Goal: Task Accomplishment & Management: Manage account settings

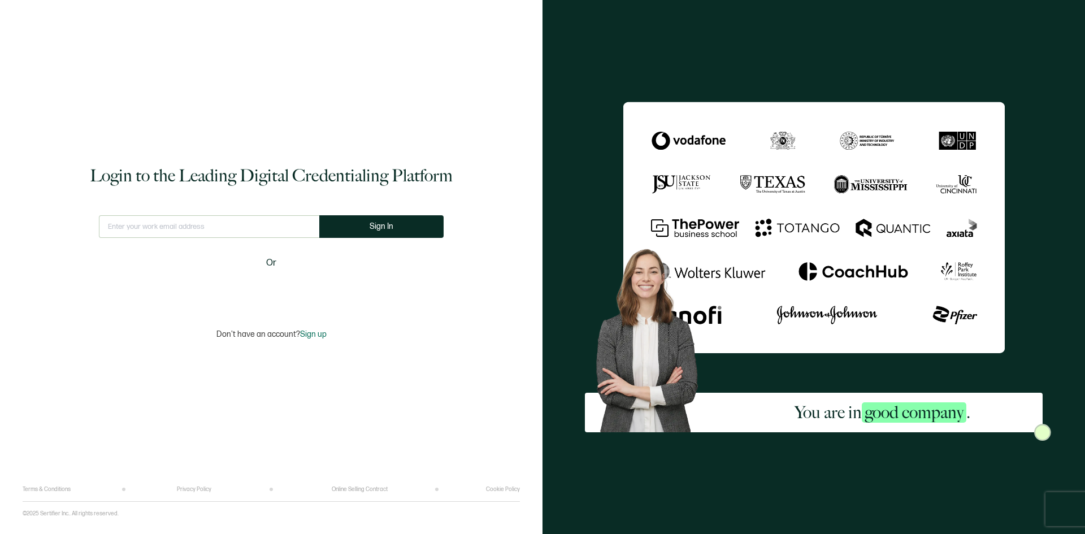
click at [150, 224] on input "text" at bounding box center [209, 226] width 220 height 23
type input "[EMAIL_ADDRESS][DOMAIN_NAME]"
click at [383, 225] on span "Sign In" at bounding box center [382, 226] width 24 height 8
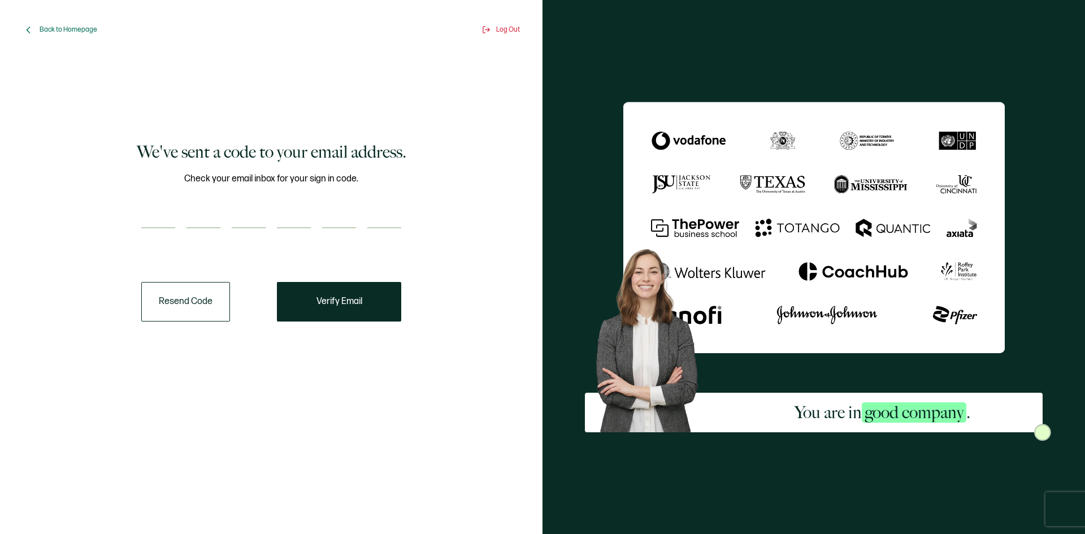
click at [52, 121] on div "We've sent a code to your email address. Check your email inbox for your sign i…" at bounding box center [271, 231] width 481 height 332
click at [157, 208] on input "number" at bounding box center [158, 217] width 34 height 23
type input "5"
type input "6"
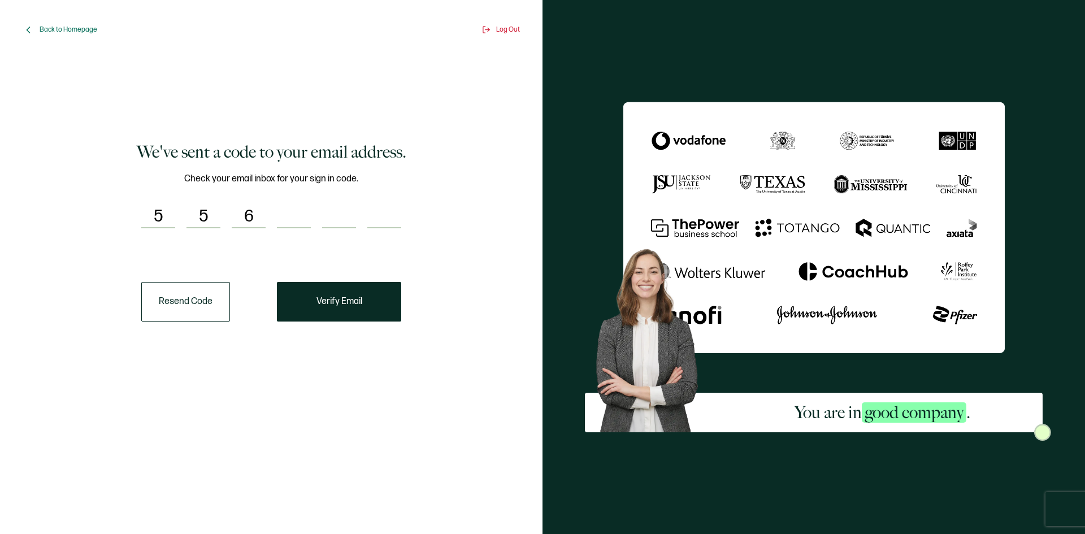
type input "7"
type input "5"
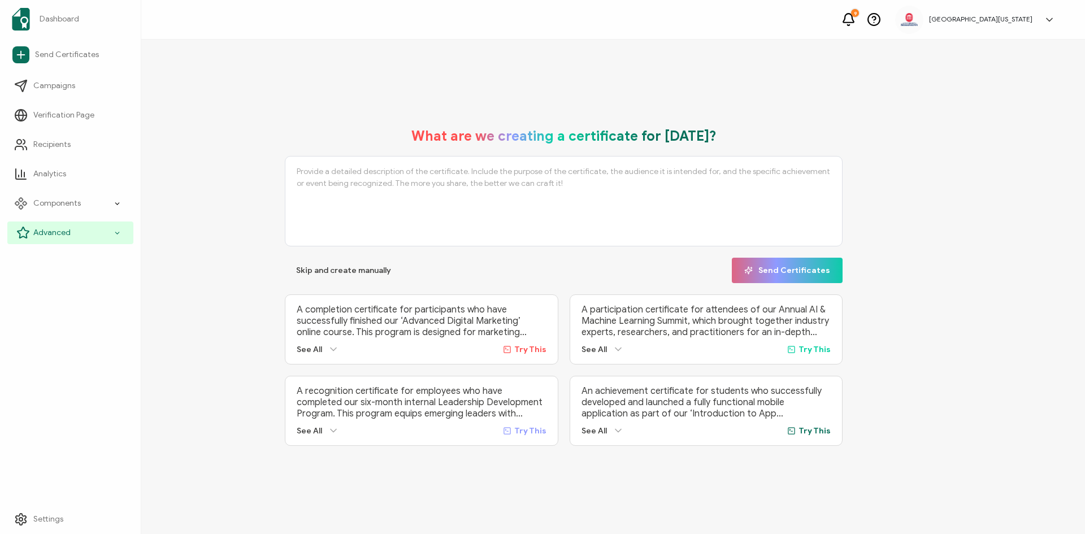
click at [118, 230] on icon at bounding box center [117, 233] width 7 height 13
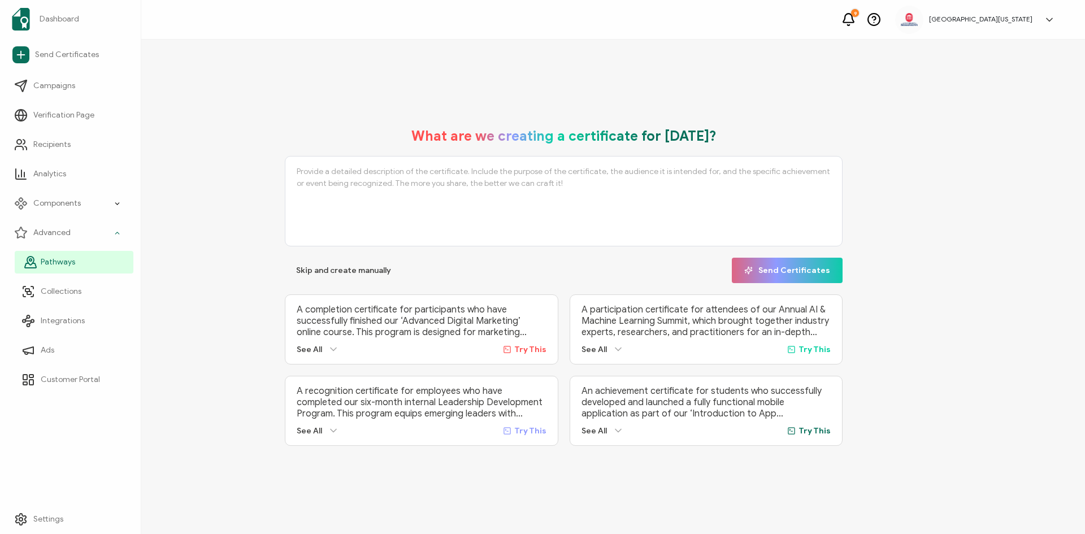
click at [68, 260] on span "Pathways" at bounding box center [58, 262] width 34 height 11
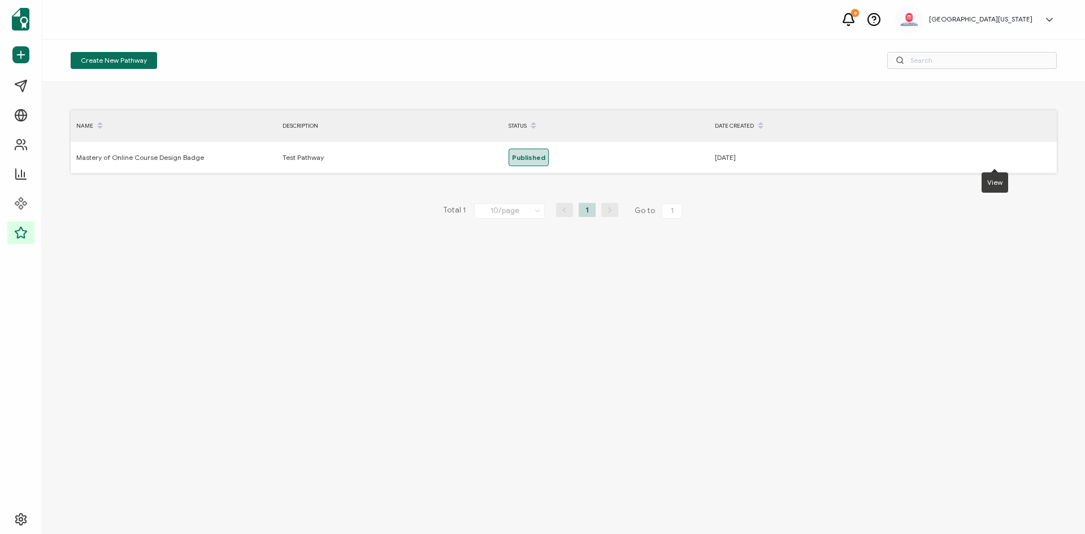
drag, startPoint x: 1002, startPoint y: 158, endPoint x: 1018, endPoint y: 200, distance: 44.5
click at [859, 200] on div "Name Description Status Date Created Mastery of Online Course Design Badge Test…" at bounding box center [563, 308] width 1043 height 452
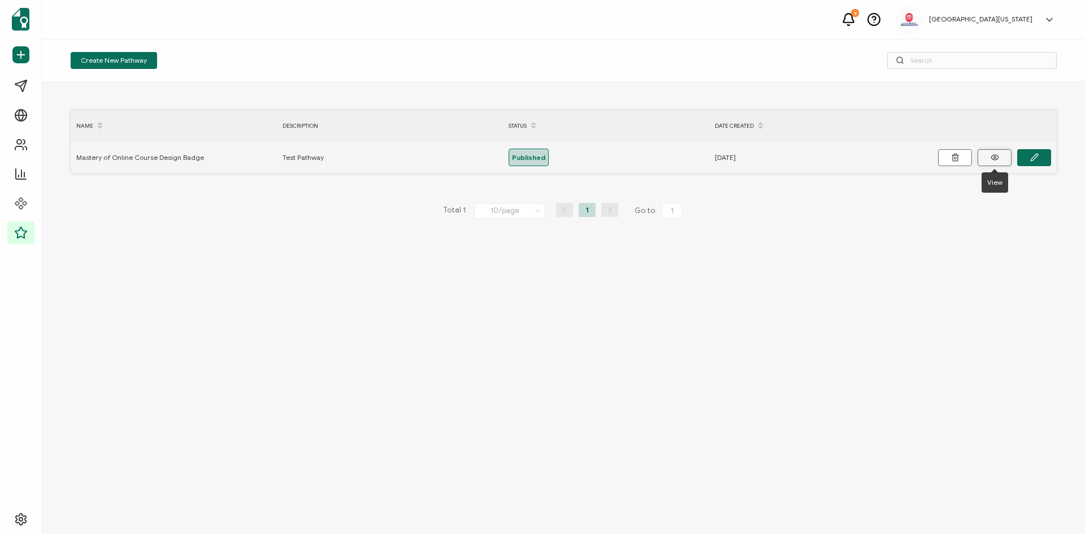
click at [859, 156] on button at bounding box center [995, 157] width 34 height 17
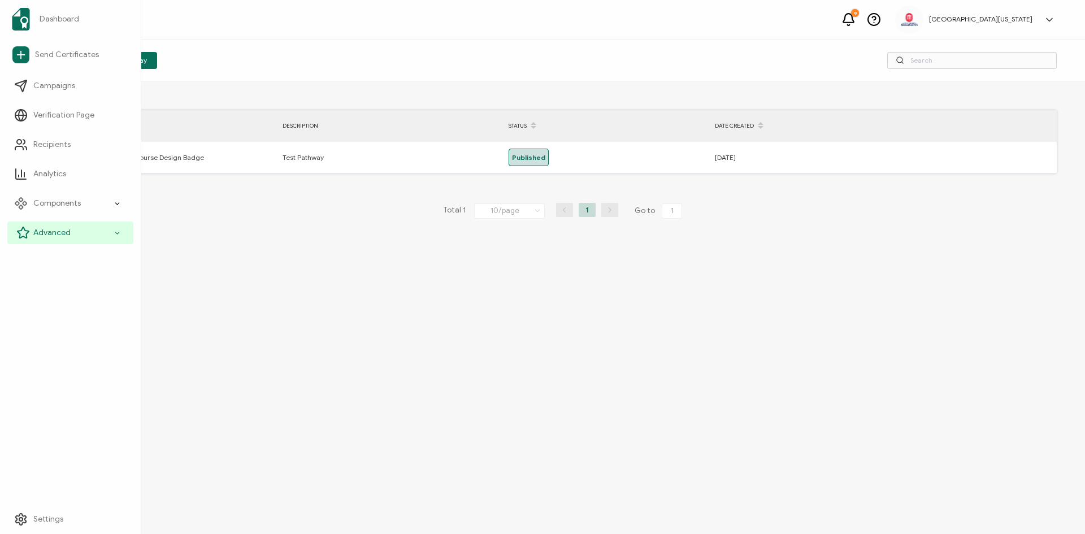
click at [118, 233] on icon at bounding box center [117, 233] width 4 height 2
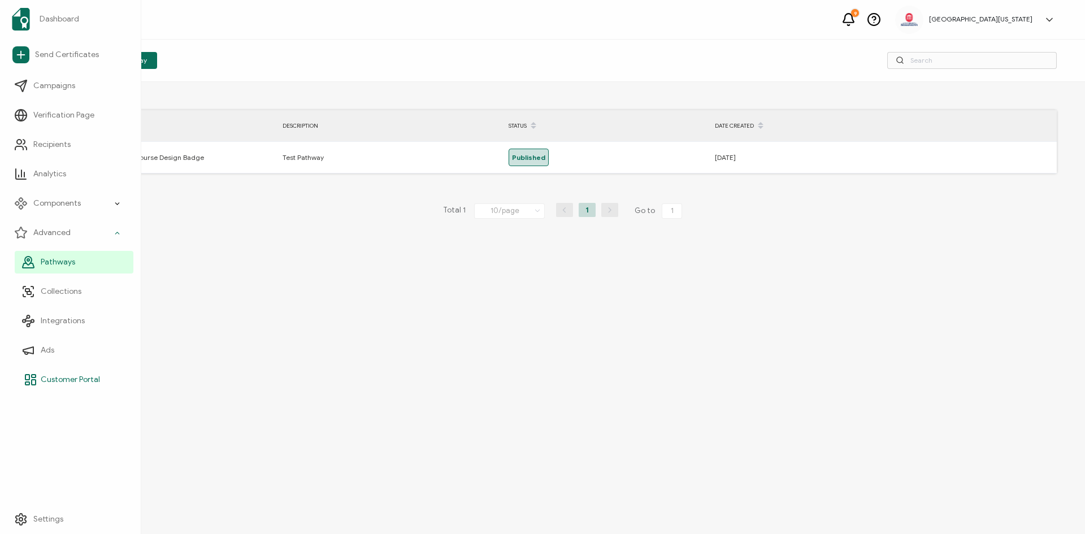
click at [63, 380] on span "Customer Portal" at bounding box center [70, 379] width 59 height 11
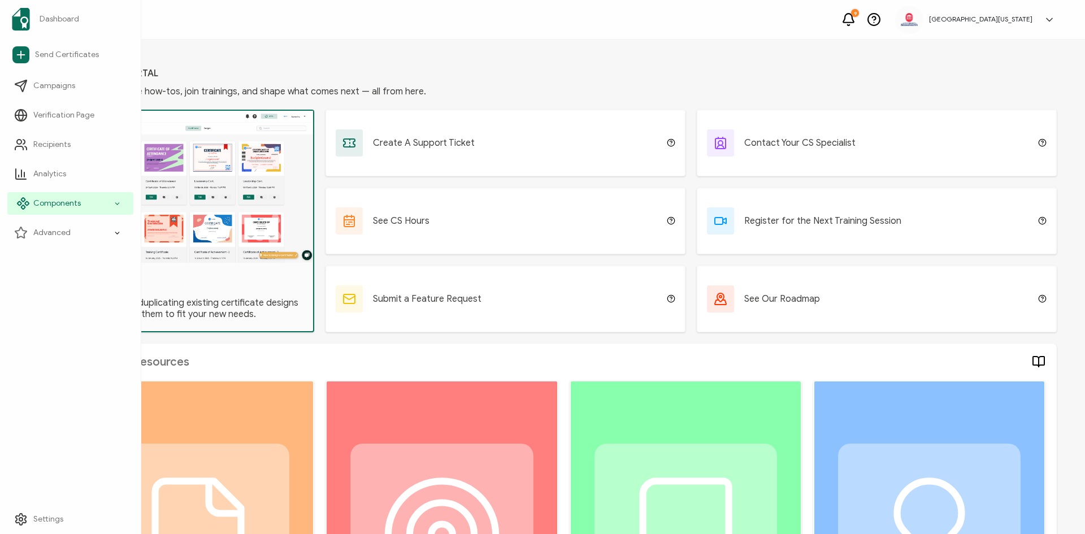
click at [115, 200] on icon at bounding box center [117, 203] width 7 height 13
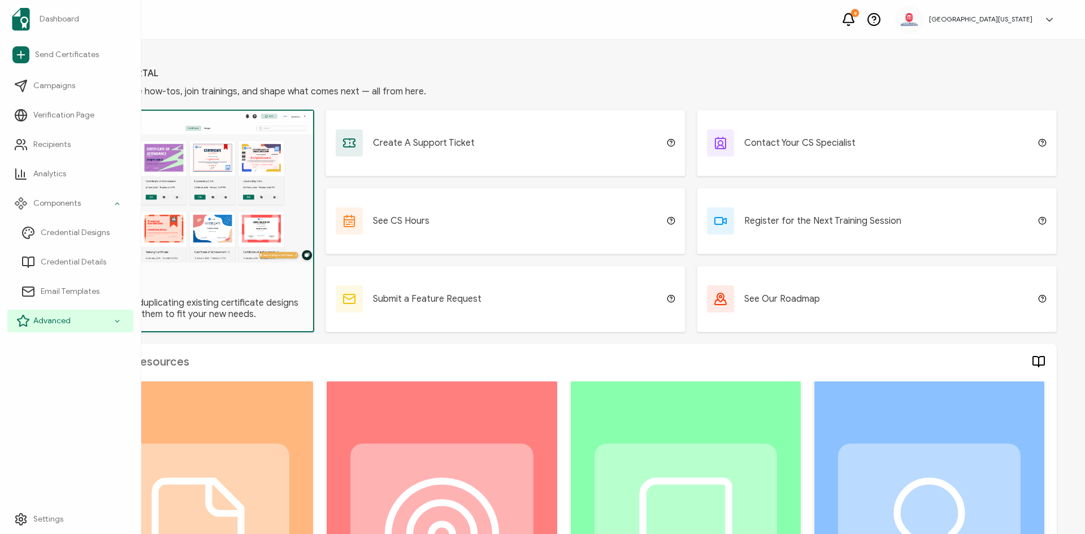
click at [116, 321] on icon at bounding box center [117, 321] width 7 height 13
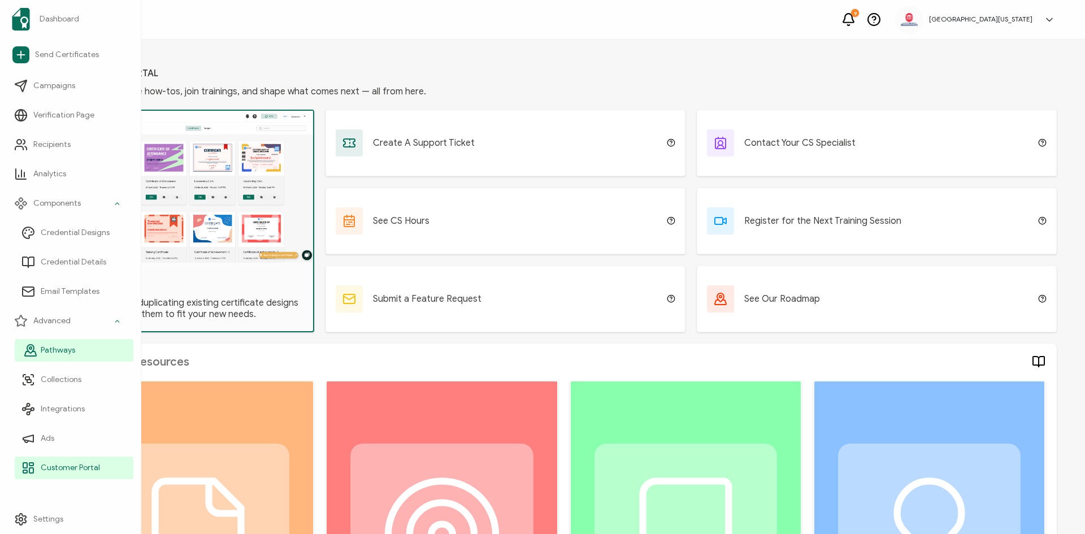
click at [66, 352] on span "Pathways" at bounding box center [58, 350] width 34 height 11
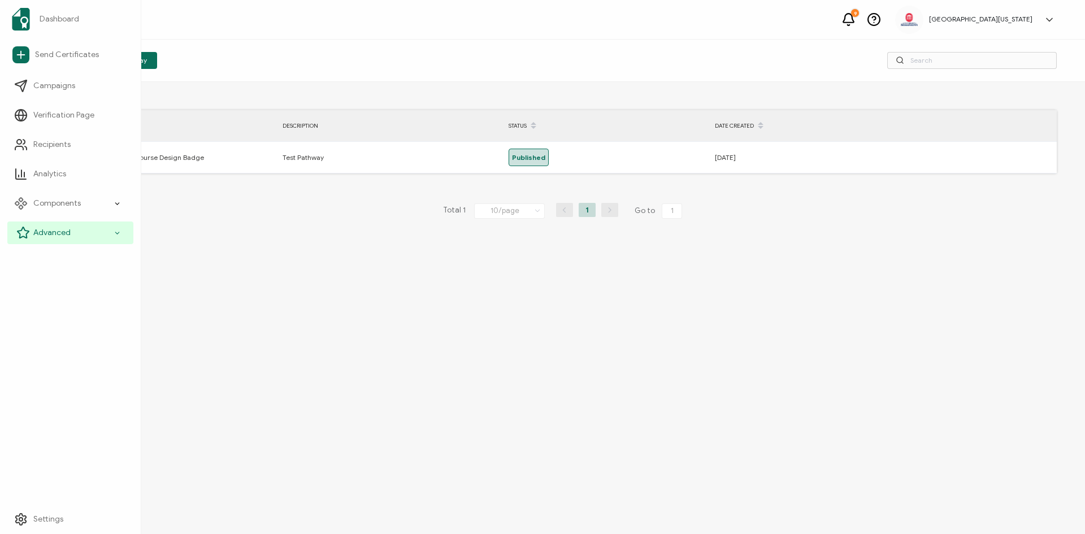
click at [119, 230] on icon at bounding box center [117, 233] width 7 height 13
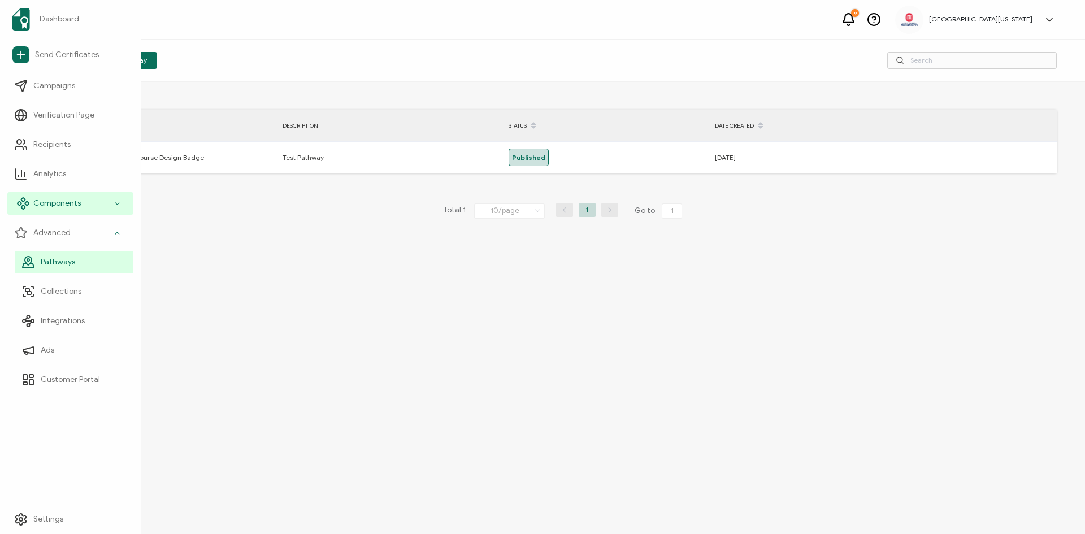
click at [116, 205] on icon at bounding box center [117, 203] width 7 height 13
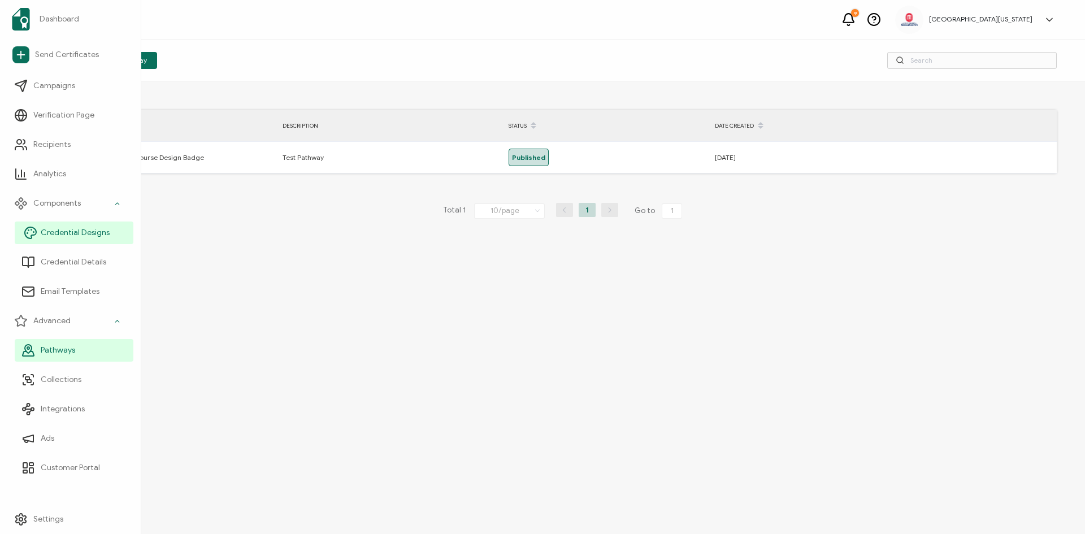
click at [93, 232] on span "Credential Designs" at bounding box center [75, 232] width 69 height 11
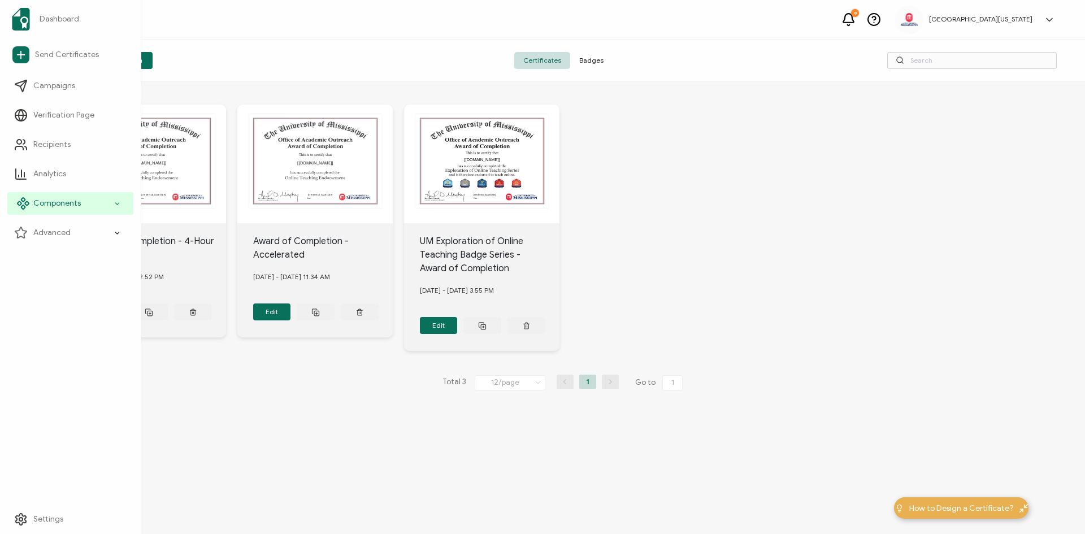
click at [118, 200] on icon at bounding box center [117, 203] width 7 height 13
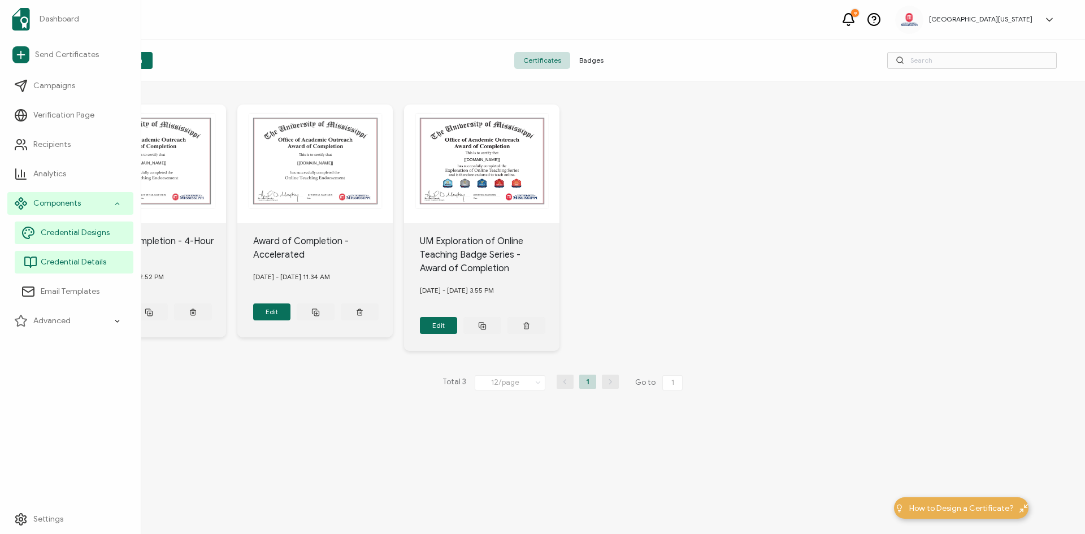
click at [84, 263] on span "Credential Details" at bounding box center [74, 262] width 66 height 11
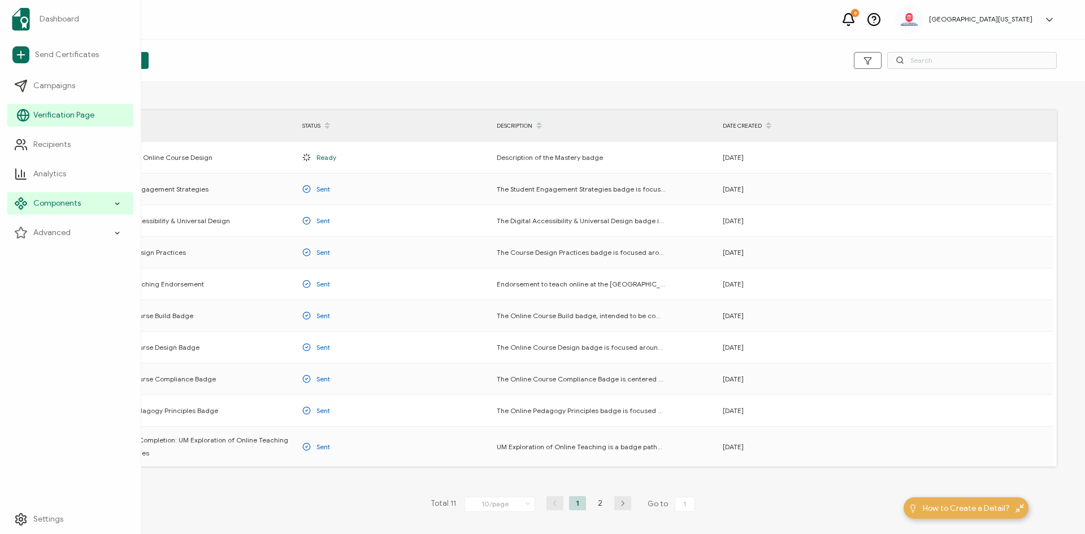
click at [64, 114] on span "Verification Page" at bounding box center [63, 115] width 61 height 11
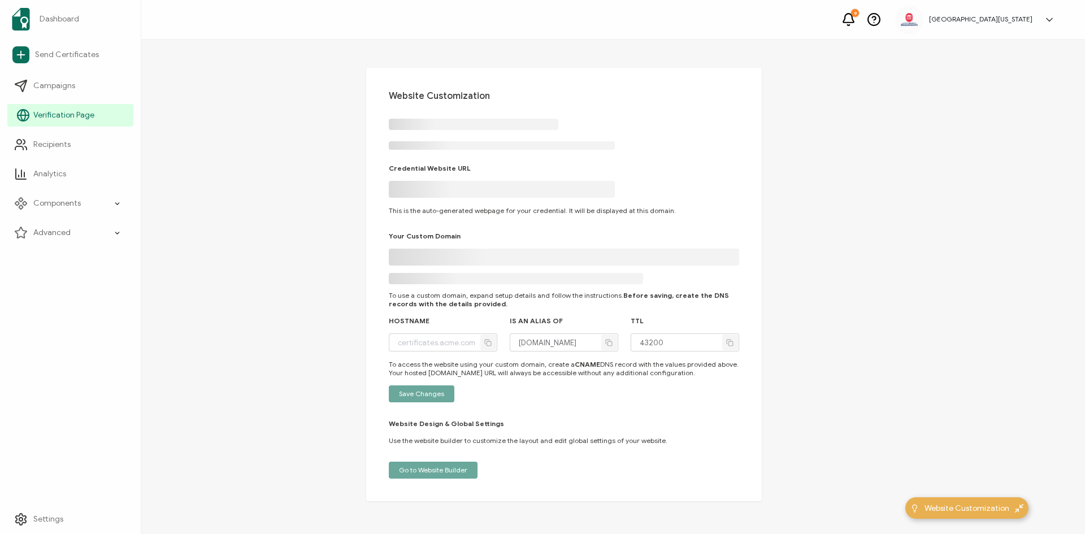
type input "[DOMAIN_NAME]"
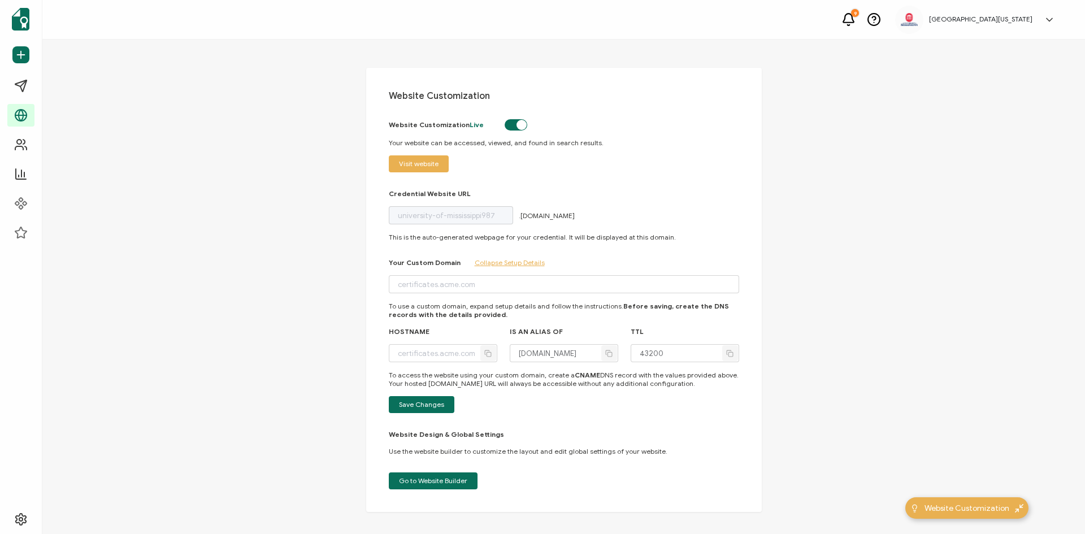
drag, startPoint x: 426, startPoint y: 159, endPoint x: 315, endPoint y: 198, distance: 118.2
click at [315, 198] on div "Website Customization Website Customization Live Your website can be accessed, …" at bounding box center [563, 286] width 1043 height 492
click at [435, 163] on span "Visit website" at bounding box center [419, 164] width 40 height 7
click at [118, 198] on icon at bounding box center [117, 203] width 7 height 13
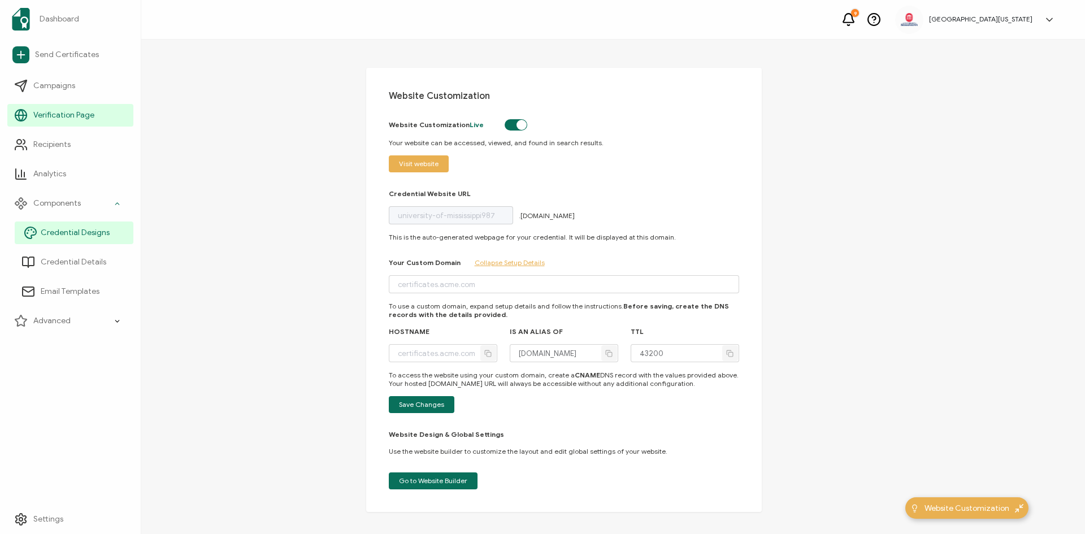
click at [84, 236] on span "Credential Designs" at bounding box center [75, 232] width 69 height 11
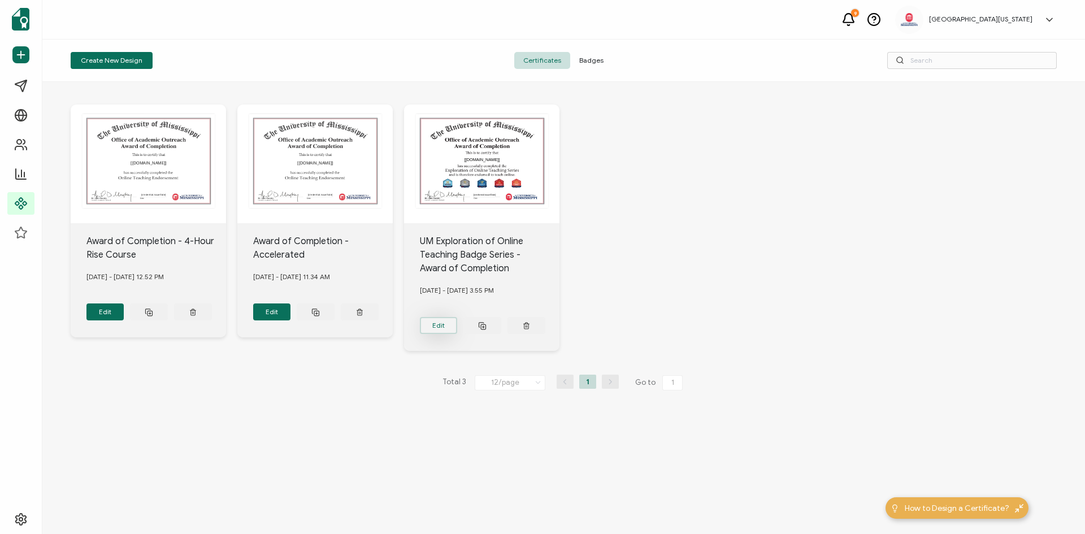
click at [124, 321] on button "Edit" at bounding box center [105, 312] width 38 height 17
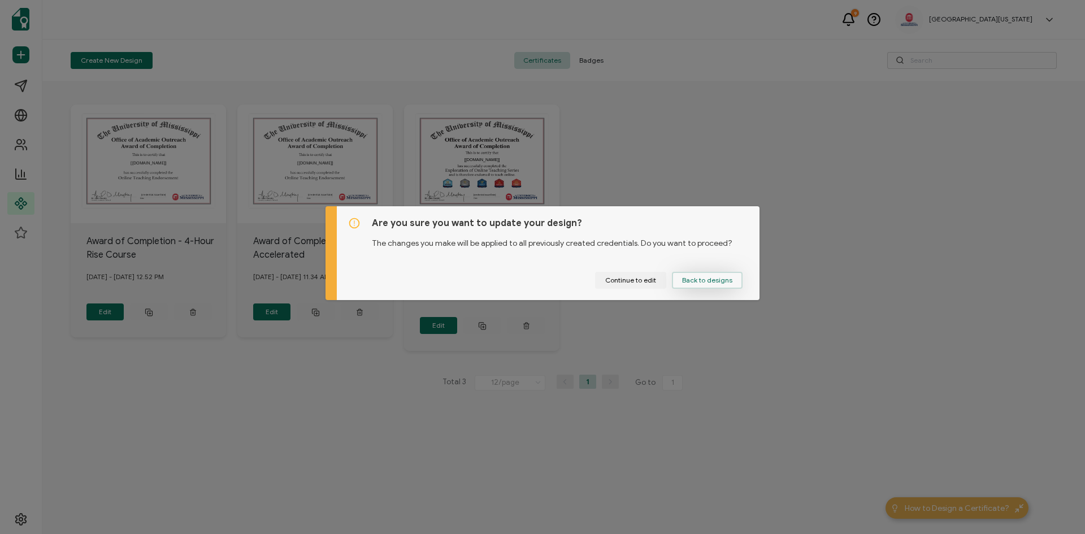
click at [727, 275] on button "Back to designs" at bounding box center [707, 280] width 71 height 17
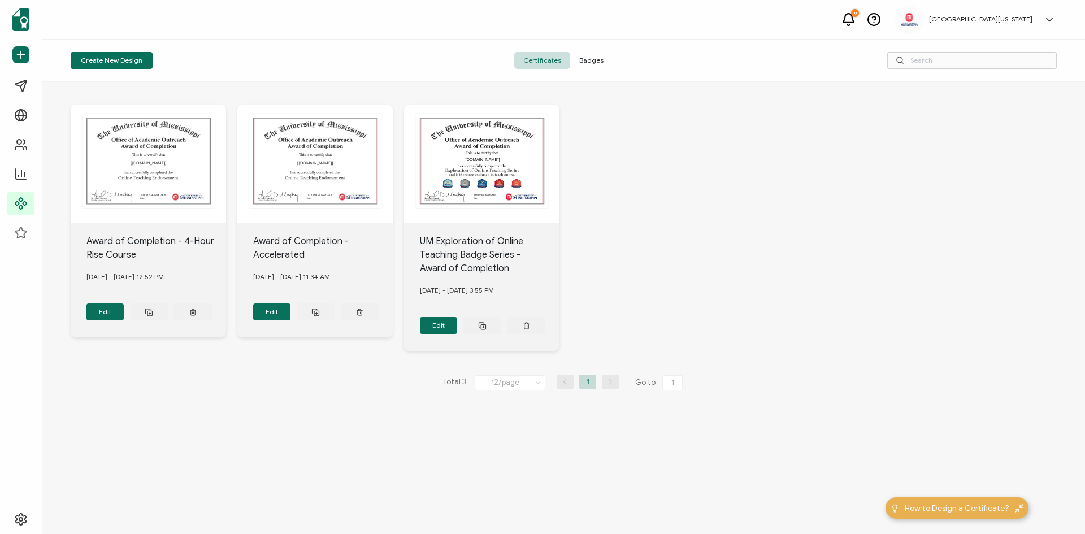
click at [598, 57] on span "Badges" at bounding box center [591, 60] width 42 height 17
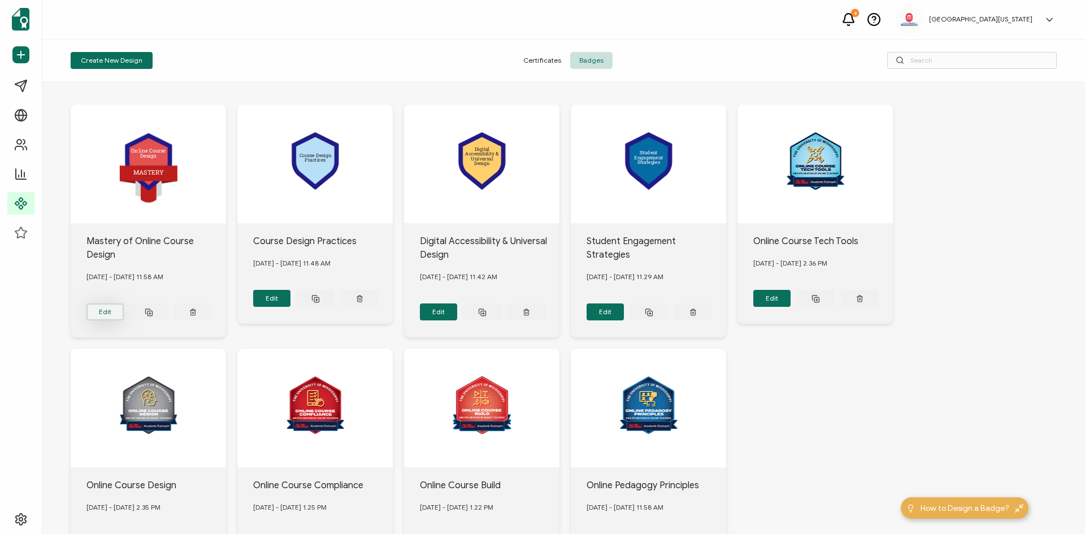
click at [112, 306] on button "Edit" at bounding box center [105, 312] width 38 height 17
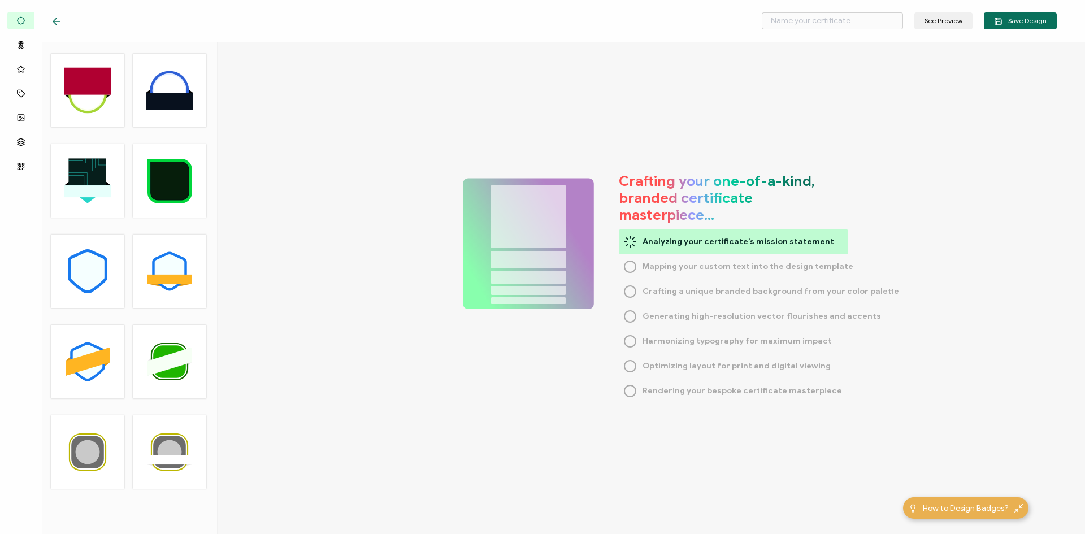
type input "Mastery of Online Course Design"
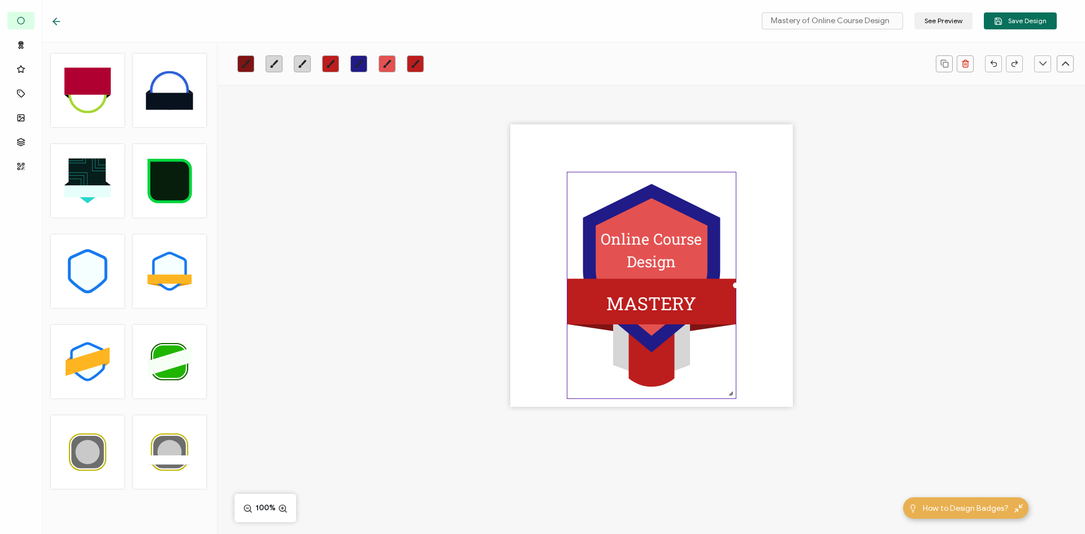
click at [58, 19] on icon at bounding box center [56, 21] width 11 height 11
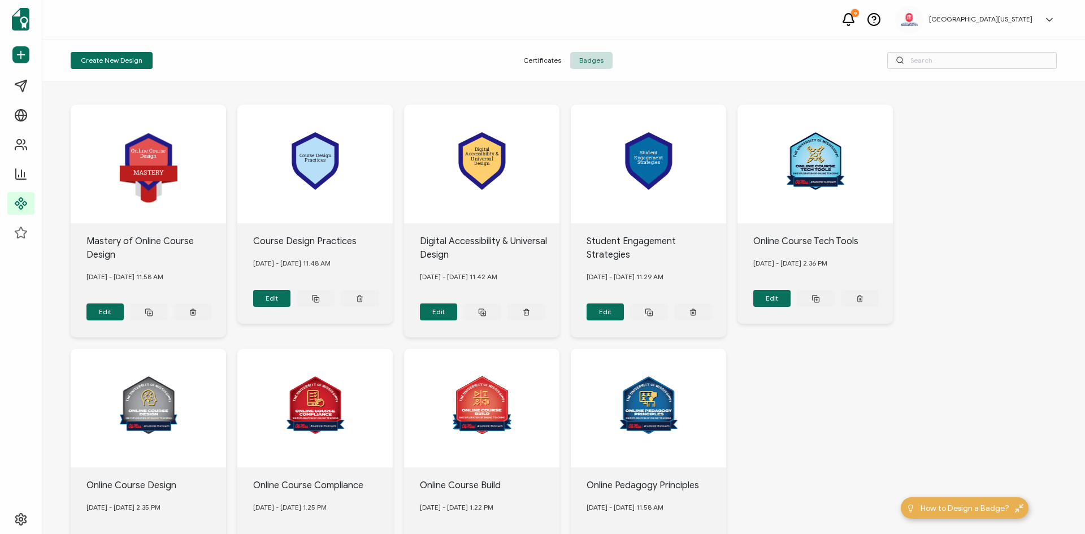
click at [543, 61] on span "Certificates" at bounding box center [542, 60] width 56 height 17
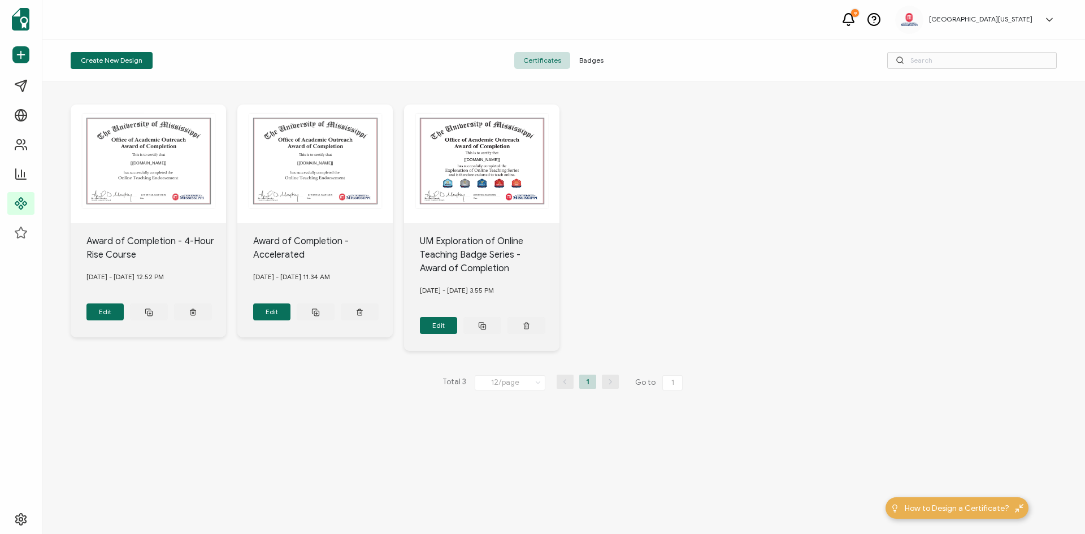
click at [594, 61] on span "Badges" at bounding box center [591, 60] width 42 height 17
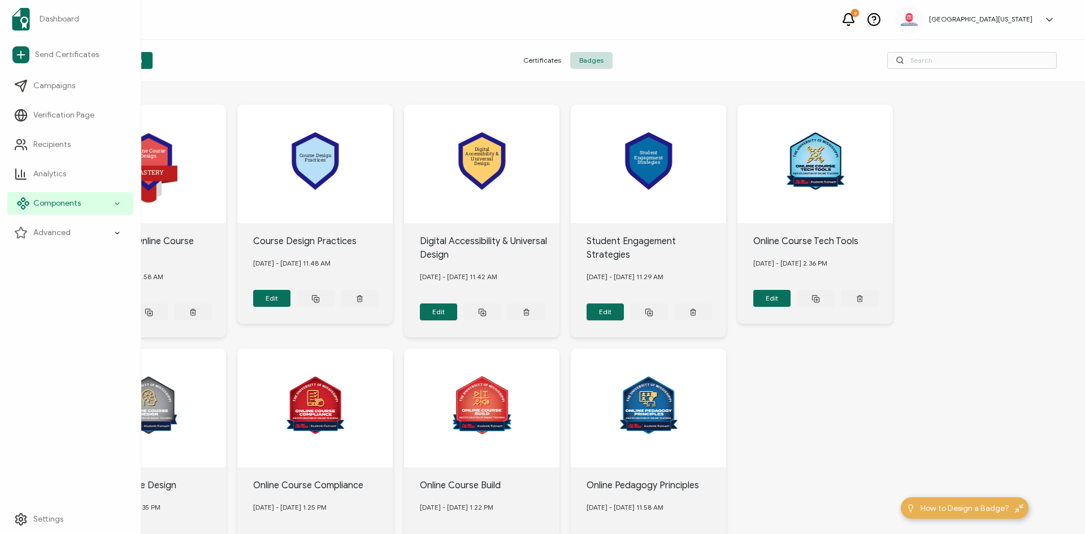
click at [118, 204] on icon at bounding box center [117, 203] width 7 height 13
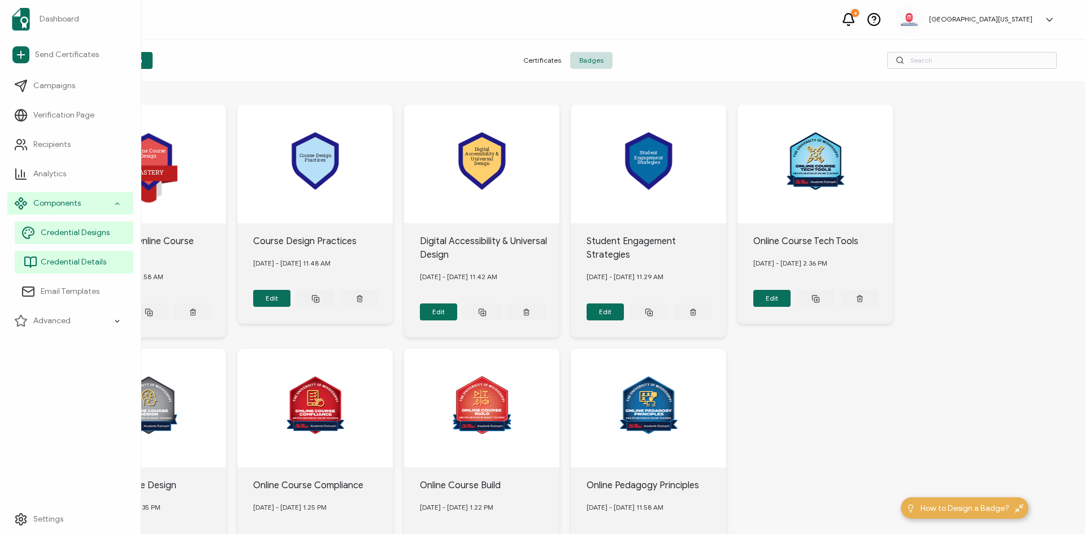
click at [85, 267] on span "Credential Details" at bounding box center [74, 262] width 66 height 11
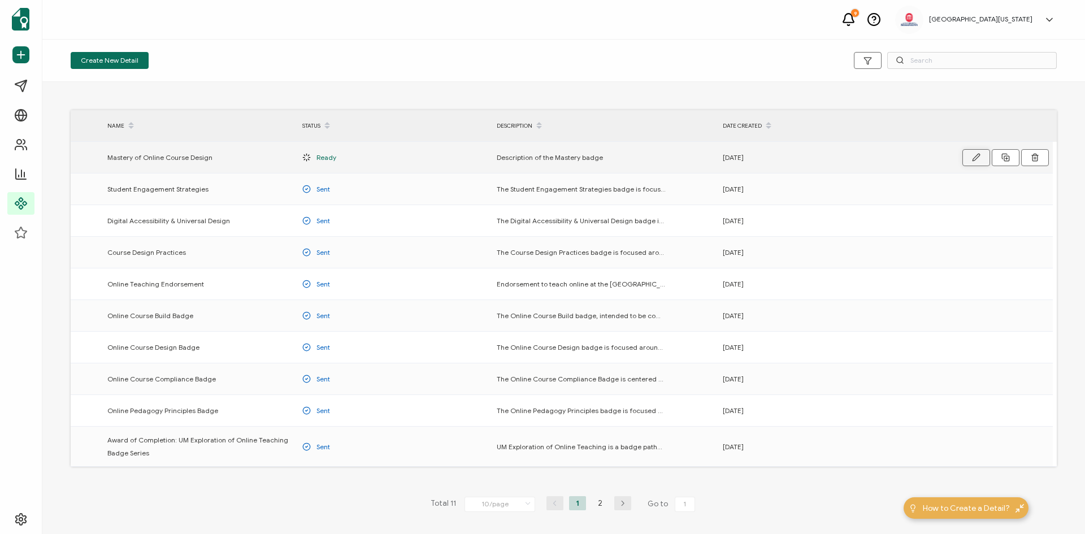
click at [859, 157] on icon "button" at bounding box center [976, 157] width 8 height 8
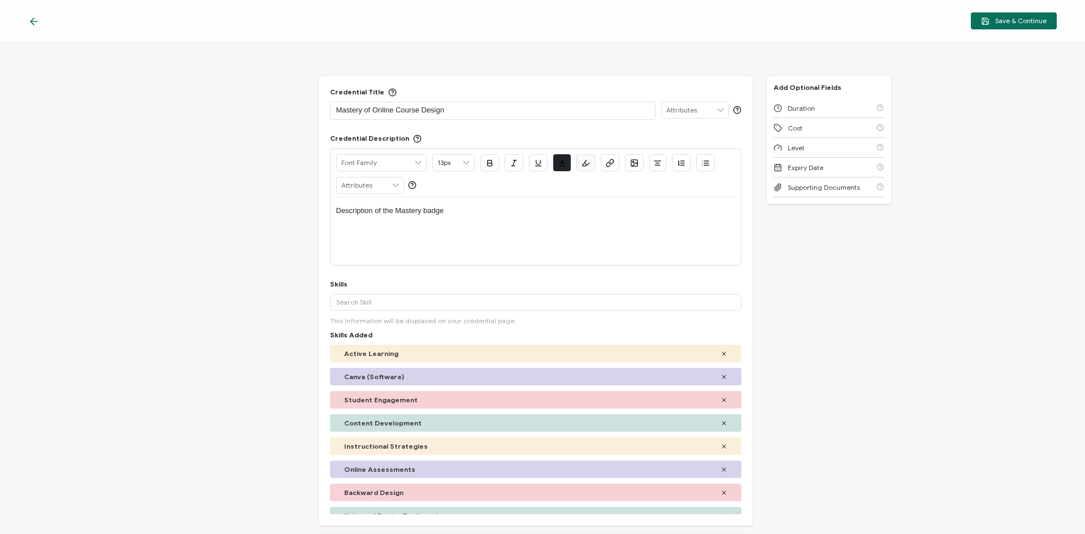
click at [36, 21] on icon at bounding box center [34, 21] width 7 height 0
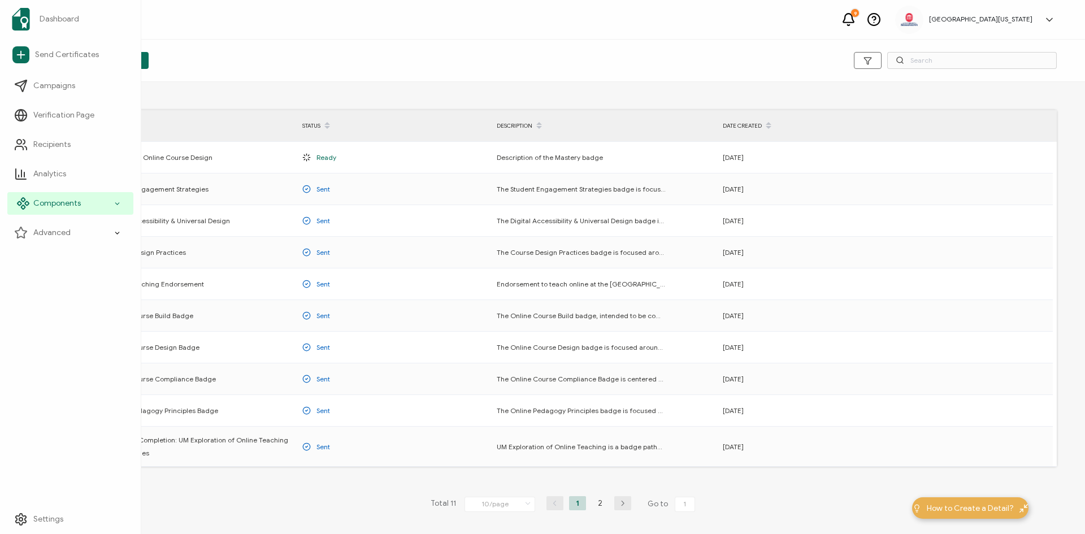
click at [114, 201] on icon at bounding box center [117, 203] width 7 height 13
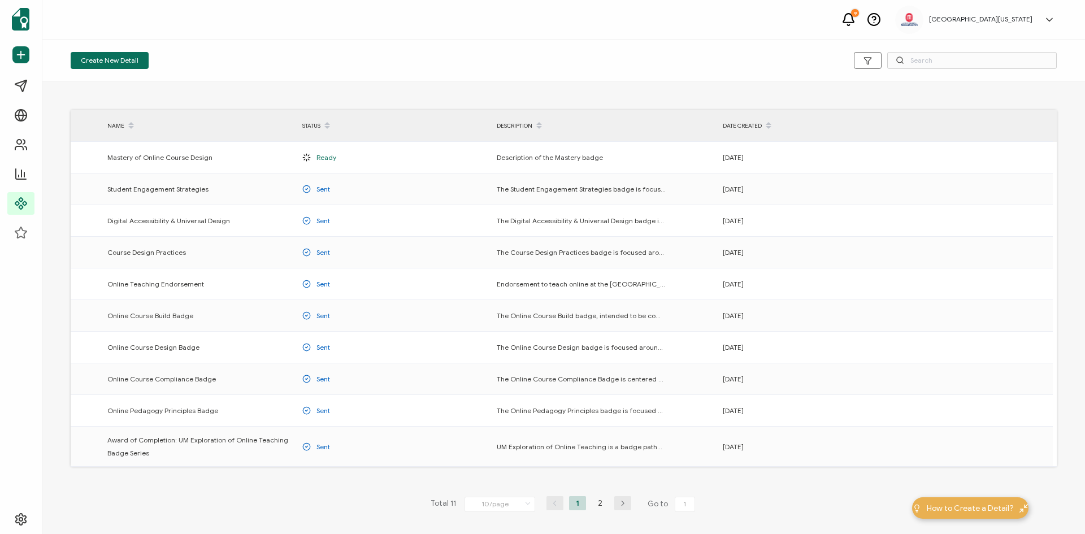
click at [741, 45] on div "Create New Detail" at bounding box center [563, 61] width 1043 height 42
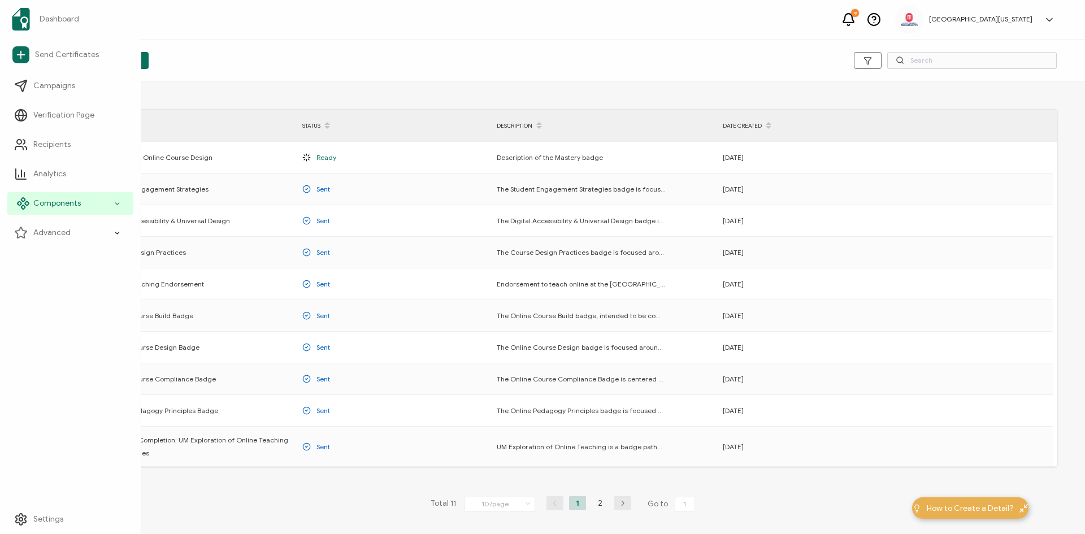
click at [118, 203] on icon at bounding box center [117, 203] width 7 height 13
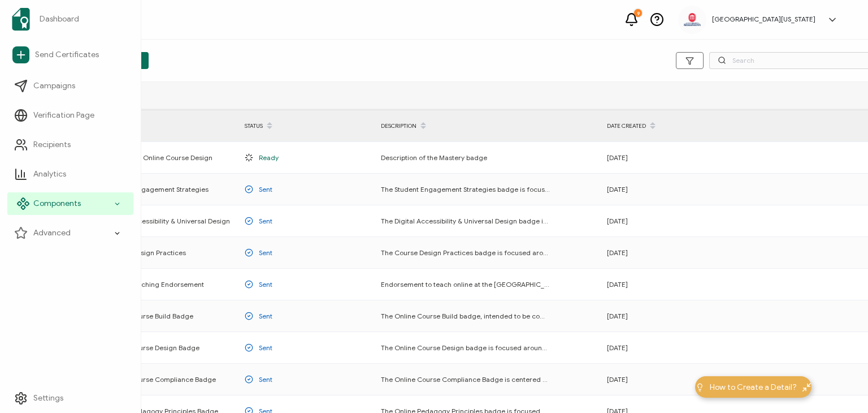
click at [118, 203] on icon at bounding box center [117, 203] width 7 height 13
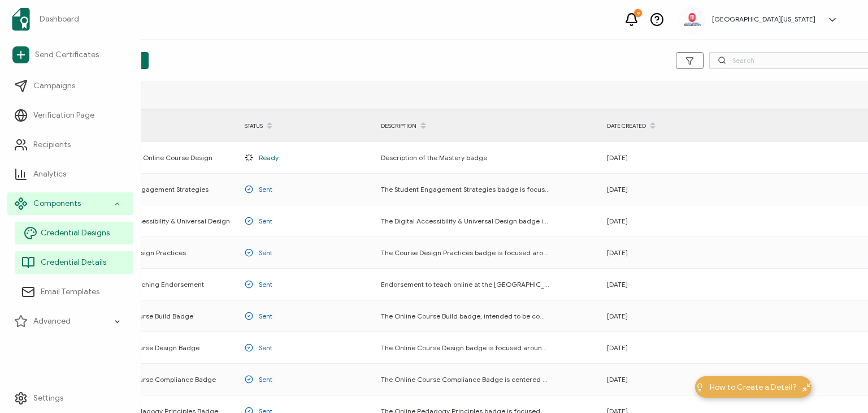
click at [77, 238] on span "Credential Designs" at bounding box center [75, 232] width 69 height 11
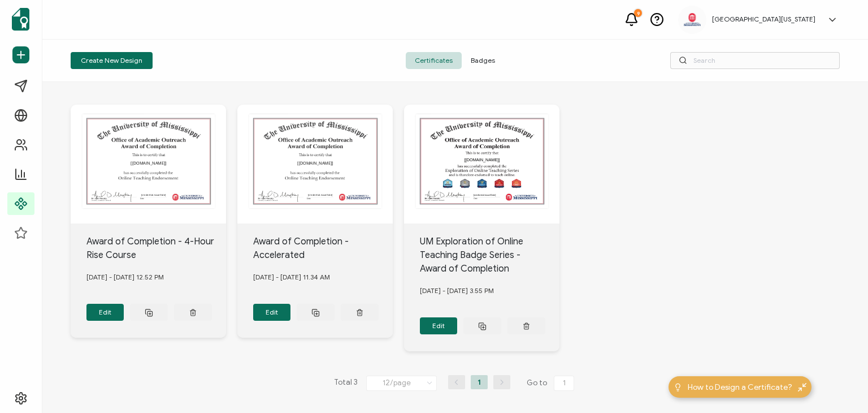
click at [484, 63] on span "Badges" at bounding box center [483, 60] width 42 height 17
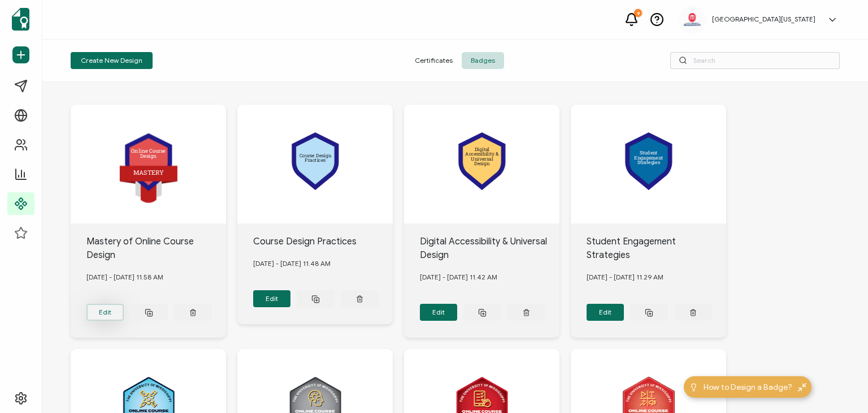
click at [107, 314] on button "Edit" at bounding box center [105, 312] width 38 height 17
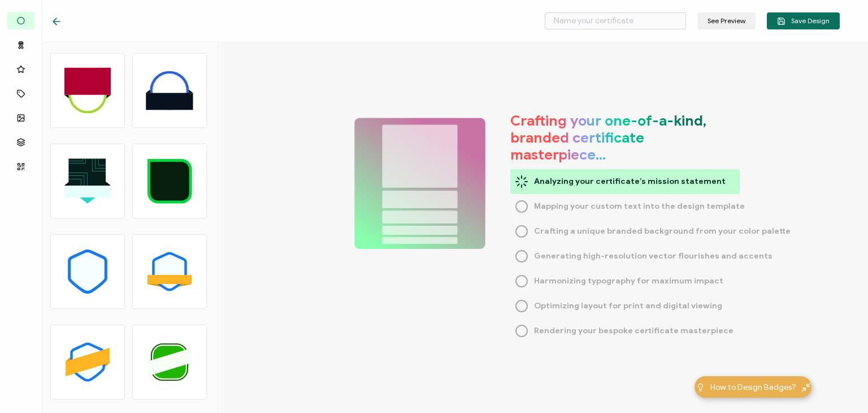
type input "Mastery of Online Course Design"
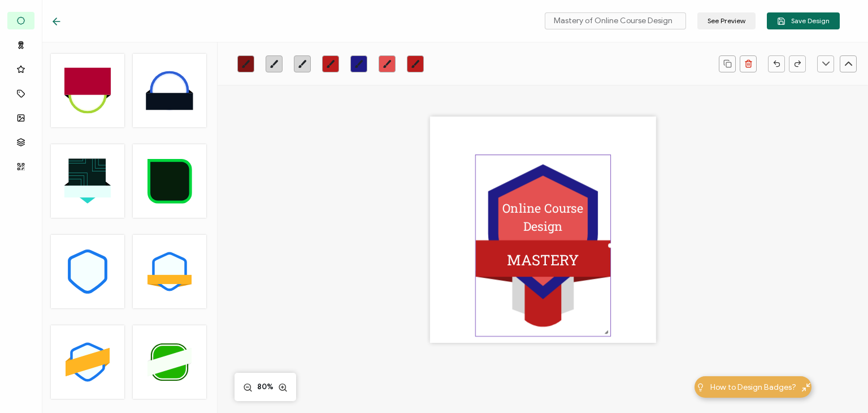
click at [57, 19] on icon at bounding box center [56, 21] width 11 height 11
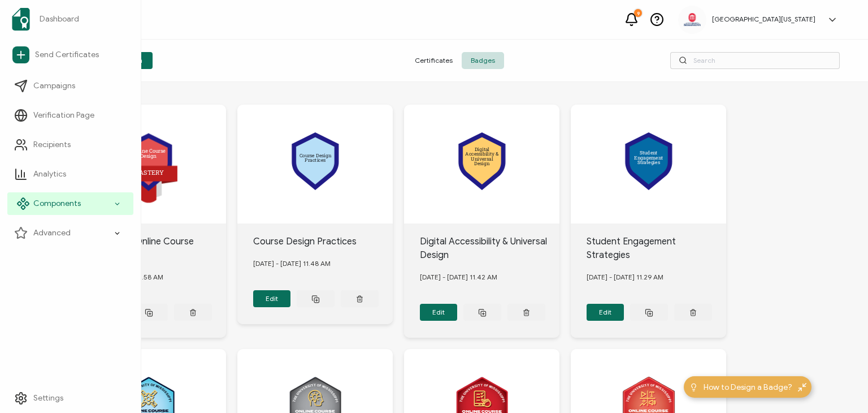
click at [119, 204] on icon at bounding box center [117, 203] width 7 height 13
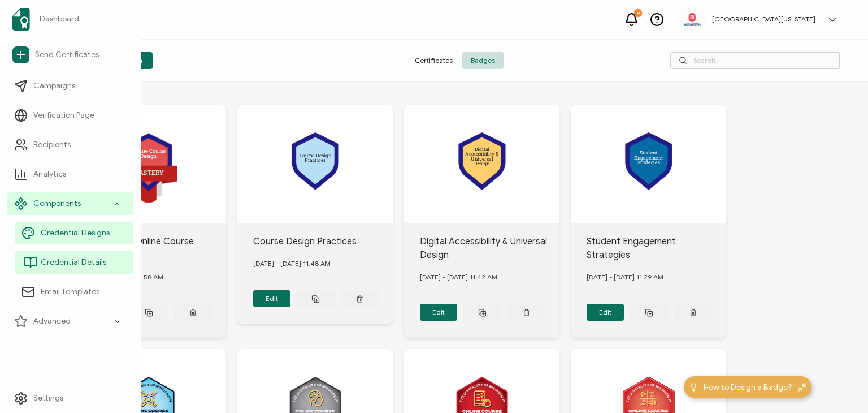
click at [73, 263] on span "Credential Details" at bounding box center [74, 262] width 66 height 11
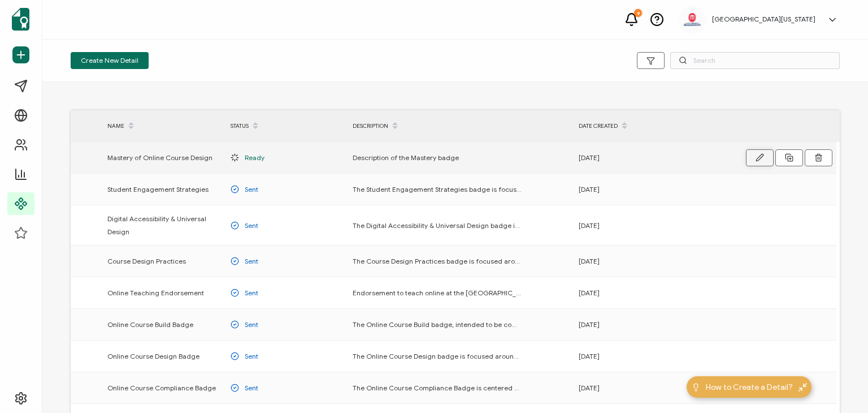
click at [759, 152] on button "button" at bounding box center [760, 157] width 28 height 17
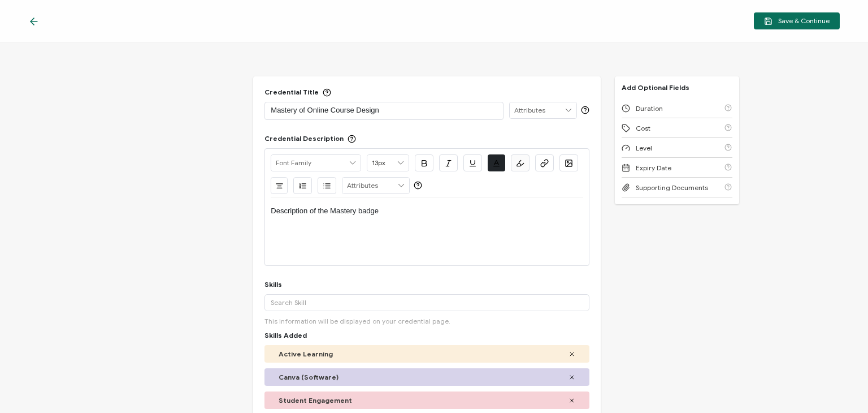
click at [420, 220] on div "Description of the Mastery badge" at bounding box center [427, 210] width 312 height 27
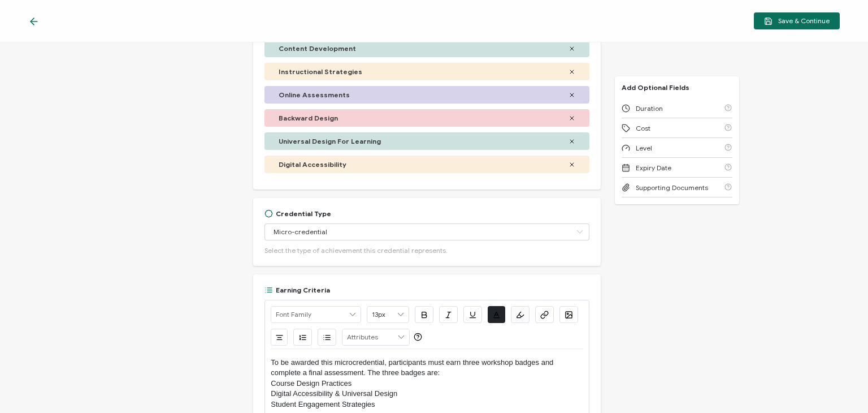
scroll to position [339, 0]
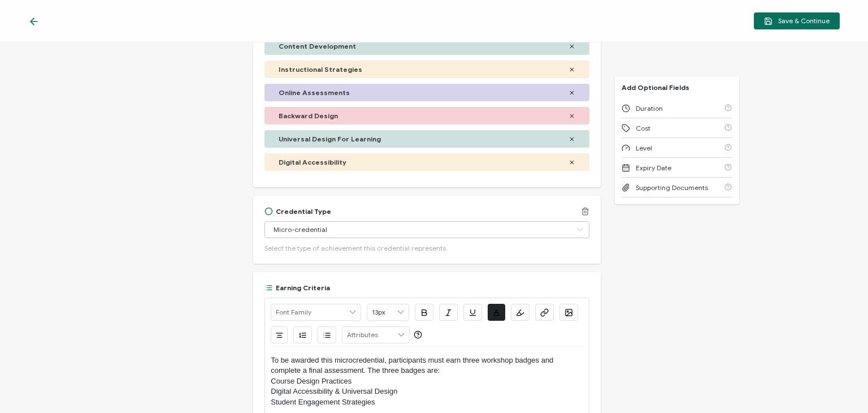
click at [575, 229] on icon at bounding box center [580, 229] width 14 height 17
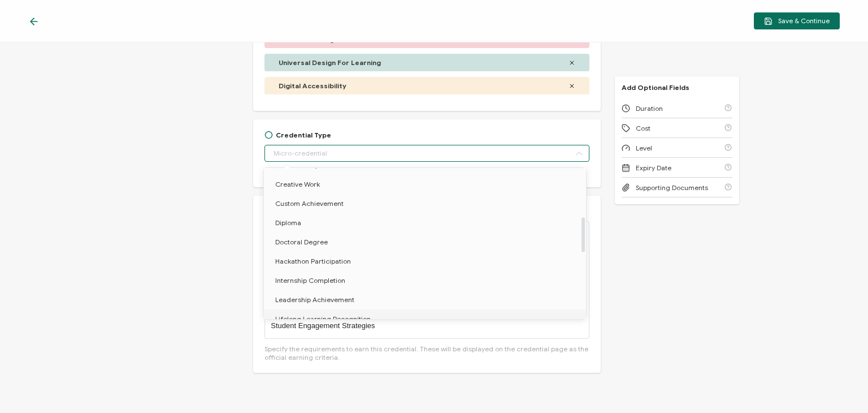
scroll to position [208, 0]
click at [317, 204] on span "Custom Achievement" at bounding box center [309, 203] width 68 height 8
type input "Custom Achievement"
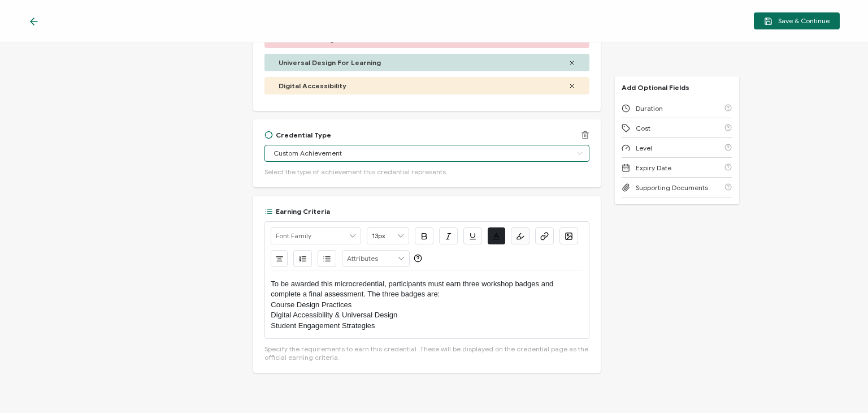
click at [365, 153] on input "Custom Achievement" at bounding box center [427, 153] width 324 height 17
type input "g"
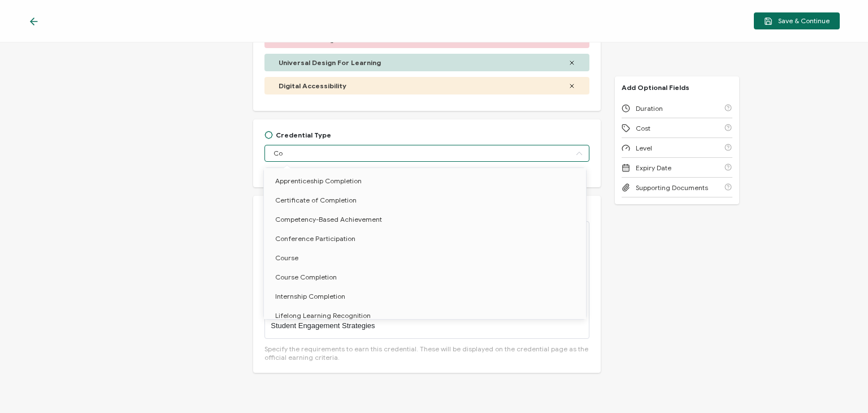
type input "C"
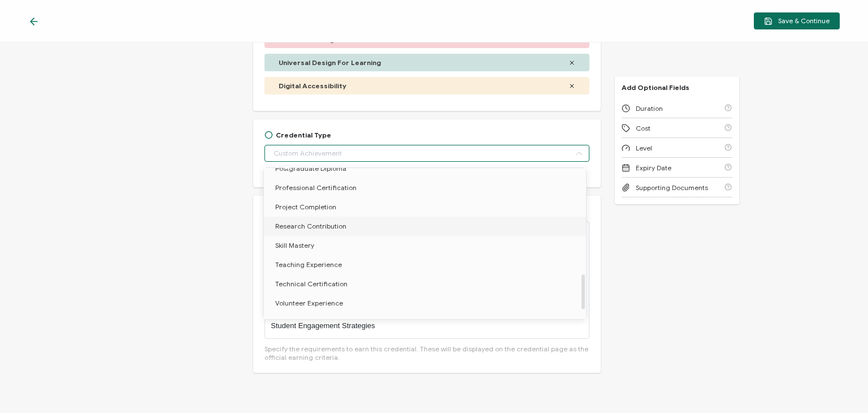
scroll to position [455, 0]
click at [303, 243] on span "Skill Mastery" at bounding box center [294, 245] width 39 height 8
type input "Skill Mastery"
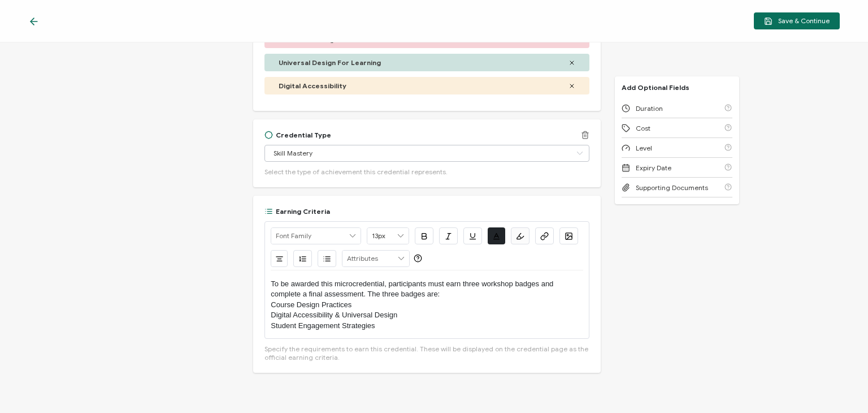
click at [577, 152] on icon at bounding box center [580, 153] width 14 height 17
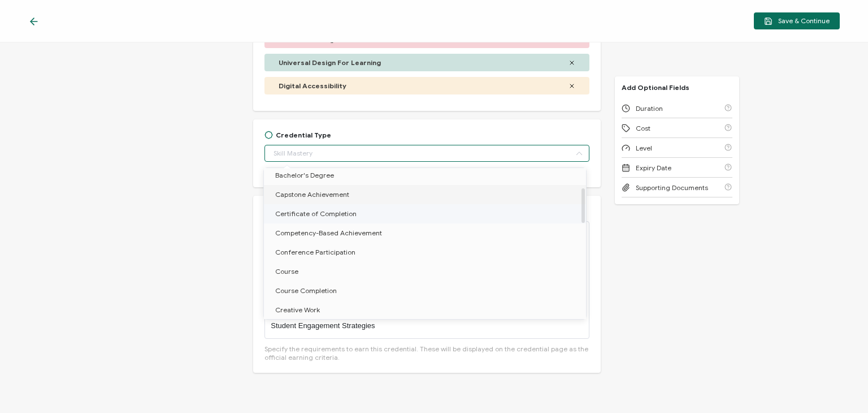
scroll to position [84, 0]
click at [689, 294] on div "Credential Title Mastery of Online Course Design ISSUER Issuer Name Credential …" at bounding box center [434, 227] width 868 height 370
type input "Skill Mastery"
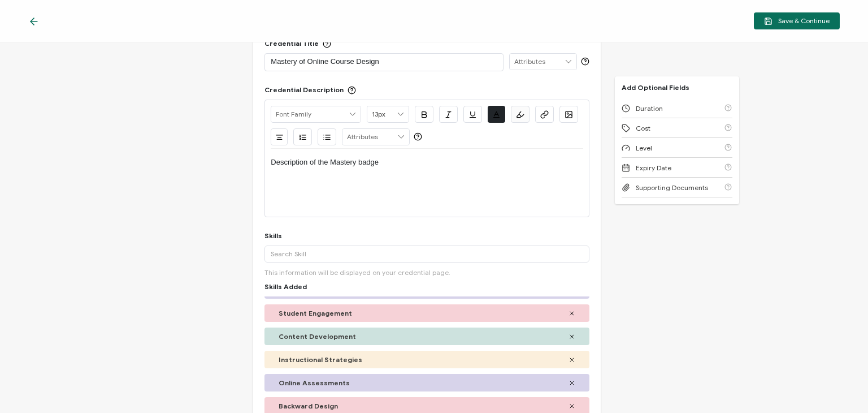
scroll to position [0, 0]
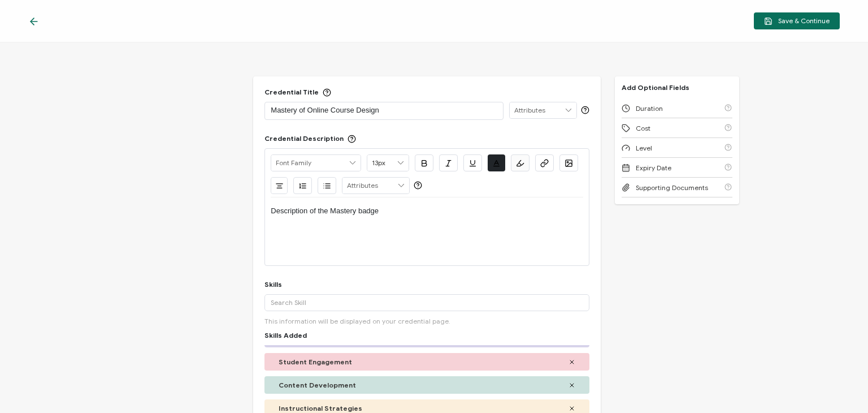
click at [408, 213] on p "Description of the Mastery badge" at bounding box center [427, 211] width 312 height 10
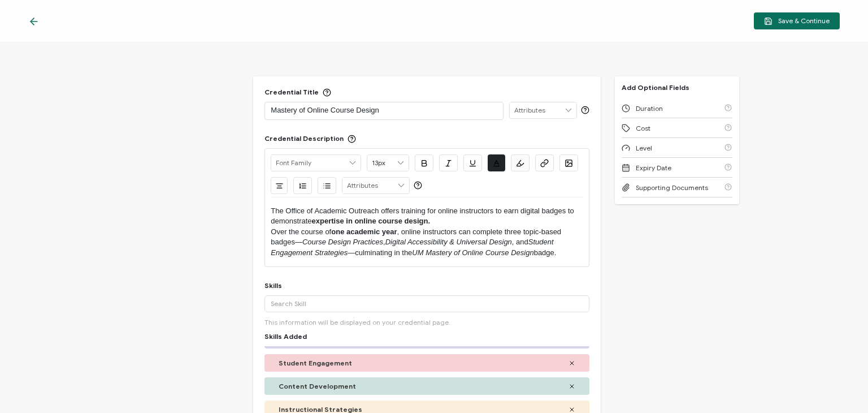
click at [482, 219] on p "The Office of Academic Outreach offers training for online instructors to earn …" at bounding box center [427, 216] width 312 height 21
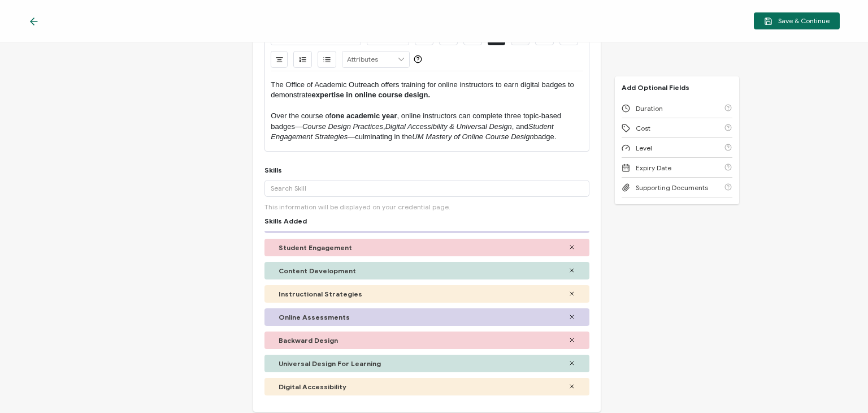
scroll to position [124, 0]
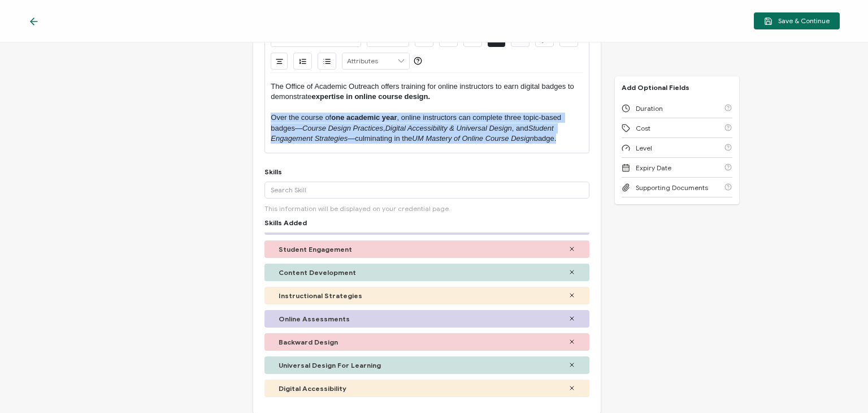
drag, startPoint x: 564, startPoint y: 143, endPoint x: 248, endPoint y: 116, distance: 316.6
click at [248, 116] on div "Credential Title Mastery of Online Course Design ISSUER Issuer Name Credential …" at bounding box center [434, 227] width 868 height 370
copy p "Over the course of one academic year , online instructors can complete three to…"
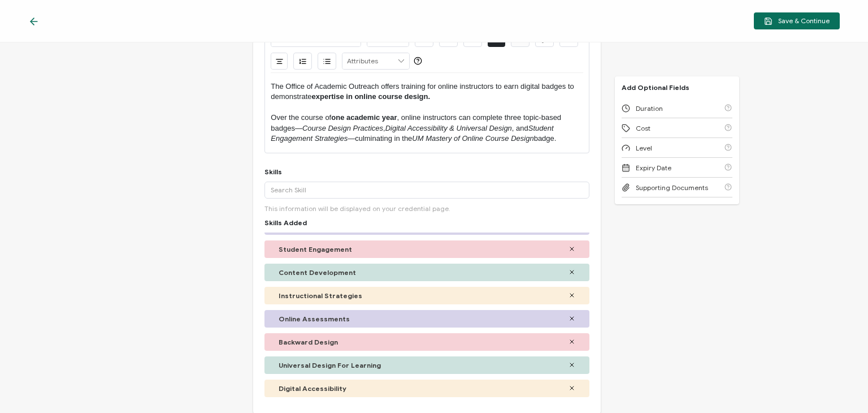
click at [660, 264] on div "Credential Title Mastery of Online Course Design ISSUER Issuer Name Credential …" at bounding box center [434, 227] width 868 height 370
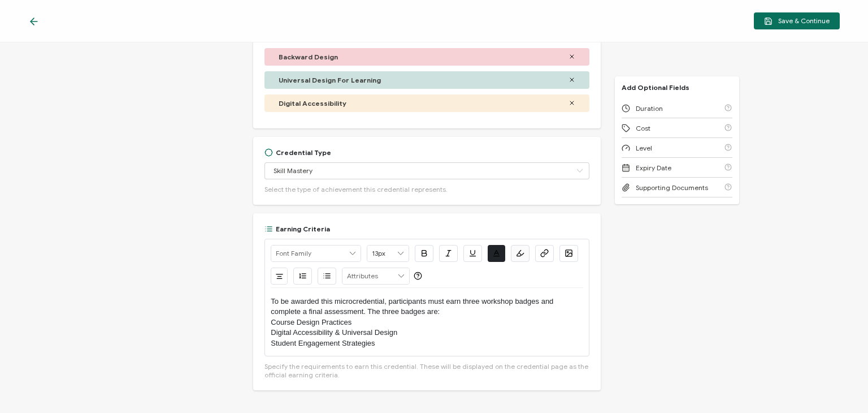
scroll to position [409, 0]
click at [427, 331] on p "Digital Accessibility & Universal Design" at bounding box center [427, 332] width 312 height 10
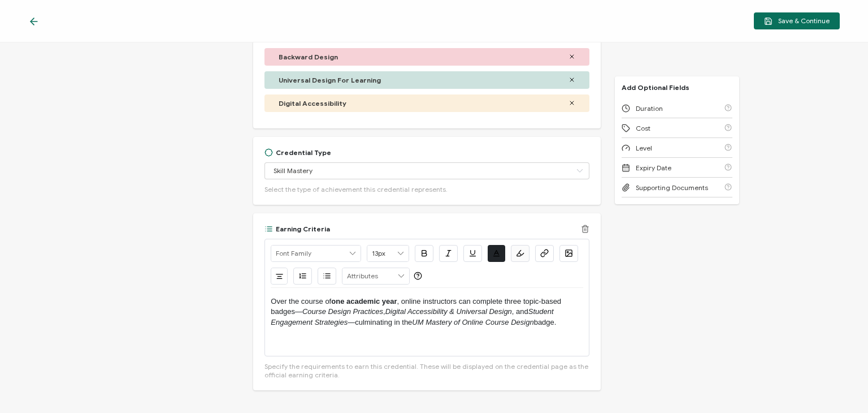
click at [303, 310] on em "Course Design Practices" at bounding box center [342, 311] width 81 height 8
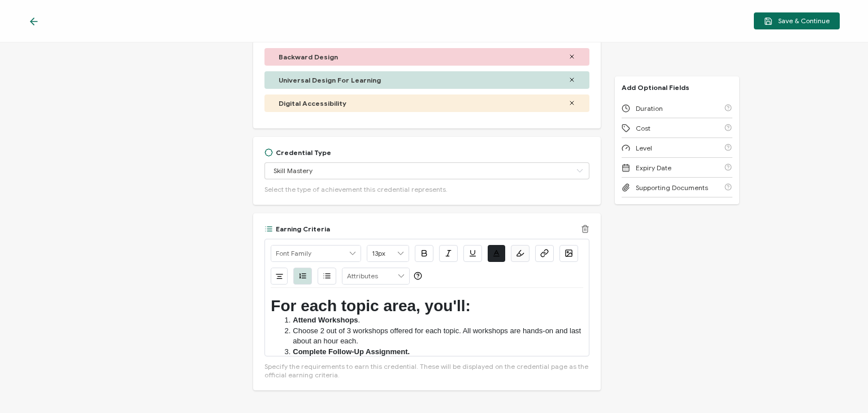
click at [404, 309] on strong "For each topic area, you'll:" at bounding box center [371, 306] width 200 height 18
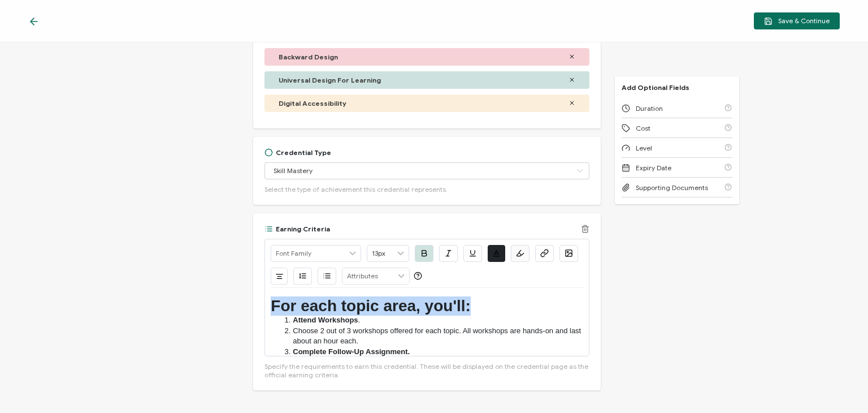
click at [404, 309] on strong "For each topic area, you'll:" at bounding box center [371, 306] width 200 height 18
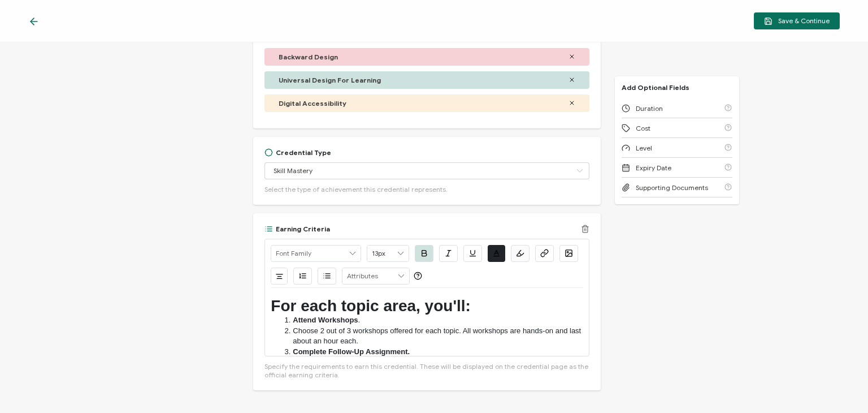
click at [334, 331] on li "Choose 2 out of 3 workshops offered for each topic. All workshops are hands-on …" at bounding box center [432, 336] width 301 height 21
click at [370, 308] on strong "For each topic area, you'll:" at bounding box center [371, 306] width 200 height 18
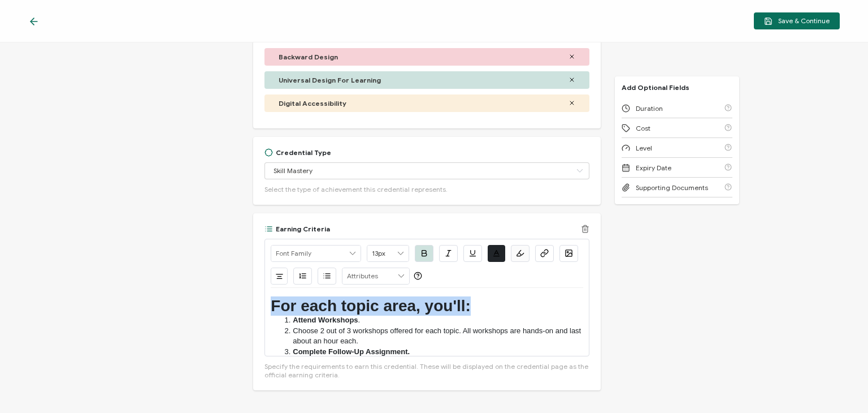
click at [370, 308] on strong "For each topic area, you'll:" at bounding box center [371, 306] width 200 height 18
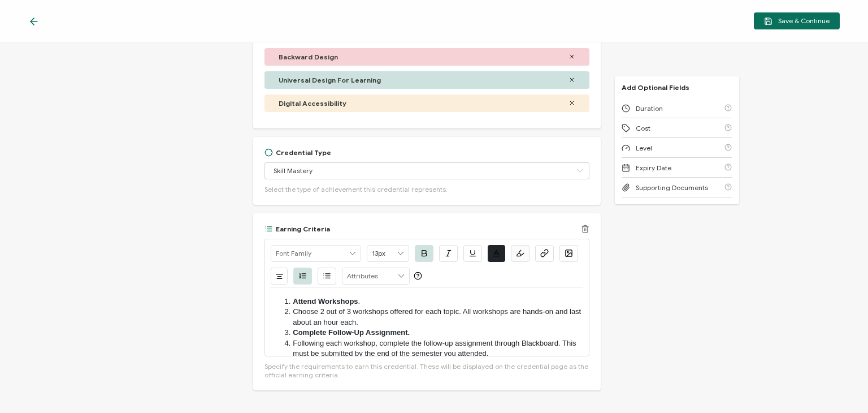
click at [292, 308] on li "Choose 2 out of 3 workshops offered for each topic. All workshops are hands-on …" at bounding box center [432, 316] width 301 height 21
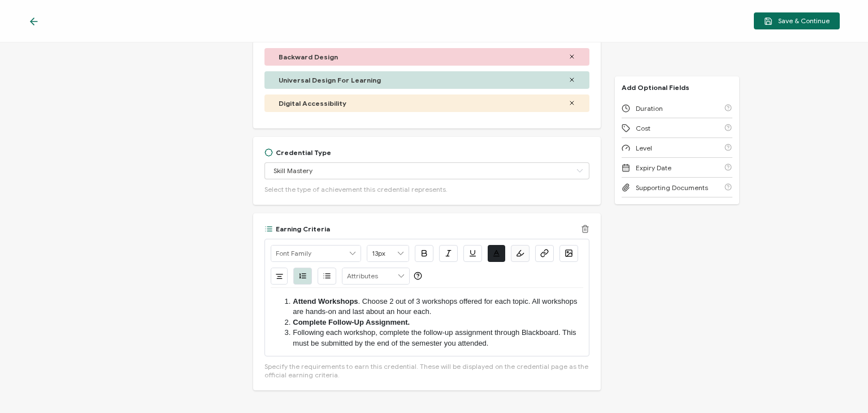
click at [427, 322] on li "Complete Follow-Up Assignment." at bounding box center [432, 322] width 301 height 10
click at [292, 333] on li "Following each workshop, complete the follow-up assignment through Blackboard. …" at bounding box center [432, 337] width 301 height 21
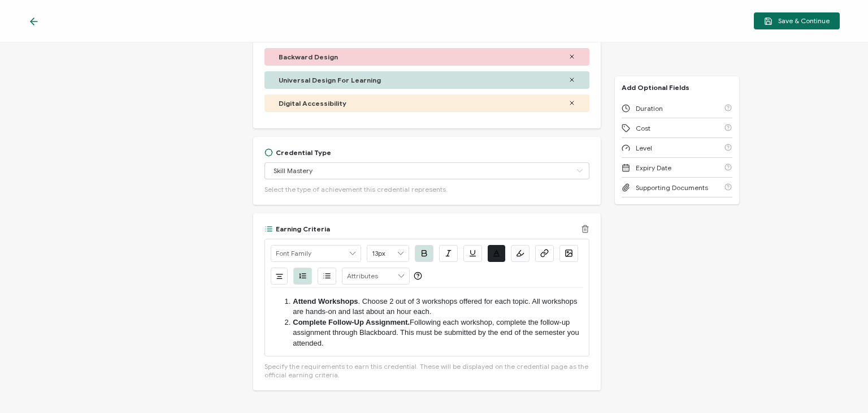
click at [362, 301] on li "Attend Workshops . Choose 2 out of 3 workshops offered for each topic. All work…" at bounding box center [432, 306] width 301 height 21
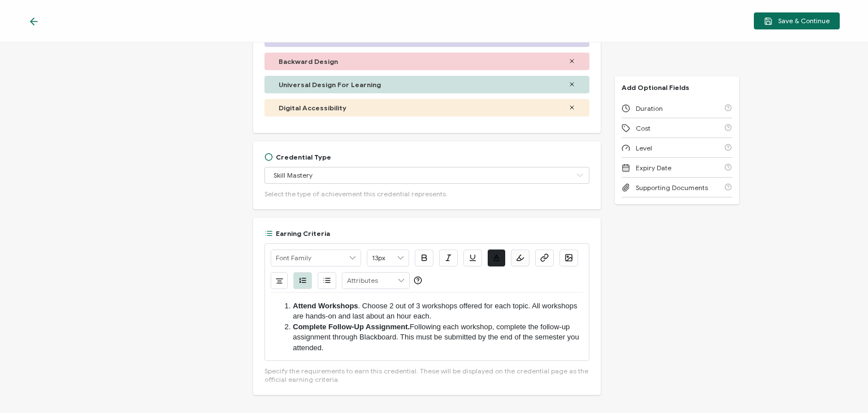
scroll to position [405, 0]
click at [278, 304] on ol "Attend Workshops . Choose 2 out of 3 workshops offered for each topic. All work…" at bounding box center [427, 327] width 312 height 52
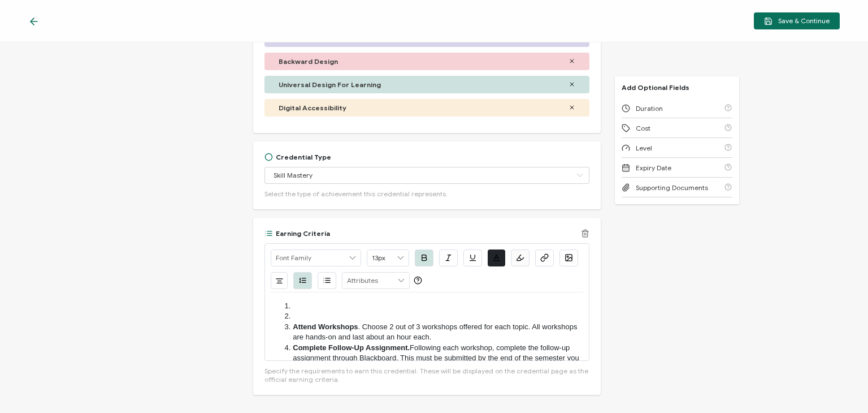
click at [314, 312] on li at bounding box center [432, 316] width 301 height 10
click at [321, 303] on li at bounding box center [432, 306] width 301 height 10
click at [293, 324] on strong "Attend Workshops" at bounding box center [325, 326] width 65 height 8
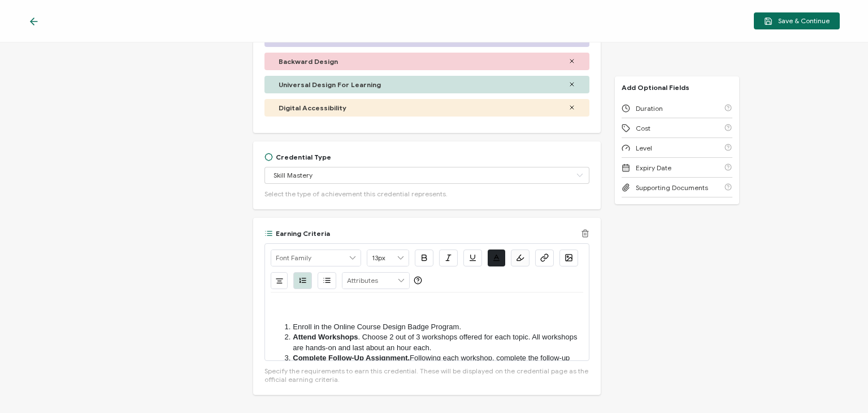
click at [302, 324] on li "Enroll in the Online Course Design Badge Program." at bounding box center [432, 327] width 301 height 10
click at [420, 254] on icon "button" at bounding box center [424, 257] width 8 height 8
click at [293, 336] on strong "Attend Workshops" at bounding box center [325, 336] width 65 height 8
click at [355, 337] on strong "Attend Workshops" at bounding box center [325, 336] width 65 height 8
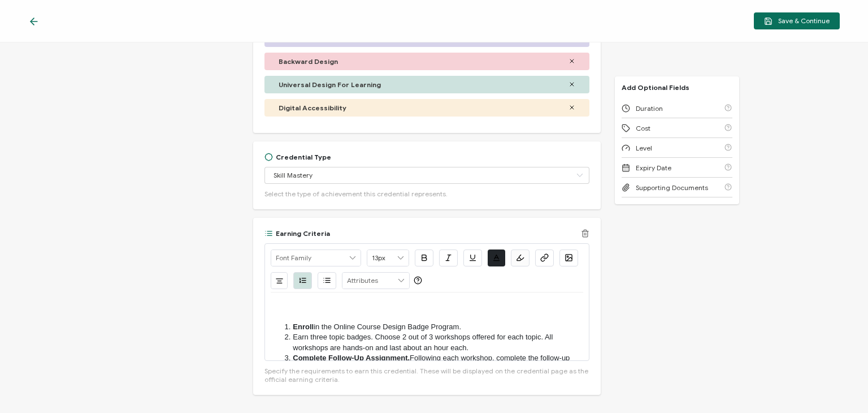
click at [344, 336] on li "Earn three topic badges. Choose 2 out of 3 workshops offered for each topic. Al…" at bounding box center [432, 342] width 301 height 21
click at [366, 336] on li "Earn three topiBased badges. Choose 2 out of 3 workshops offered for each topic…" at bounding box center [432, 342] width 301 height 21
click at [312, 336] on li "Earn three topiBased Badges. Choose 2 out of 3 workshops offered for each topic…" at bounding box center [432, 342] width 301 height 21
click at [343, 336] on li "Earn Three topiBased Badges. Choose 2 out of 3 workshops offered for each topic…" at bounding box center [432, 342] width 301 height 21
drag, startPoint x: 398, startPoint y: 336, endPoint x: 294, endPoint y: 339, distance: 104.1
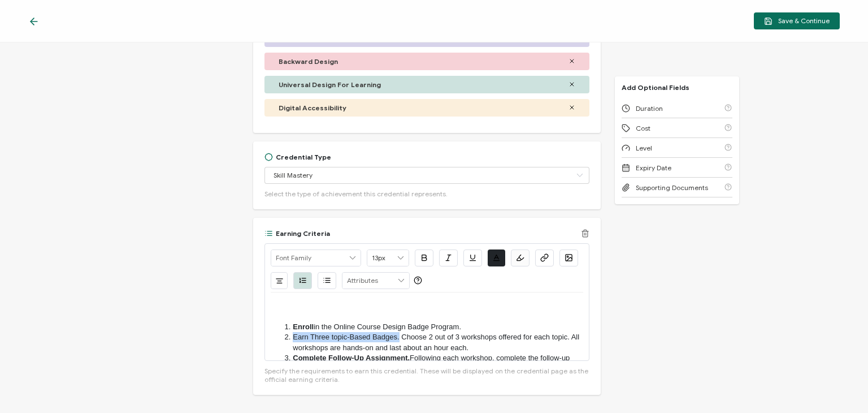
click at [294, 339] on li "Earn Three topic-Based Badges. Choose 2 out of 3 workshops offered for each top…" at bounding box center [432, 342] width 301 height 21
click at [423, 255] on icon "button" at bounding box center [424, 258] width 5 height 6
click at [500, 344] on li "Earn Three topic-Based Badges. Choose 2 out of 3 workshops offered for each top…" at bounding box center [432, 342] width 301 height 21
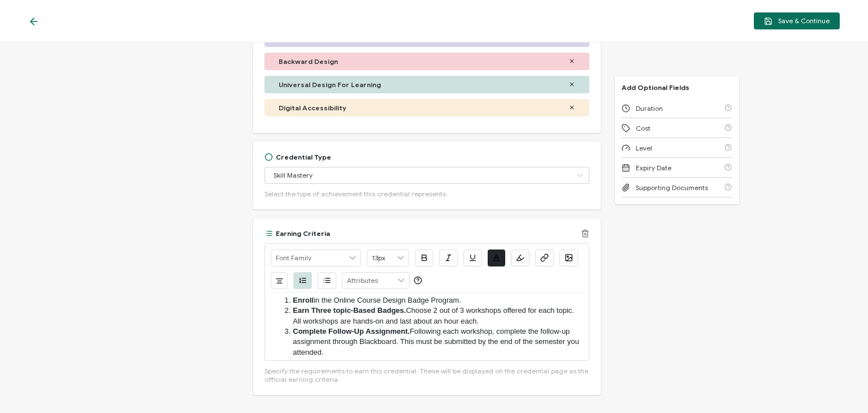
scroll to position [26, 0]
click at [406, 329] on strong "Complete Follow-Up Assignment." at bounding box center [351, 331] width 117 height 8
click at [477, 348] on li "Complete Follow-Up Assignment and Earn Three Topic-Based Badges. Following each…" at bounding box center [432, 342] width 301 height 31
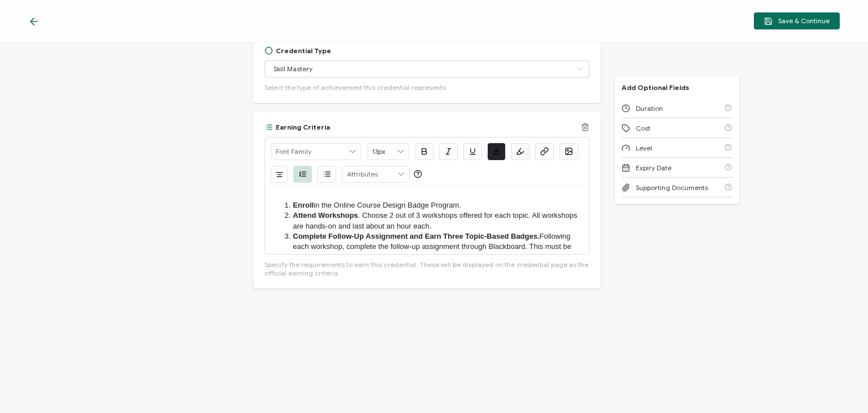
scroll to position [0, 0]
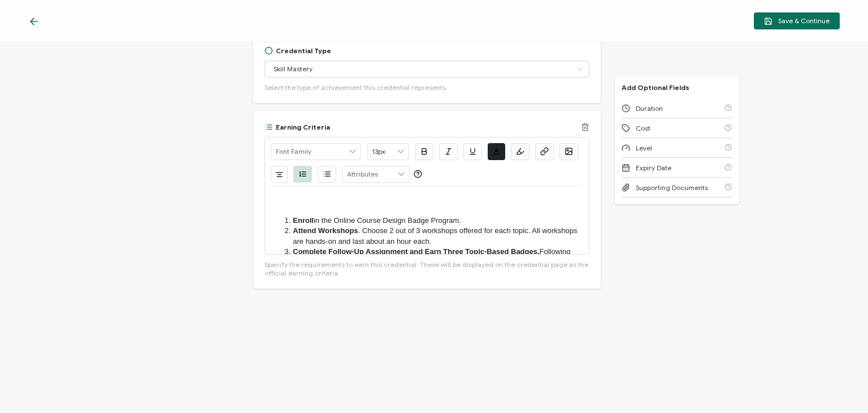
click at [356, 197] on p at bounding box center [427, 199] width 312 height 10
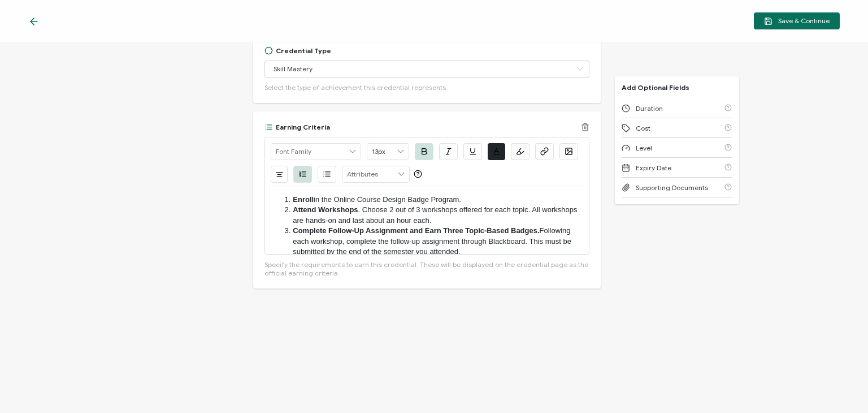
click at [500, 247] on li "Complete Follow-Up Assignment and Earn Three Topic-Based Badges. Following each…" at bounding box center [432, 241] width 301 height 31
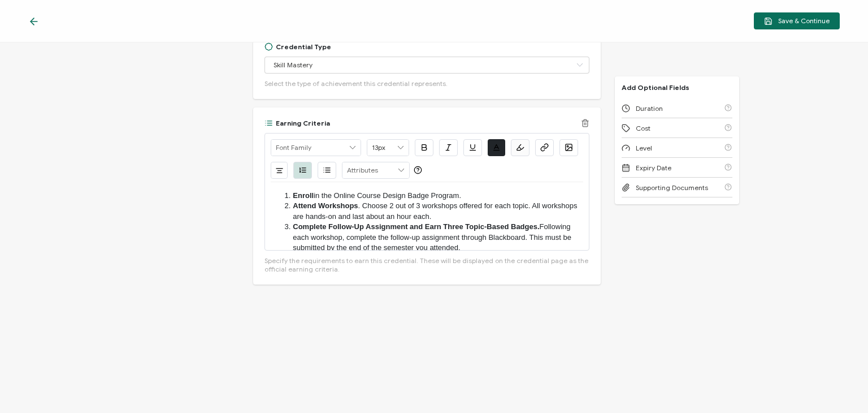
scroll to position [514, 0]
click at [475, 192] on li "Enroll in the Online Course Design Badge Program." at bounding box center [432, 196] width 301 height 10
click at [491, 217] on li "Attend Workshops . Choose 2 out of 3 workshops offered for each topic. All work…" at bounding box center [432, 211] width 301 height 21
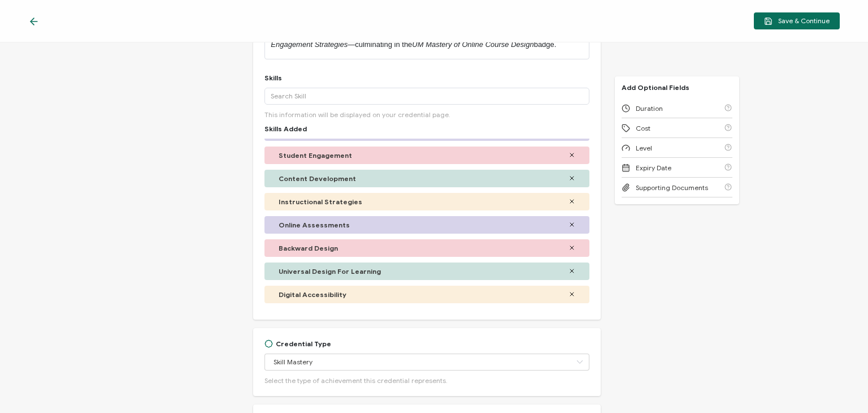
scroll to position [0, 0]
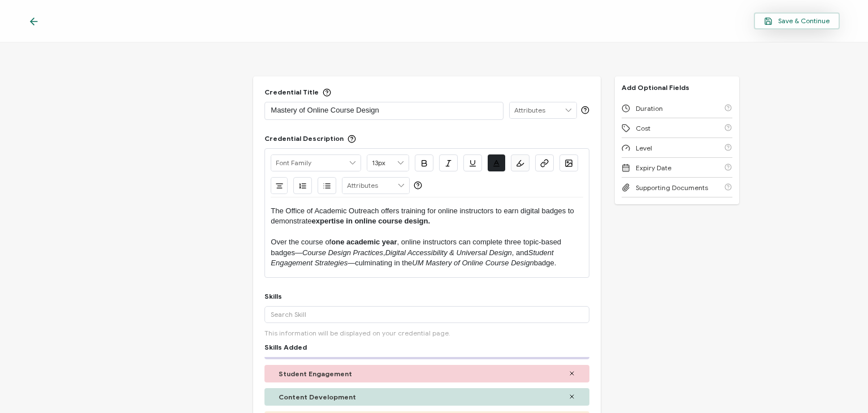
click at [799, 18] on span "Save & Continue" at bounding box center [797, 21] width 66 height 8
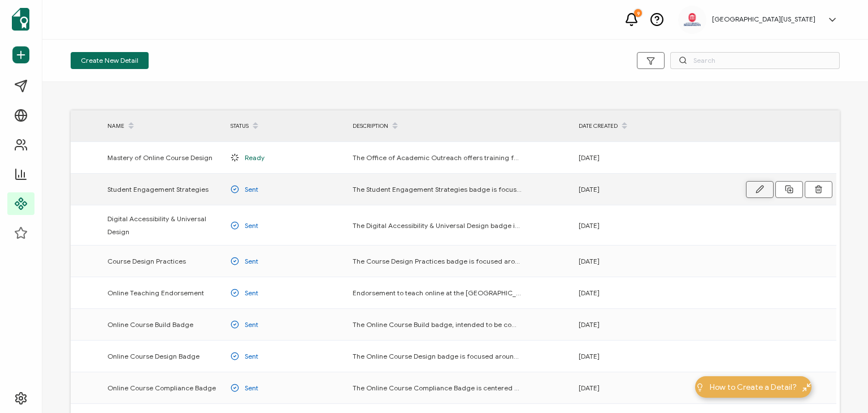
click at [759, 186] on icon "button" at bounding box center [760, 189] width 8 height 8
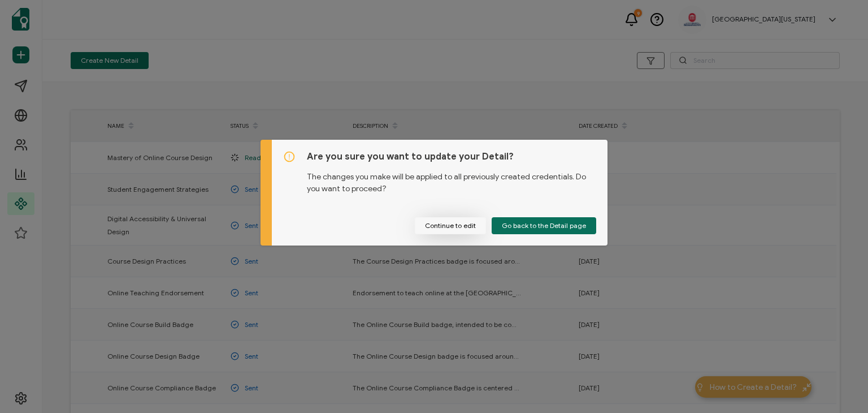
click at [453, 222] on button "Continue to edit" at bounding box center [450, 225] width 71 height 17
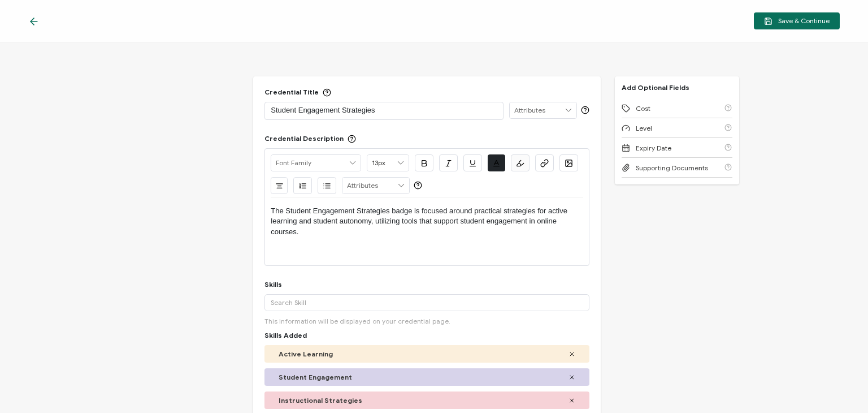
click at [318, 237] on div "The Student Engagement Strategies badge is focused around practical strategies …" at bounding box center [427, 221] width 312 height 48
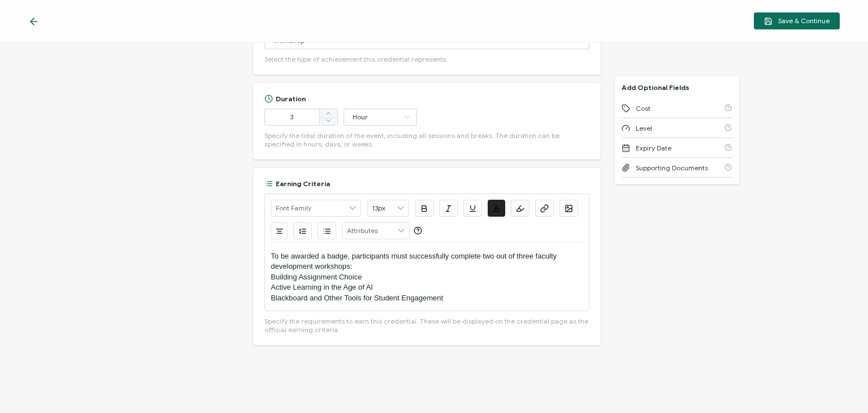
scroll to position [427, 0]
click at [387, 266] on p "To be awarded a badge, participants must successfully complete two out of three…" at bounding box center [427, 261] width 312 height 21
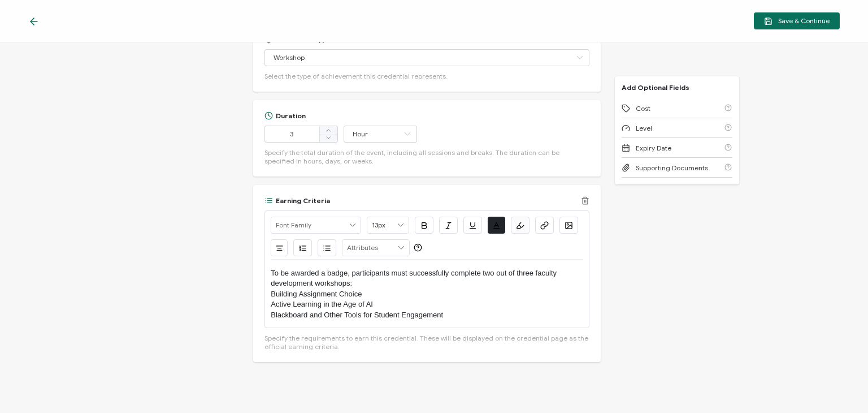
click at [450, 289] on p "Building Assignment Choice" at bounding box center [427, 294] width 312 height 10
click at [391, 284] on p "To be awarded a badge, participants must successfully complete two out of three…" at bounding box center [427, 278] width 312 height 21
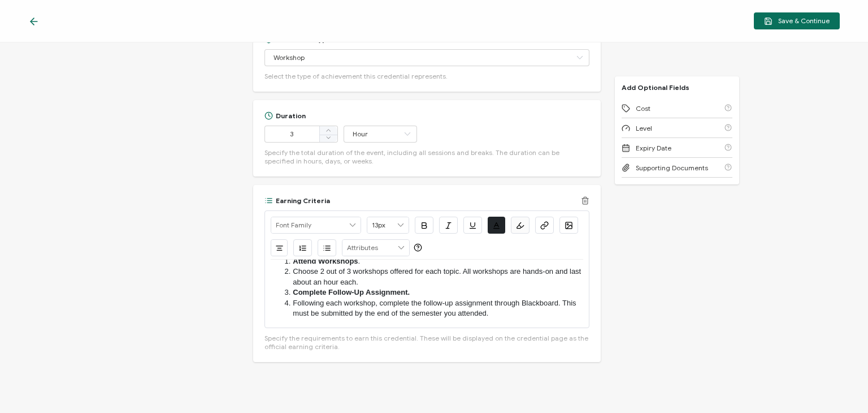
scroll to position [11, 0]
click at [374, 260] on li "Attend Workshops ." at bounding box center [432, 262] width 301 height 10
click at [439, 292] on li "Complete Follow-Up Assignment." at bounding box center [432, 294] width 301 height 10
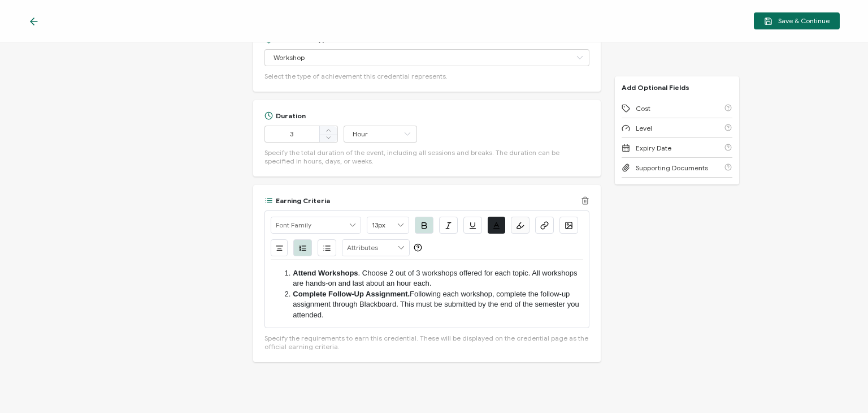
click at [527, 272] on li "Attend Workshops . Choose 2 out of 3 workshops offered for each topic. All work…" at bounding box center [432, 278] width 301 height 21
click at [529, 283] on li "Attend Workshops . Choose 2 out of 3 workshops offered for Student Engagement S…" at bounding box center [432, 277] width 301 height 21
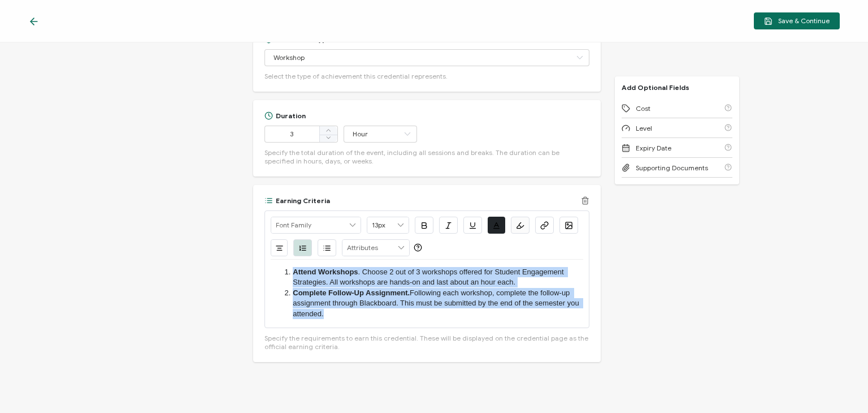
copy ol "Attend Workshops . Choose 2 out of 3 workshops offered for Student Engagement S…"
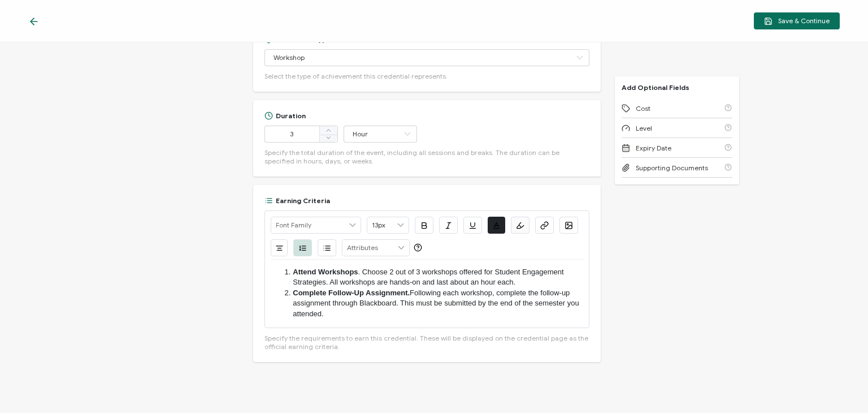
click at [715, 287] on div "Credential Title Student Engagement Strategies ISSUER Issuer Name Credential De…" at bounding box center [434, 227] width 868 height 370
click at [789, 23] on span "Save & Continue" at bounding box center [797, 21] width 66 height 8
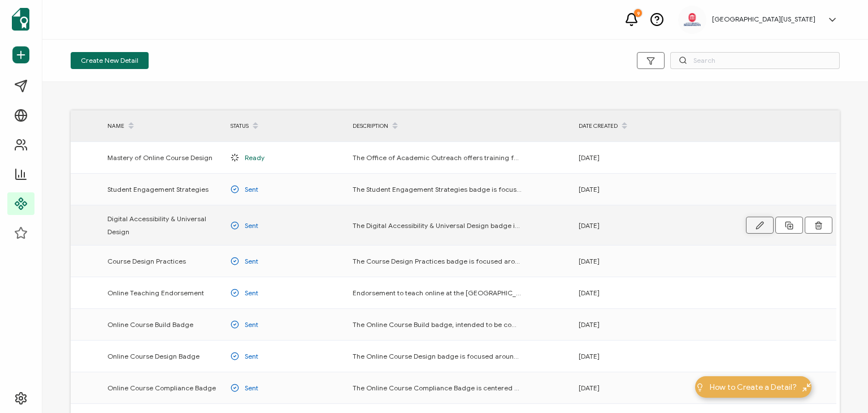
click at [0, 0] on icon "button" at bounding box center [0, 0] width 0 height 0
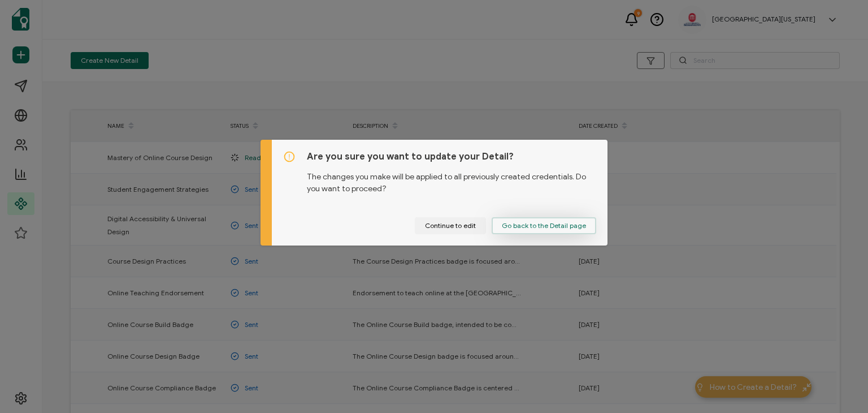
click at [531, 223] on span "Go back to the Detail page" at bounding box center [544, 225] width 84 height 7
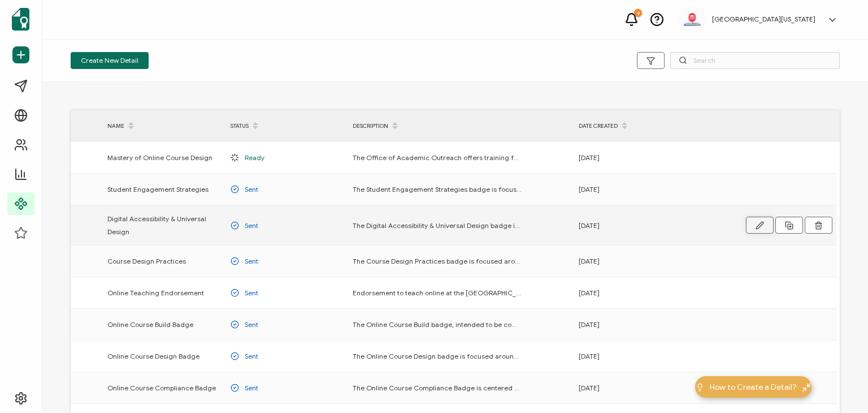
click at [0, 0] on icon "button" at bounding box center [0, 0] width 0 height 0
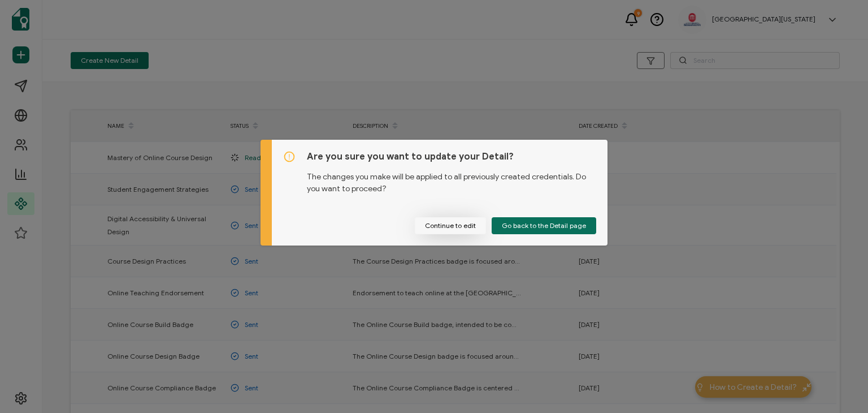
click at [455, 218] on button "Continue to edit" at bounding box center [450, 225] width 71 height 17
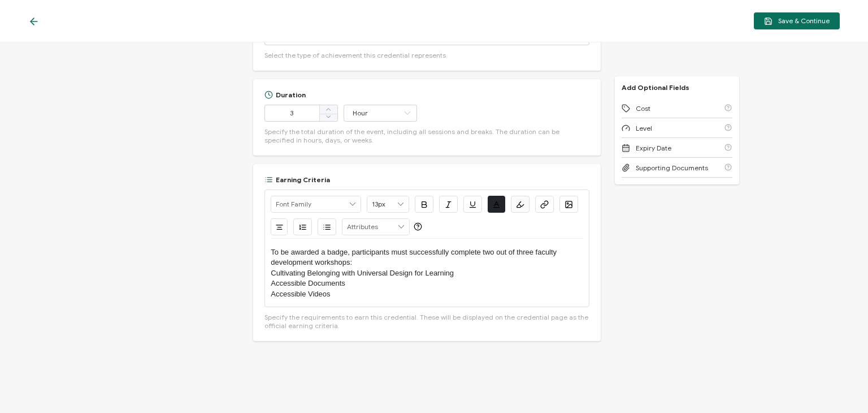
scroll to position [490, 0]
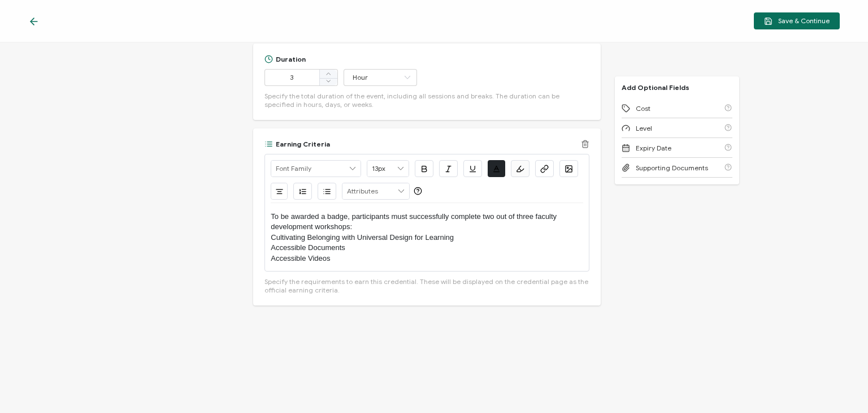
click at [361, 240] on p "Cultivating Belonging with Universal Design for Learning" at bounding box center [427, 237] width 312 height 10
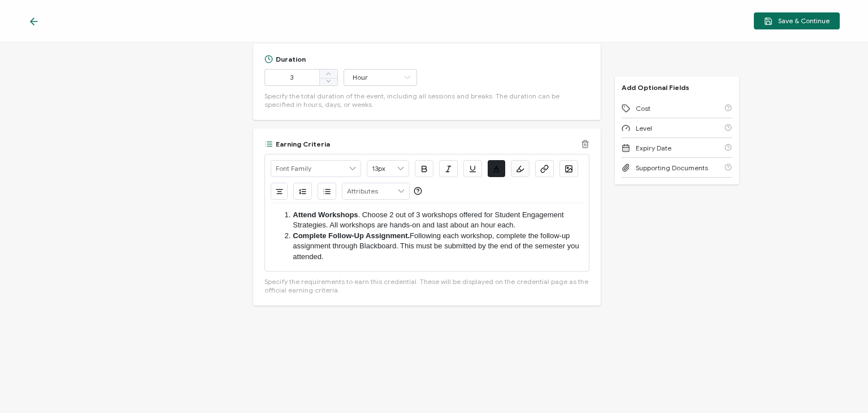
scroll to position [1, 0]
drag, startPoint x: 494, startPoint y: 214, endPoint x: 324, endPoint y: 226, distance: 170.0
click at [324, 226] on li "Attend Workshops . Choose 2 out of 3 workshops offered for Student Engagement S…" at bounding box center [432, 220] width 301 height 21
click at [378, 255] on li "Complete Follow-Up Assignment. Following each workshop, complete the follow-up …" at bounding box center [432, 246] width 301 height 31
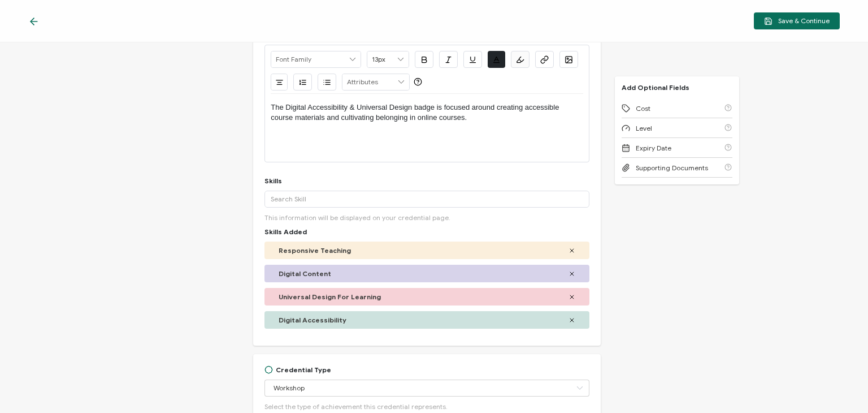
scroll to position [104, 0]
click at [796, 223] on div "Credential Title Digital Accessibility & Universal Design ISSUER Issuer Name Cr…" at bounding box center [434, 227] width 868 height 370
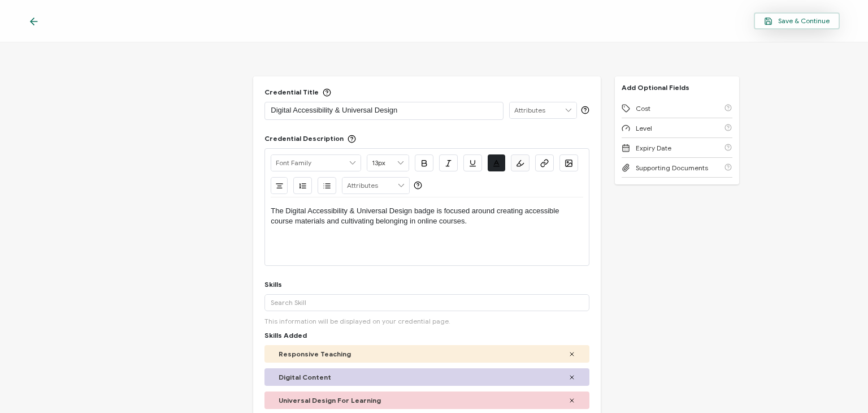
click at [810, 23] on span "Save & Continue" at bounding box center [797, 21] width 66 height 8
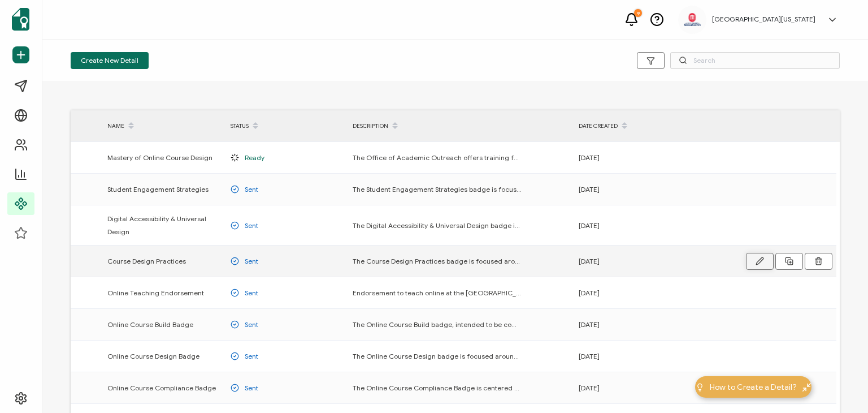
click at [0, 0] on icon "button" at bounding box center [0, 0] width 0 height 0
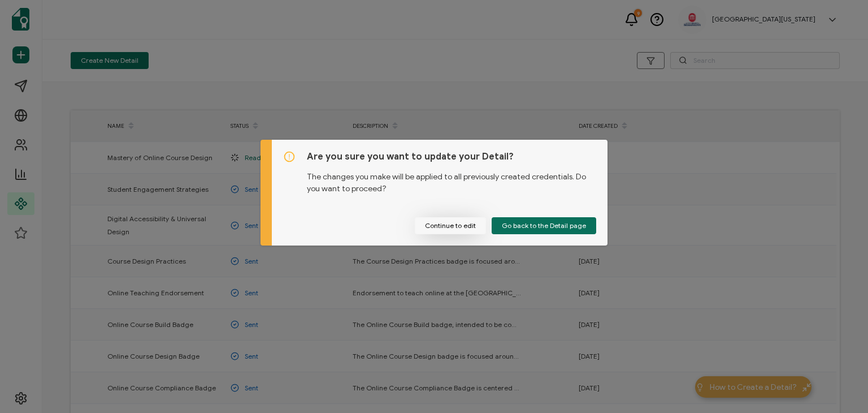
click at [444, 224] on button "Continue to edit" at bounding box center [450, 225] width 71 height 17
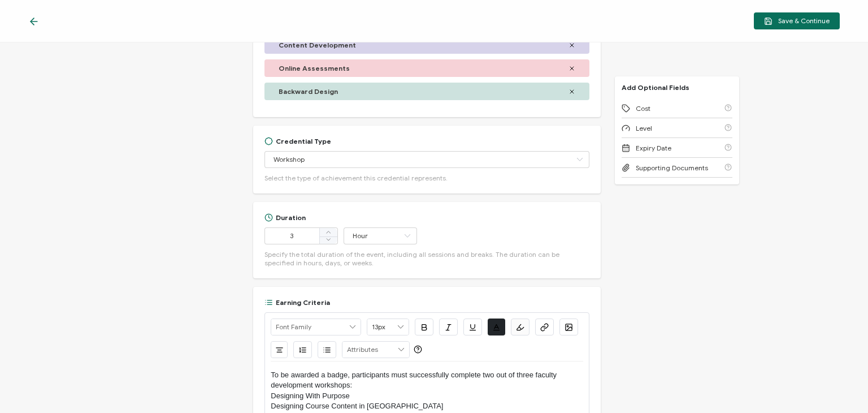
scroll to position [518, 0]
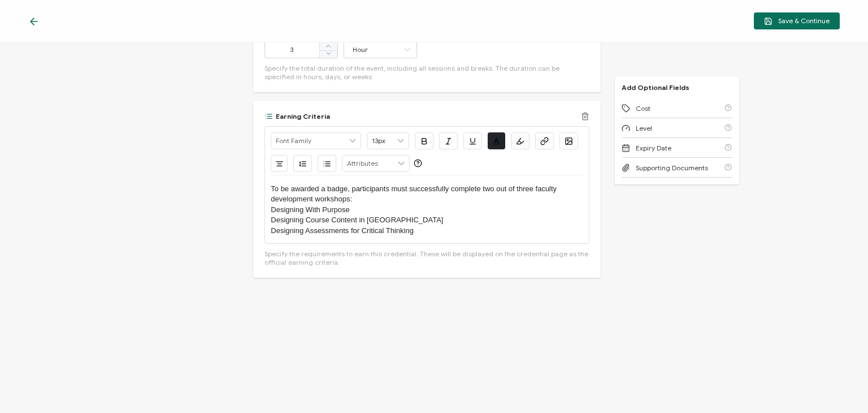
click at [394, 206] on p "Designing With Purpose" at bounding box center [427, 210] width 312 height 10
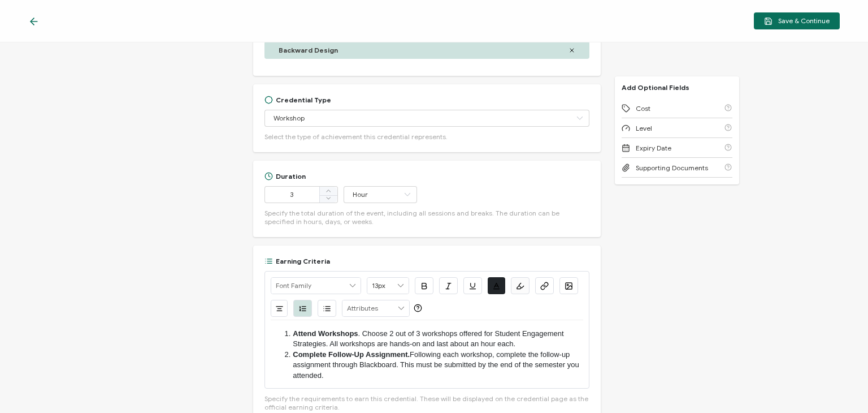
scroll to position [467, 0]
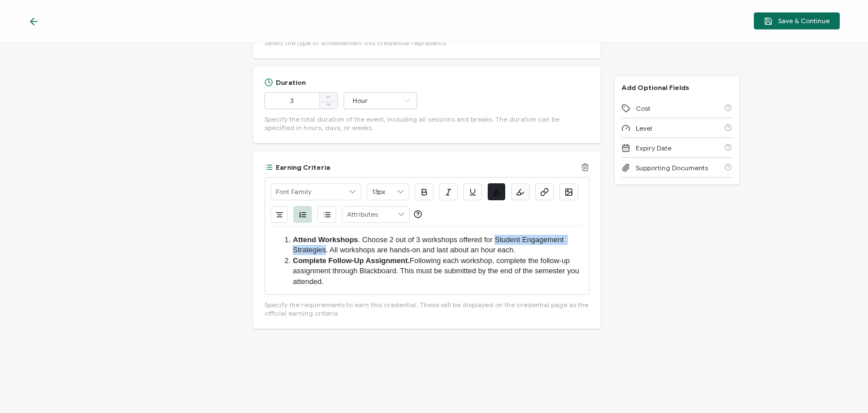
drag, startPoint x: 494, startPoint y: 237, endPoint x: 323, endPoint y: 250, distance: 170.7
click at [323, 250] on li "Attend Workshops . Choose 2 out of 3 workshops offered for Student Engagement S…" at bounding box center [432, 245] width 301 height 21
click at [494, 248] on li "Attend Workshops . Choose 2 out of 3 workshops offered for Course Design Practi…" at bounding box center [432, 245] width 301 height 21
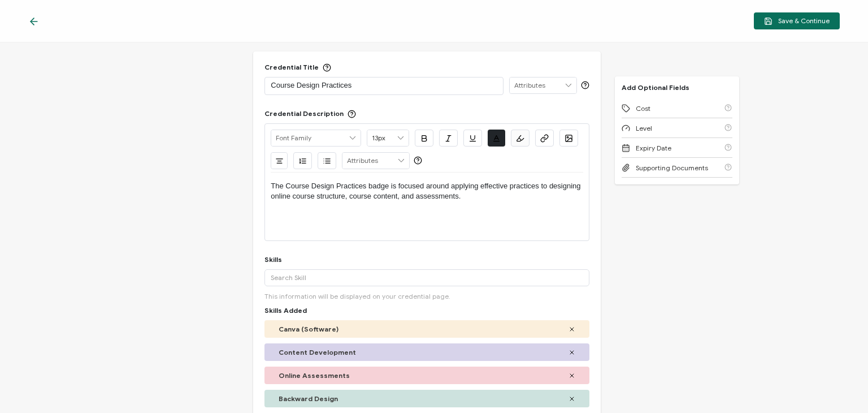
scroll to position [0, 0]
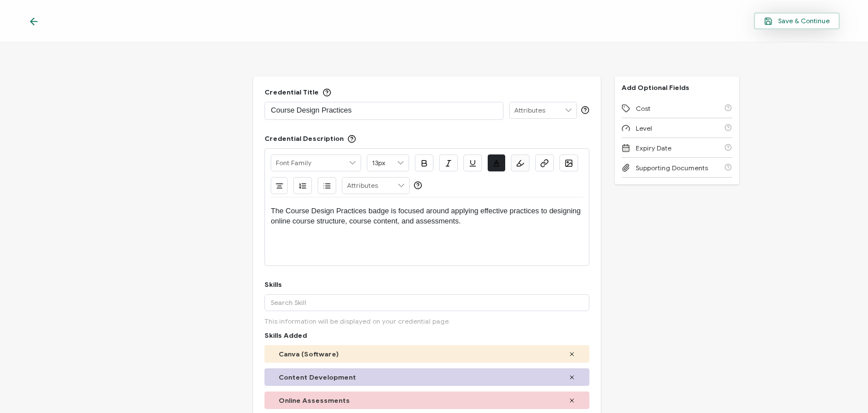
click at [815, 18] on span "Save & Continue" at bounding box center [797, 21] width 66 height 8
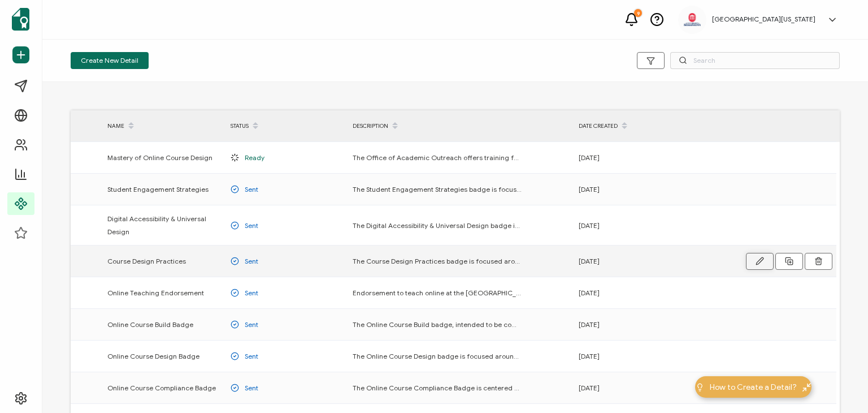
click at [0, 0] on icon "button" at bounding box center [0, 0] width 0 height 0
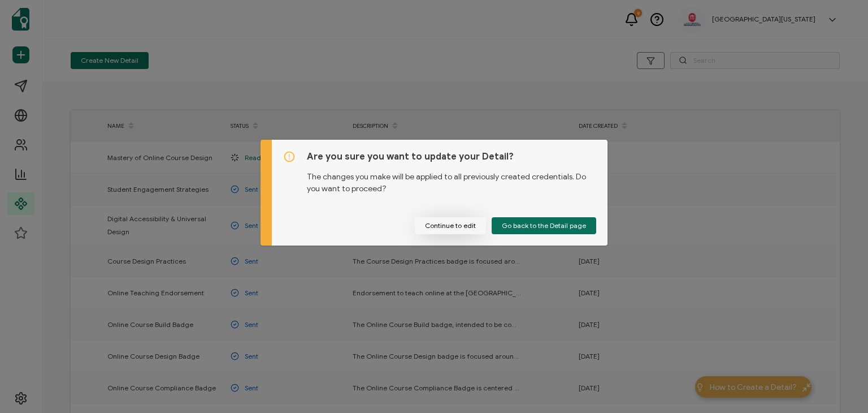
click at [439, 223] on button "Continue to edit" at bounding box center [450, 225] width 71 height 17
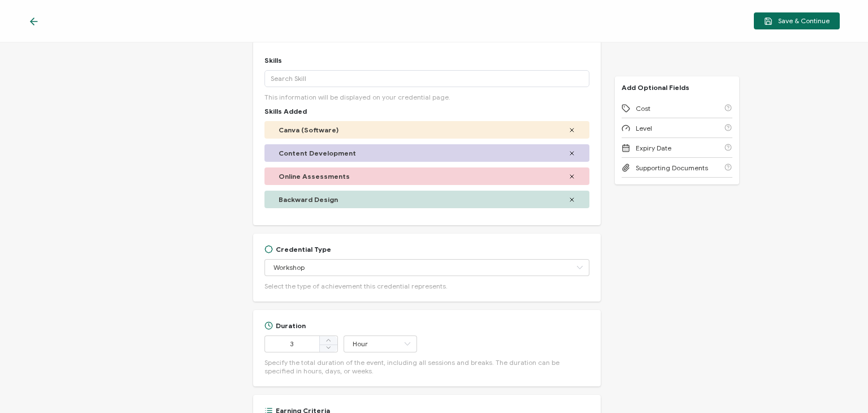
scroll to position [223, 0]
click at [575, 268] on icon at bounding box center [580, 267] width 14 height 17
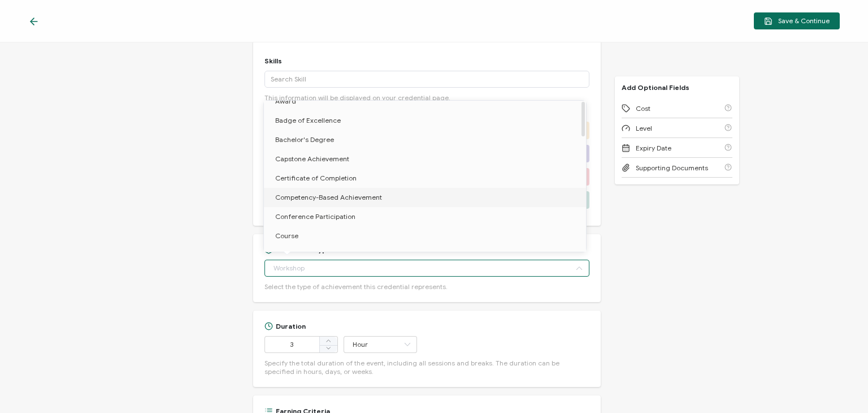
scroll to position [0, 0]
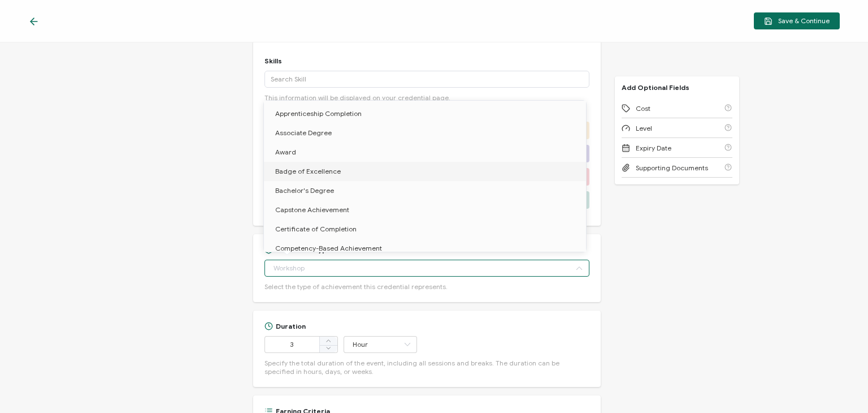
click at [118, 266] on div "Credential Title Course Design Practices ISSUER Issuer Name Credential Descript…" at bounding box center [434, 227] width 868 height 370
type input "Workshop"
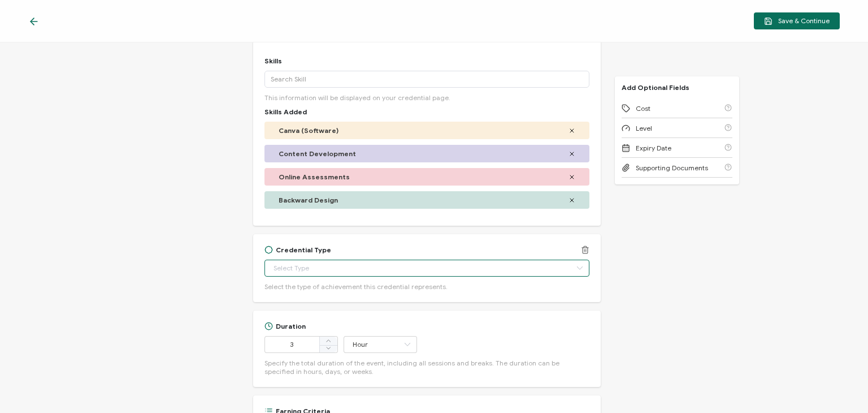
scroll to position [469, 0]
click at [350, 265] on input "text" at bounding box center [427, 267] width 324 height 17
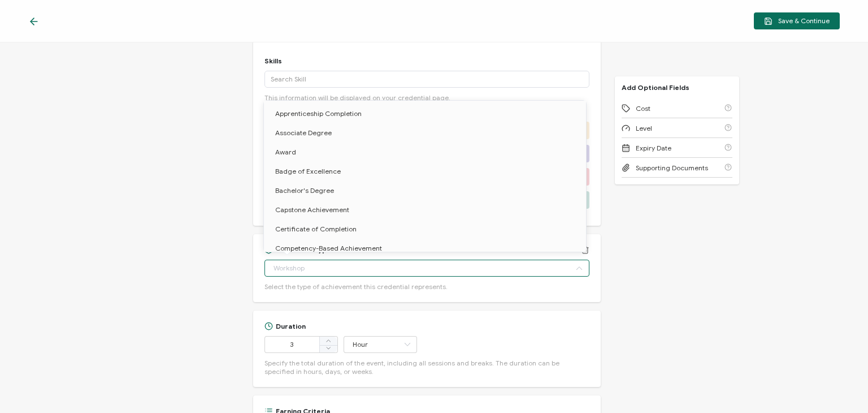
click at [350, 265] on input "text" at bounding box center [427, 267] width 324 height 17
type input "Workshop"
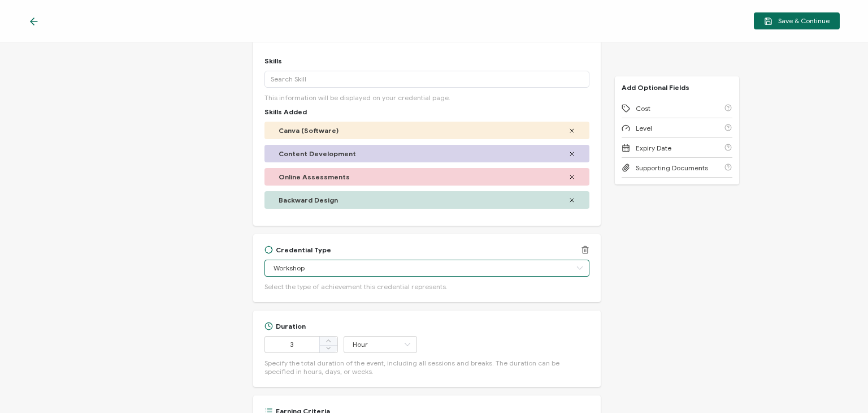
click at [350, 265] on input "Workshop" at bounding box center [427, 267] width 324 height 17
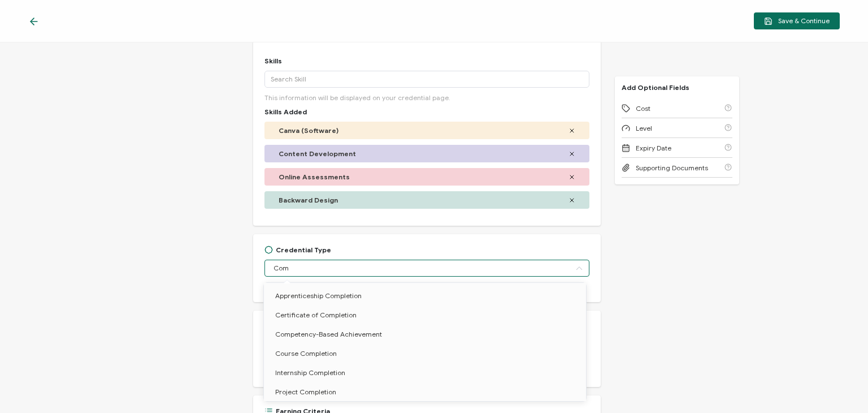
scroll to position [0, 0]
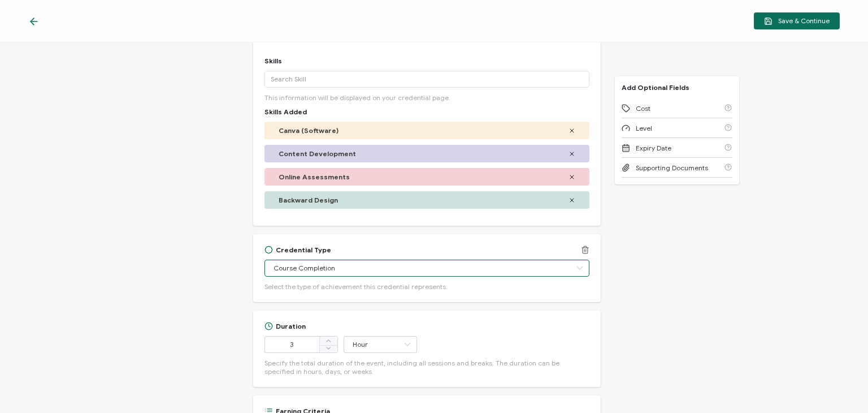
type input "Course Completion"
click at [581, 265] on icon at bounding box center [580, 267] width 14 height 17
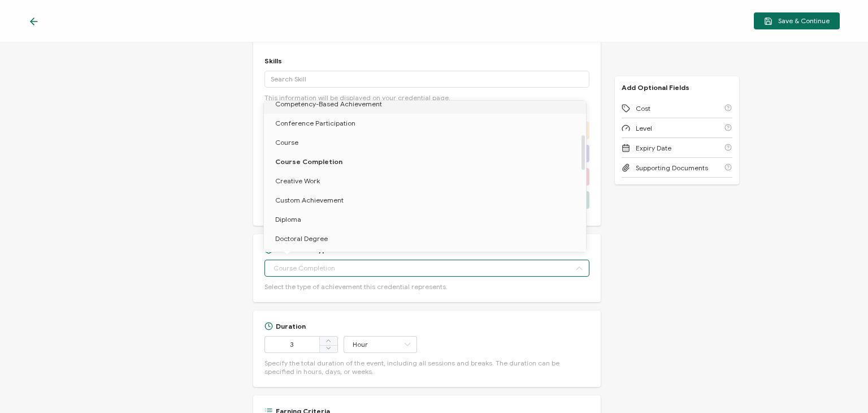
scroll to position [144, 0]
click at [327, 196] on span "Custom Achievement" at bounding box center [309, 200] width 68 height 8
type input "Custom Achievement"
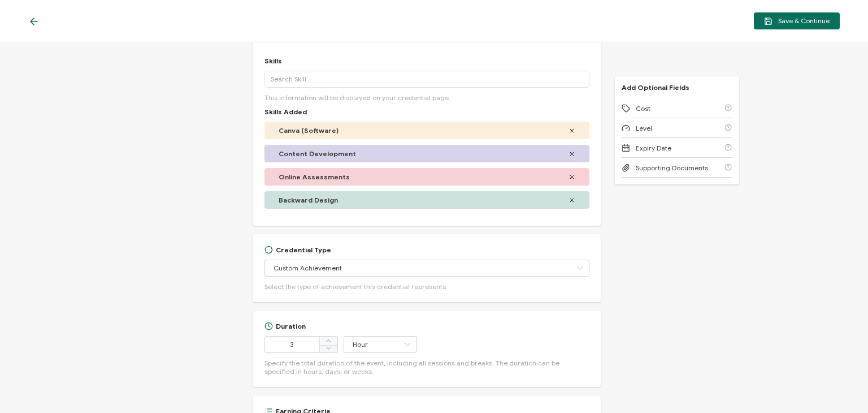
click at [178, 284] on div "Credential Title Course Design Practices ISSUER Issuer Name Credential Descript…" at bounding box center [434, 227] width 868 height 370
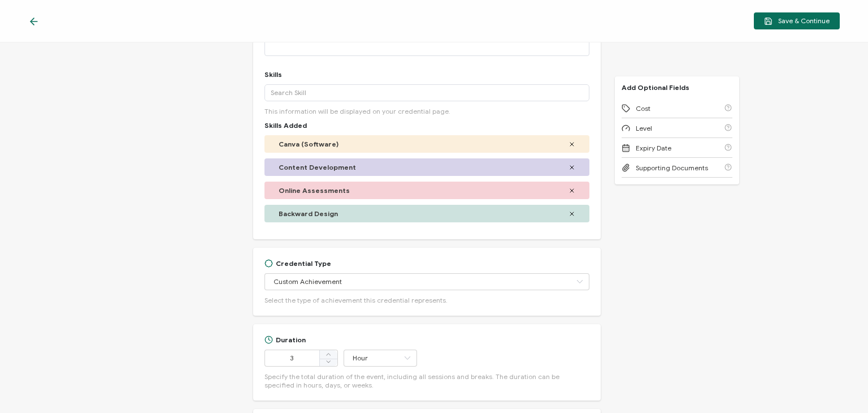
scroll to position [0, 0]
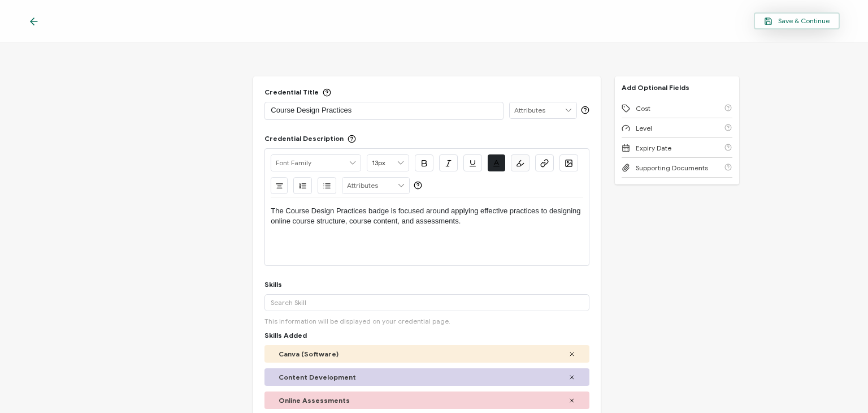
click at [806, 17] on span "Save & Continue" at bounding box center [797, 21] width 66 height 8
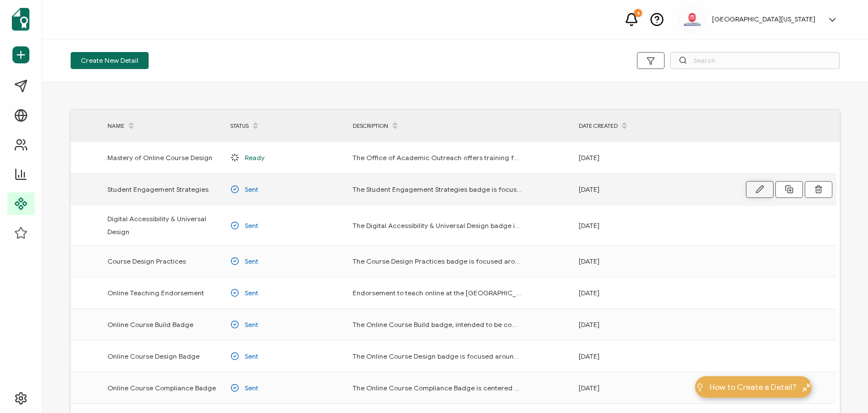
click at [758, 186] on icon "button" at bounding box center [760, 189] width 8 height 8
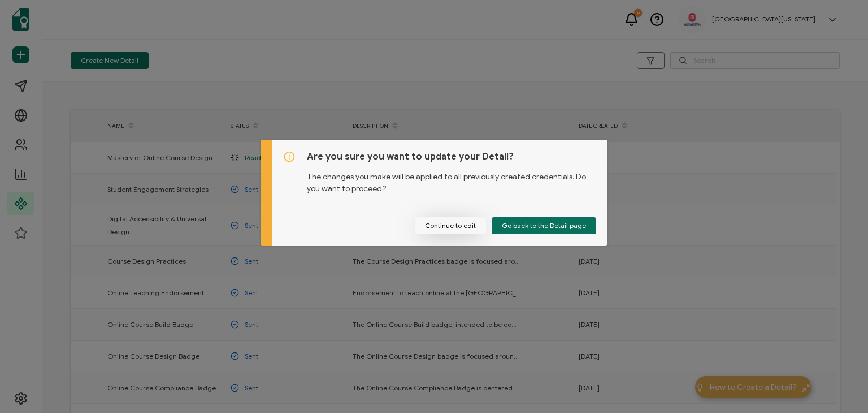
click at [441, 222] on button "Continue to edit" at bounding box center [450, 225] width 71 height 17
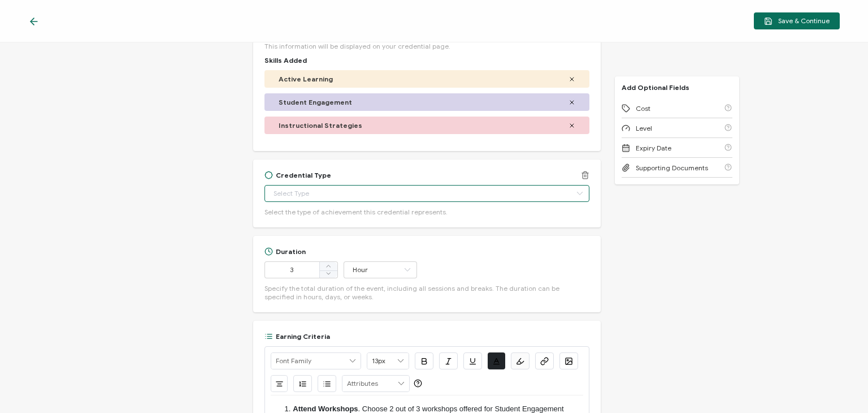
scroll to position [469, 0]
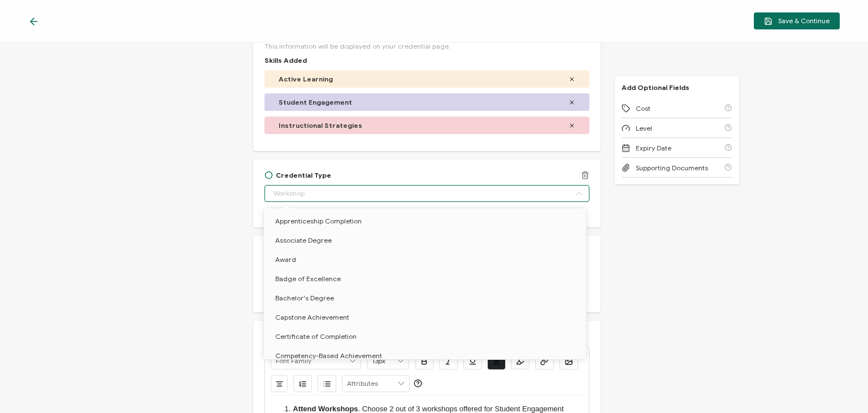
click at [324, 190] on input "text" at bounding box center [427, 193] width 324 height 17
click at [307, 295] on span "Custom Achievement" at bounding box center [309, 296] width 68 height 8
type input "Custom Achievement"
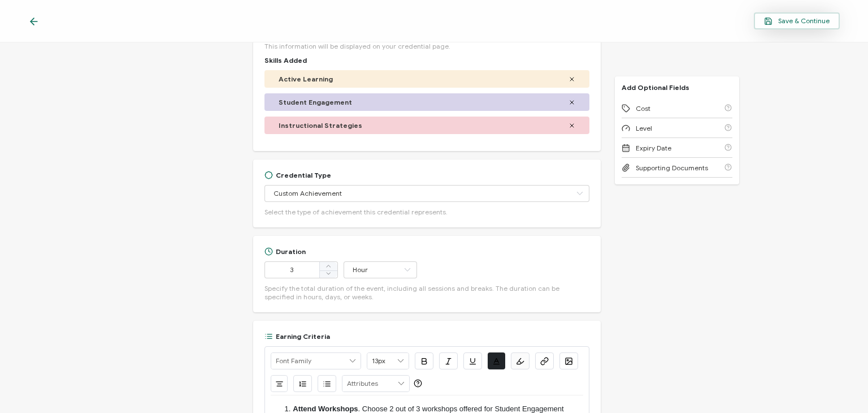
click at [797, 20] on span "Save & Continue" at bounding box center [797, 21] width 66 height 8
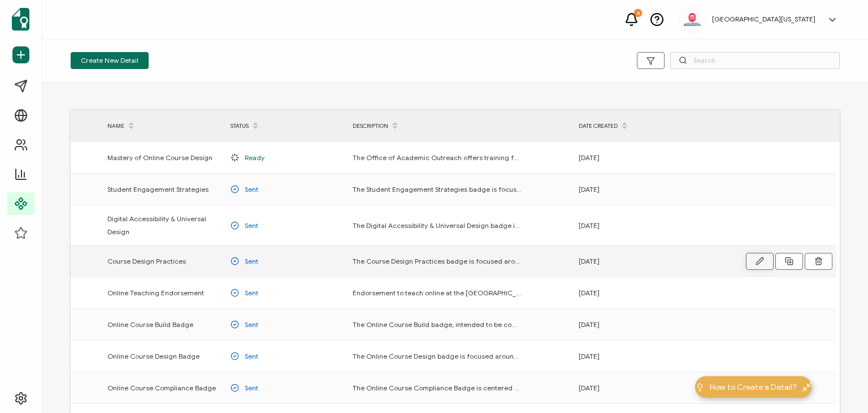
click at [0, 0] on icon "button" at bounding box center [0, 0] width 0 height 0
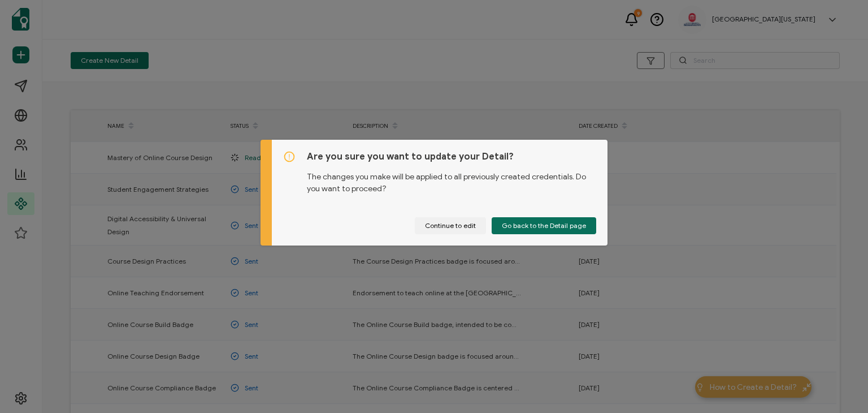
click at [524, 30] on div "Are you sure you want to update your Detail? The changes you make will be appli…" at bounding box center [434, 206] width 868 height 413
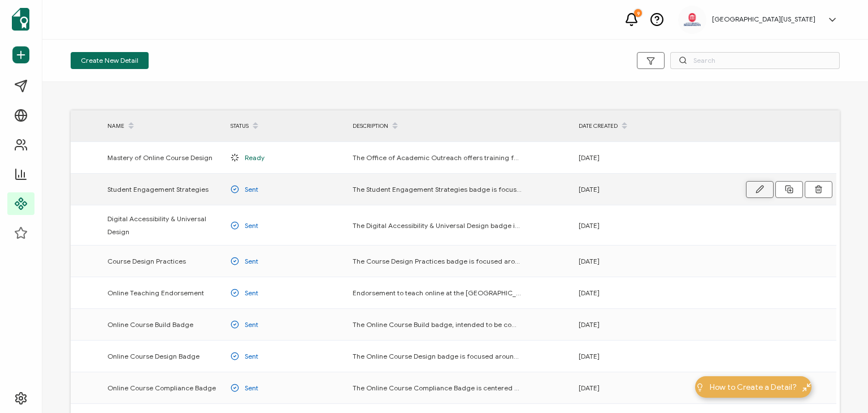
click at [760, 189] on icon "button" at bounding box center [760, 189] width 8 height 8
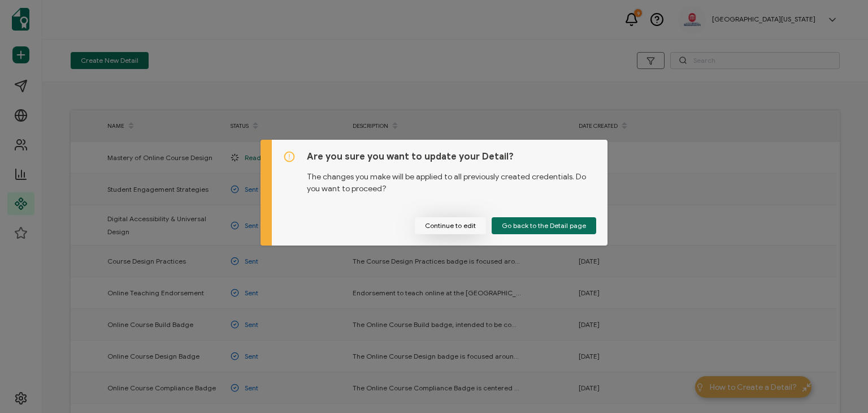
click at [455, 227] on button "Continue to edit" at bounding box center [450, 225] width 71 height 17
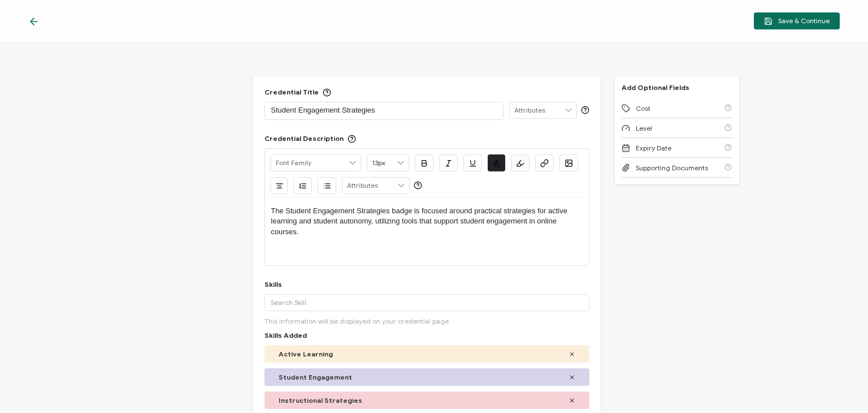
click at [34, 23] on icon at bounding box center [33, 21] width 11 height 11
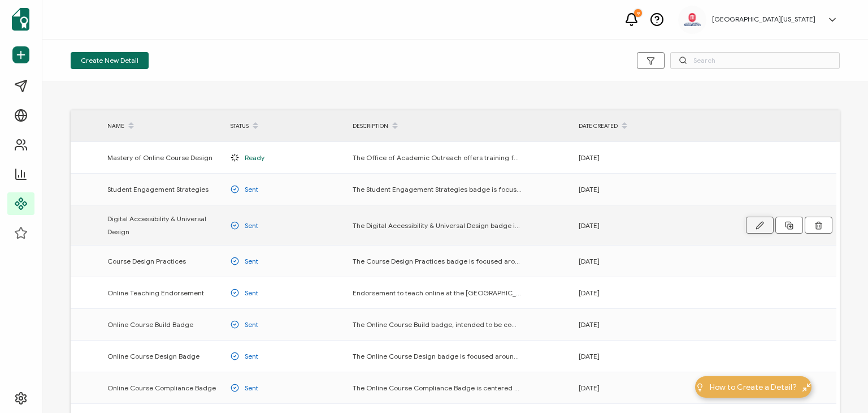
click at [0, 0] on icon "button" at bounding box center [0, 0] width 0 height 0
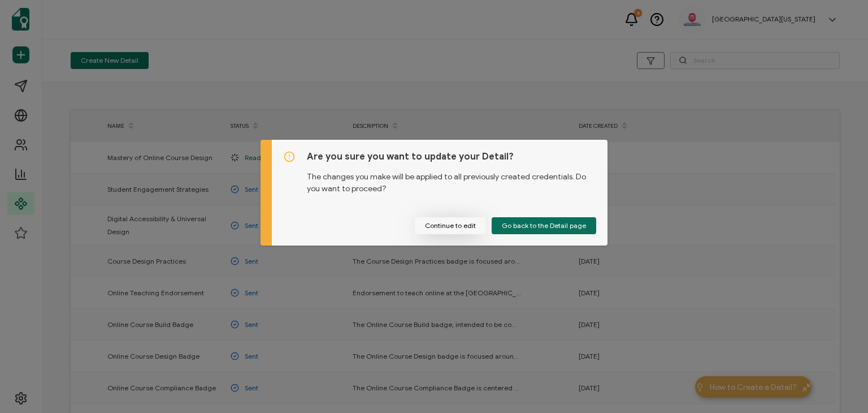
click at [466, 227] on button "Continue to edit" at bounding box center [450, 225] width 71 height 17
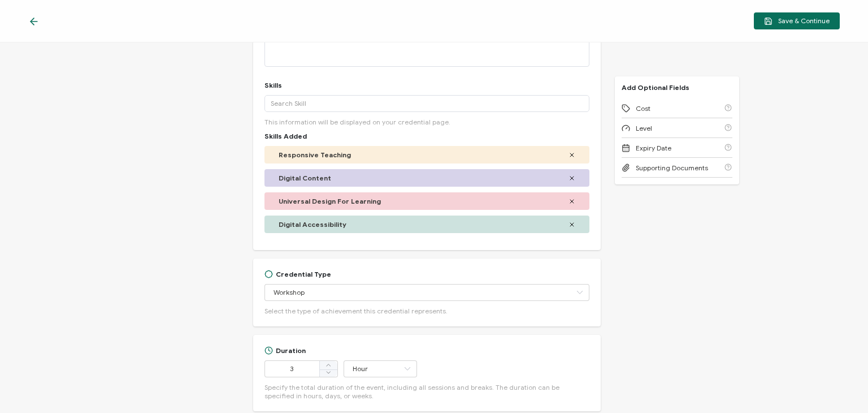
scroll to position [228, 0]
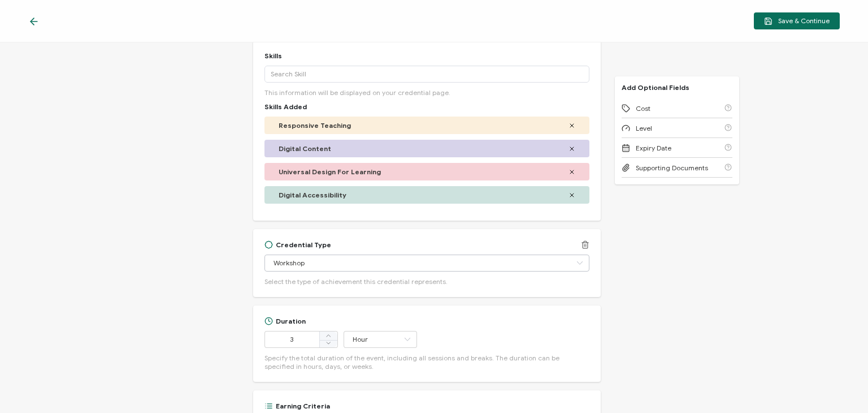
click at [574, 265] on icon at bounding box center [580, 262] width 14 height 17
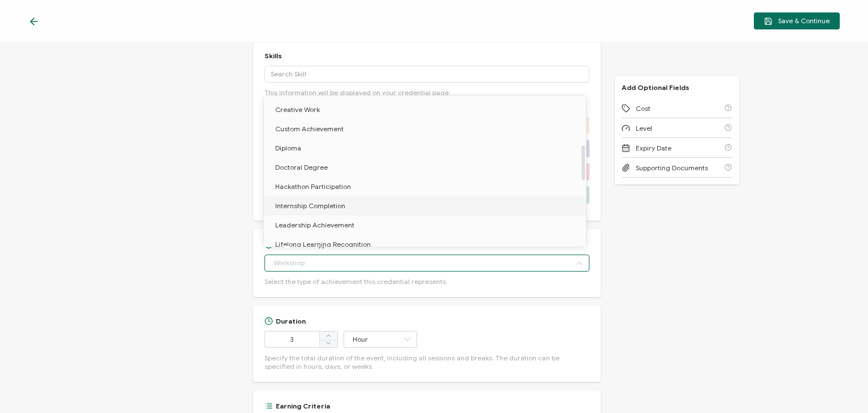
scroll to position [209, 0]
click at [323, 127] on span "Custom Achievement" at bounding box center [309, 129] width 68 height 8
type input "Custom Achievement"
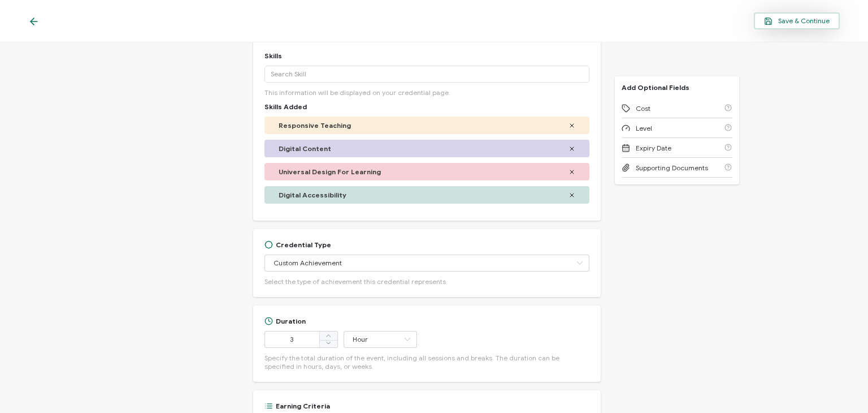
click at [812, 18] on span "Save & Continue" at bounding box center [797, 21] width 66 height 8
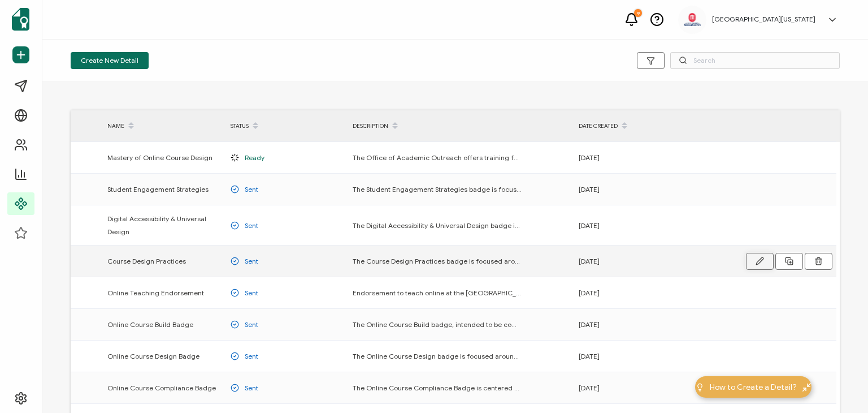
click at [0, 0] on icon "button" at bounding box center [0, 0] width 0 height 0
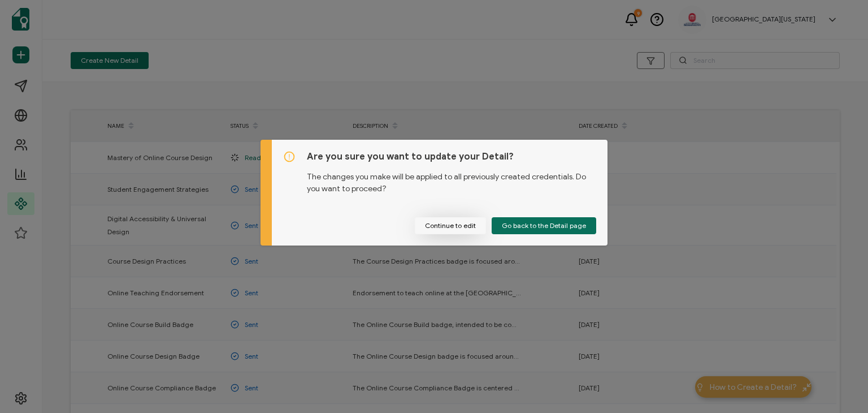
click at [444, 222] on button "Continue to edit" at bounding box center [450, 225] width 71 height 17
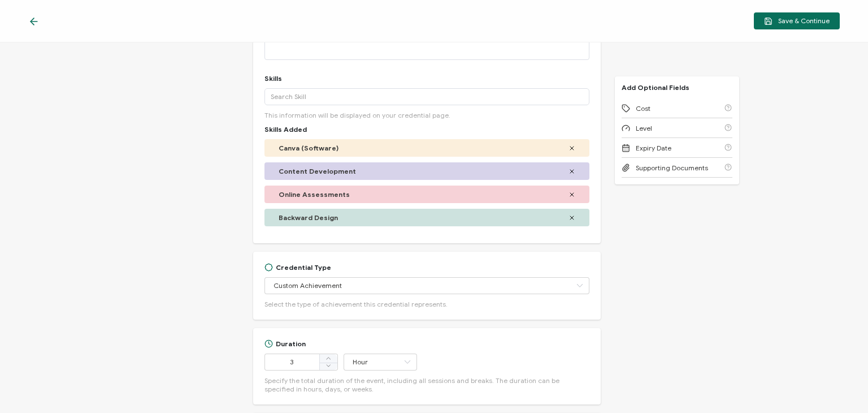
scroll to position [205, 0]
click at [34, 25] on icon at bounding box center [33, 21] width 11 height 11
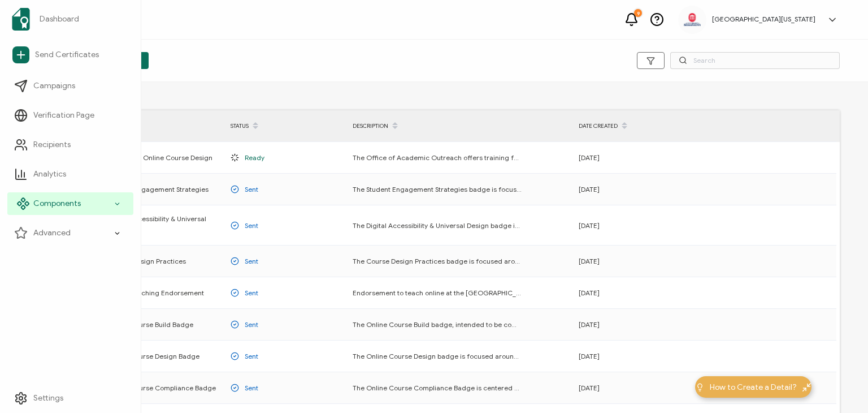
click at [115, 203] on icon at bounding box center [117, 203] width 7 height 13
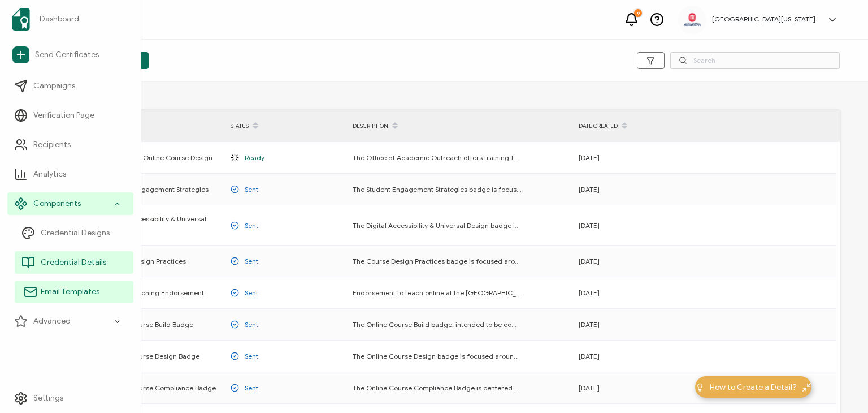
click at [86, 293] on span "Email Templates" at bounding box center [70, 291] width 59 height 11
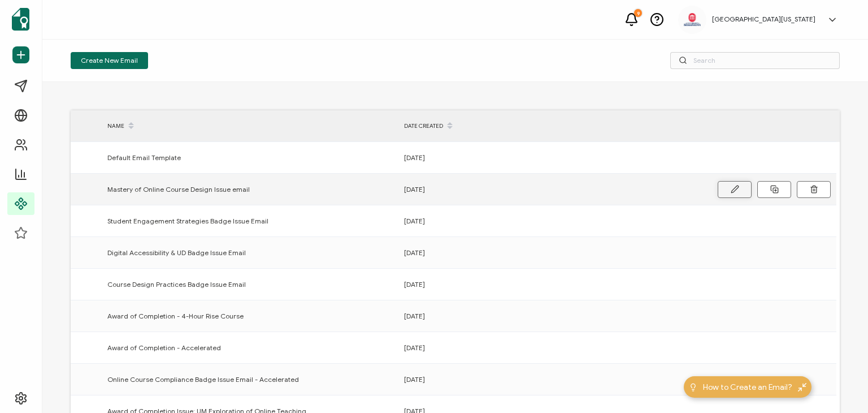
click at [737, 187] on icon at bounding box center [735, 189] width 8 height 8
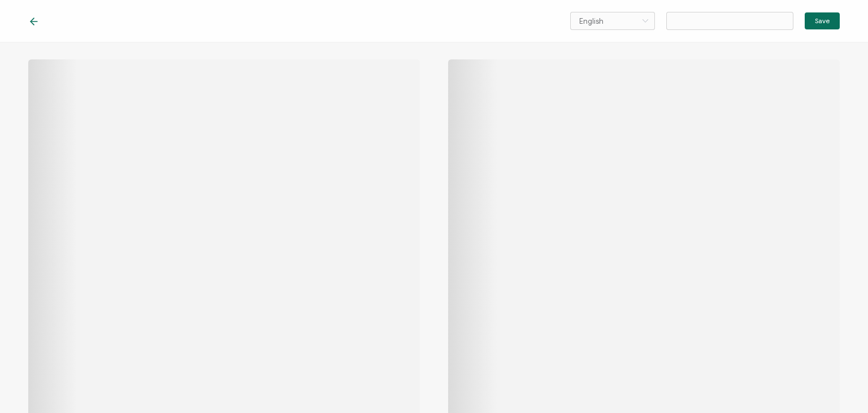
type input "Mastery of Online Course Design Issue email"
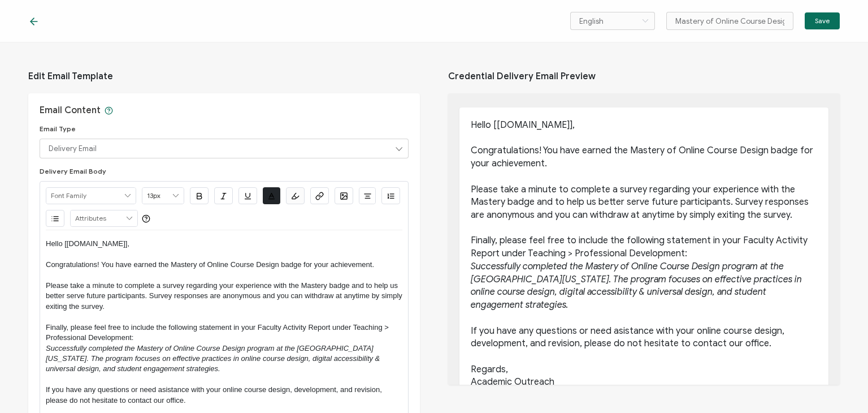
scroll to position [47, 0]
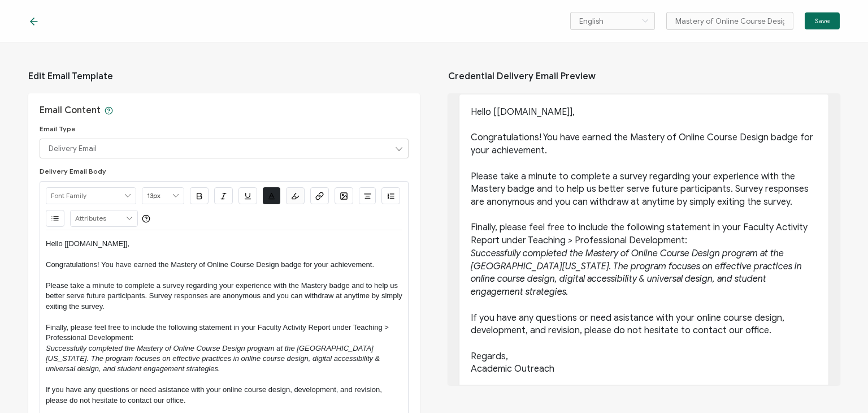
click at [31, 22] on icon at bounding box center [32, 21] width 3 height 7
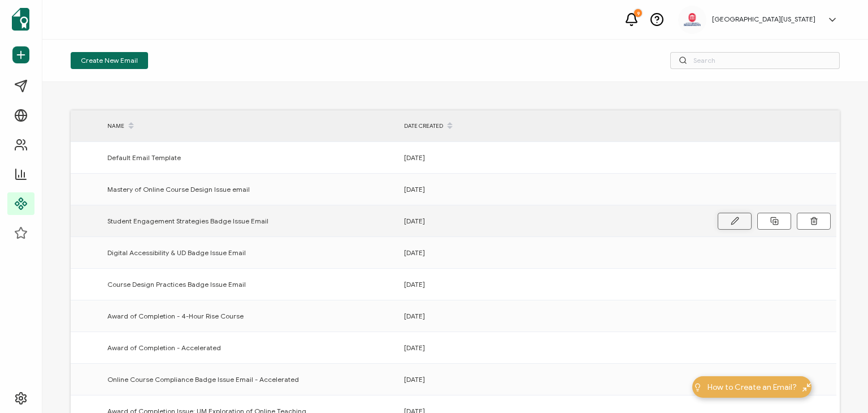
click at [734, 222] on icon at bounding box center [735, 220] width 7 height 7
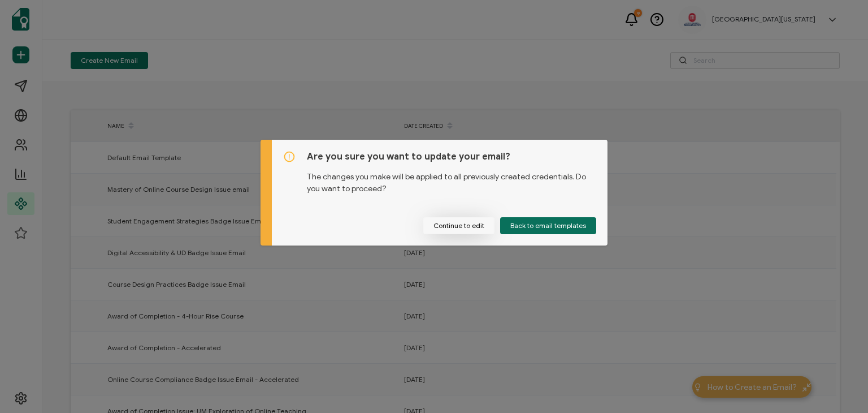
click at [463, 224] on button "Continue to edit" at bounding box center [458, 225] width 71 height 17
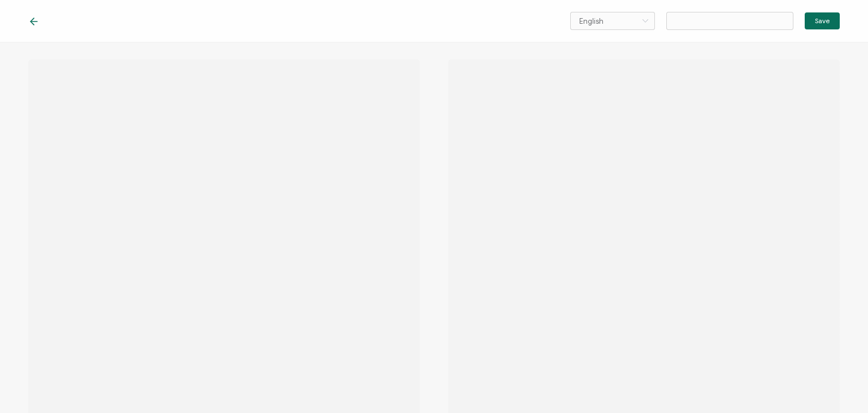
type input "Student Engagement Strategies Badge Issue Email"
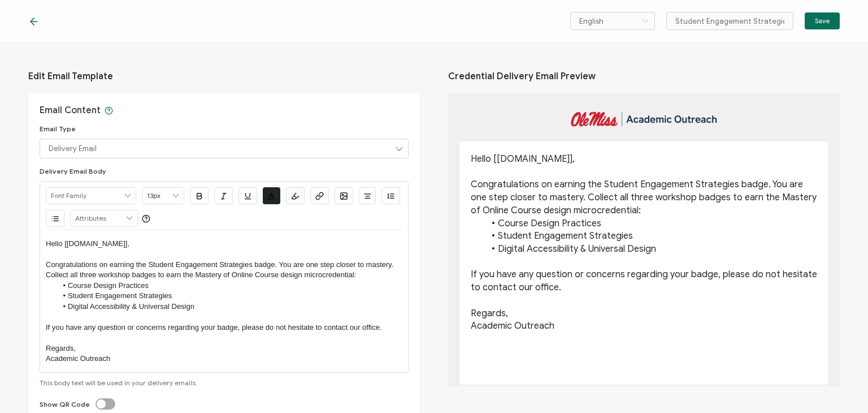
click at [585, 196] on p "Congratulations on earning the Student Engagement Strategies badge. You are one…" at bounding box center [644, 197] width 347 height 38
click at [241, 297] on li "Student Engagement Strategies" at bounding box center [230, 296] width 346 height 10
click at [36, 23] on icon at bounding box center [33, 21] width 11 height 11
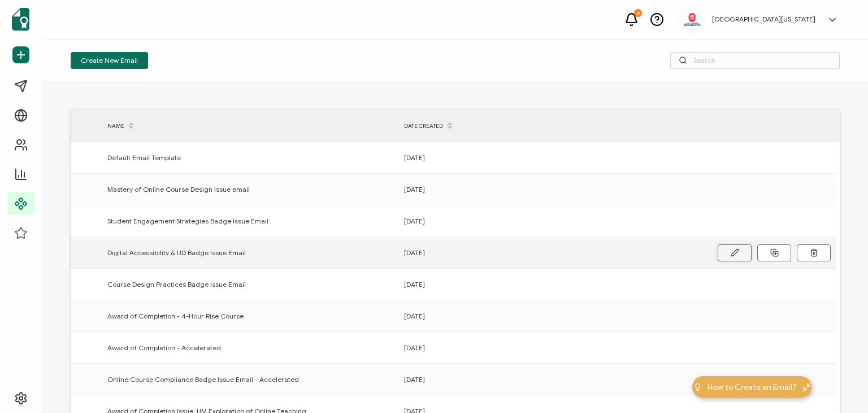
click at [0, 0] on button at bounding box center [0, 0] width 0 height 0
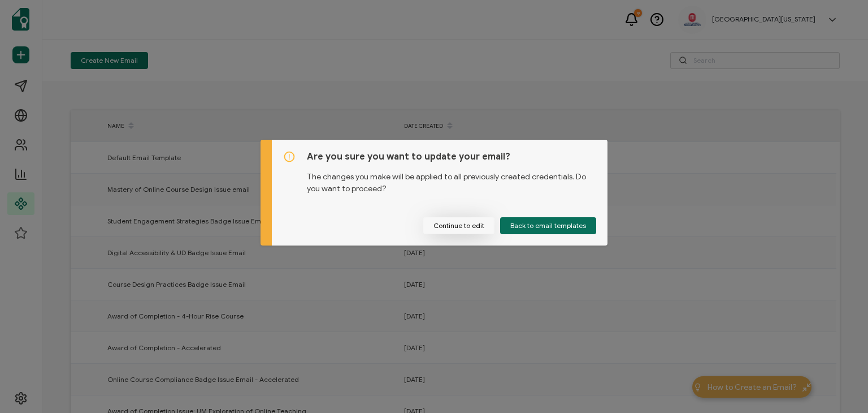
click at [448, 232] on button "Continue to edit" at bounding box center [458, 225] width 71 height 17
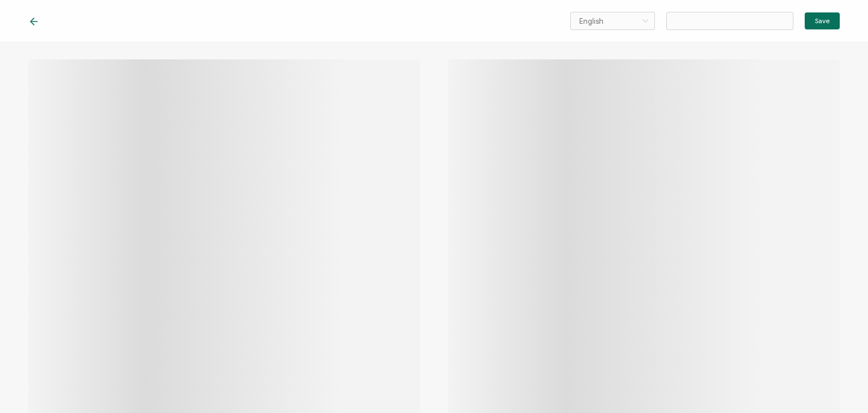
type input "Digital Accessibility & UD Badge Issue Email"
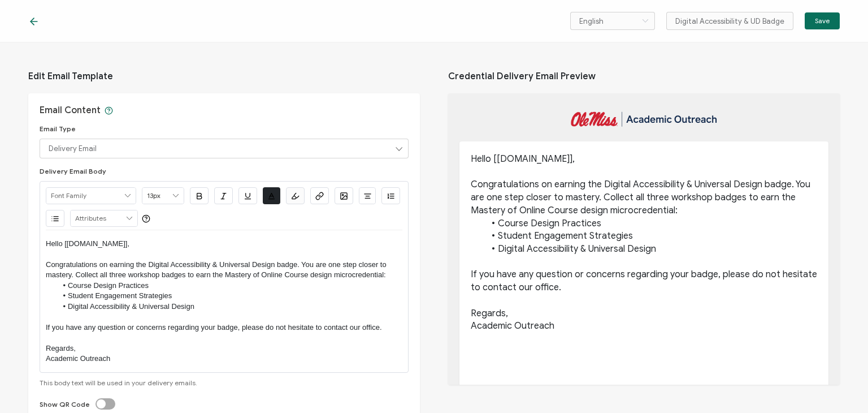
click at [37, 20] on icon at bounding box center [33, 21] width 11 height 11
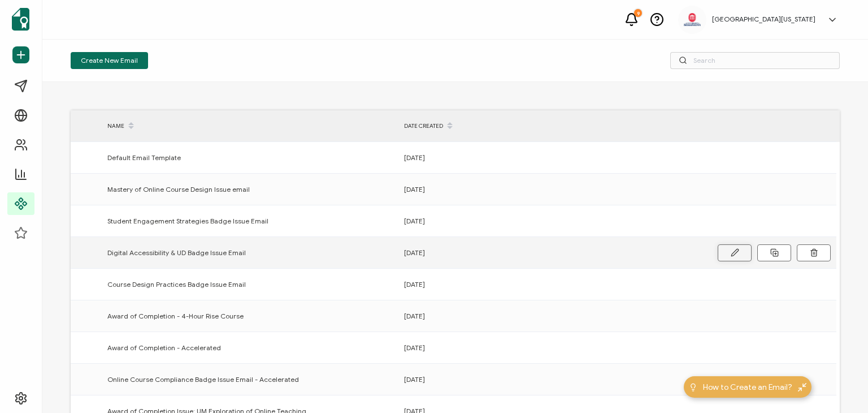
click at [0, 0] on button at bounding box center [0, 0] width 0 height 0
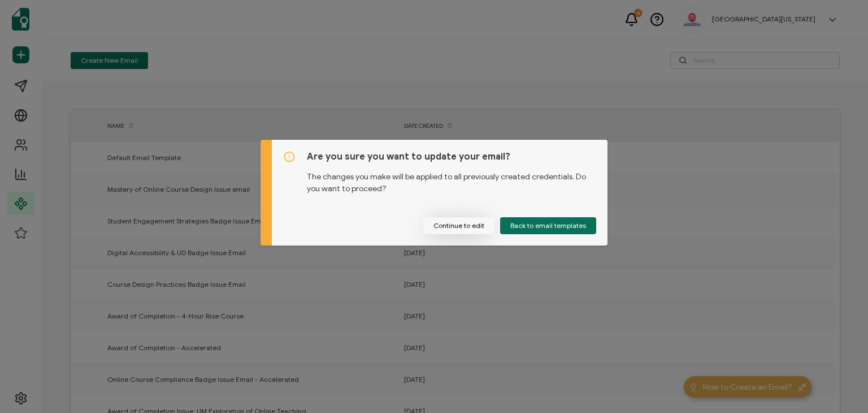
click at [450, 228] on button "Continue to edit" at bounding box center [458, 225] width 71 height 17
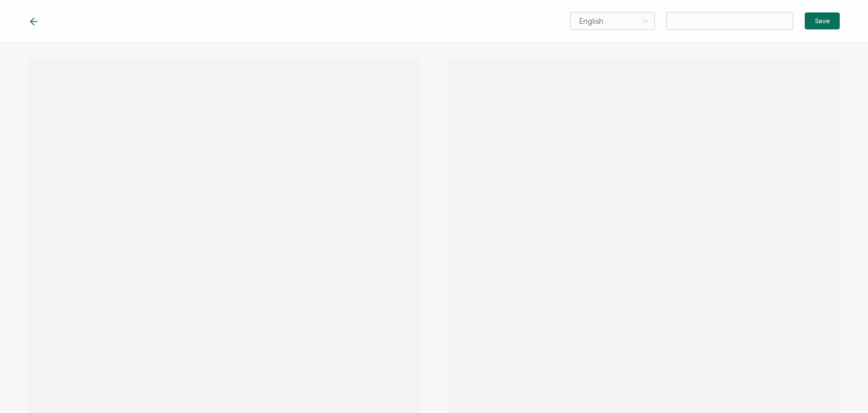
type input "Digital Accessibility & UD Badge Issue Email"
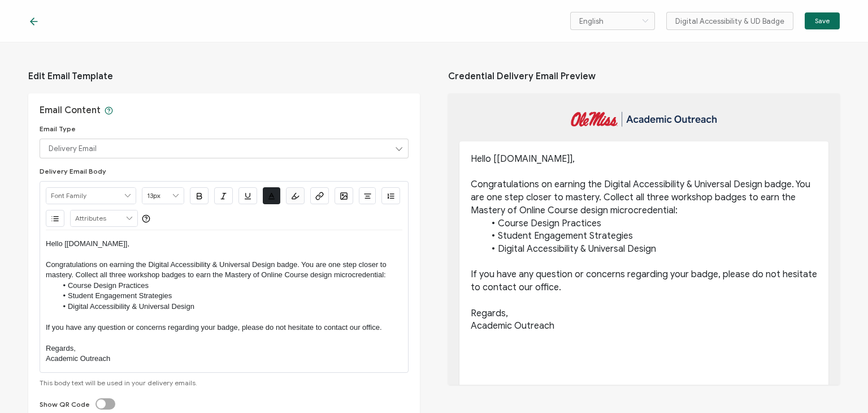
click at [34, 21] on icon at bounding box center [33, 21] width 11 height 11
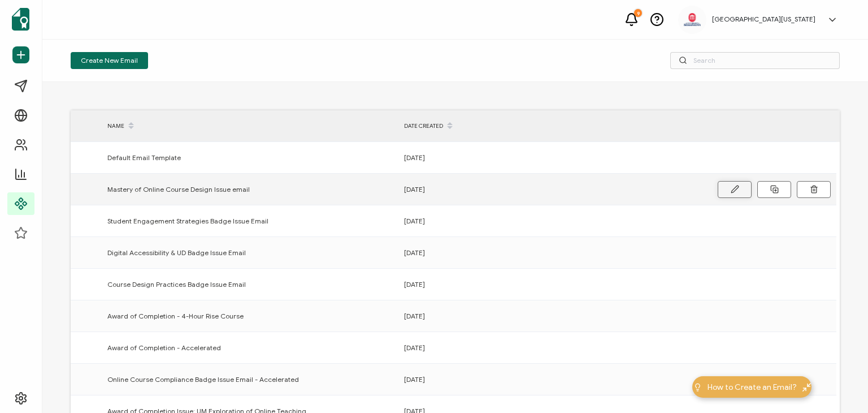
click at [737, 188] on icon at bounding box center [735, 189] width 8 height 8
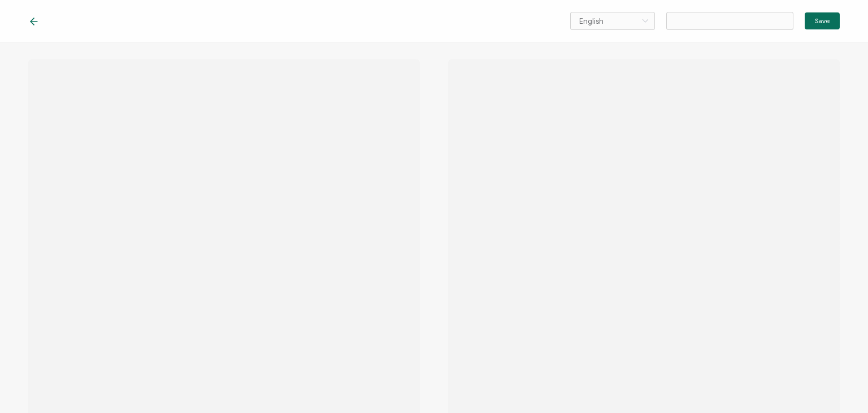
type input "Mastery of Online Course Design Issue email"
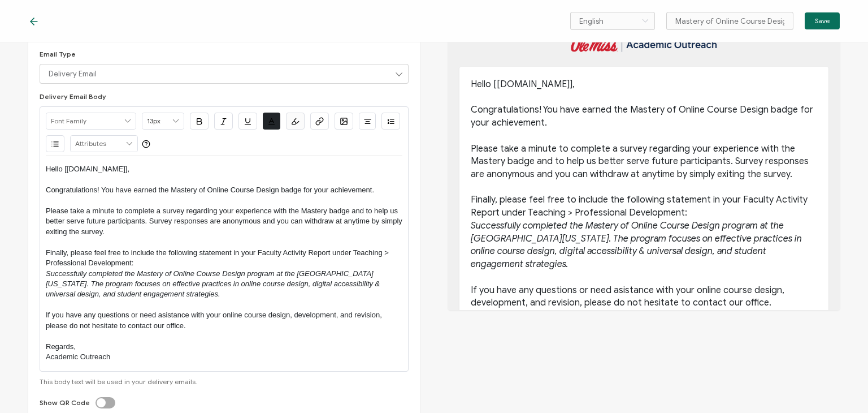
scroll to position [72, 0]
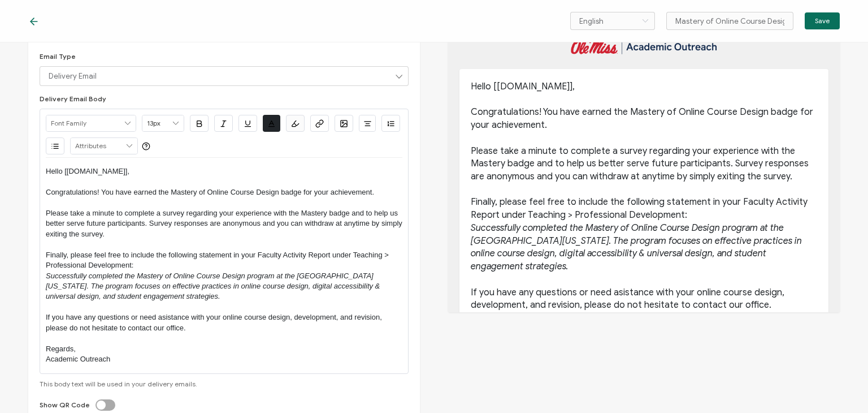
click at [161, 299] on p "Successfully completed the Mastery of Online Course Design program at the [GEOG…" at bounding box center [224, 286] width 357 height 31
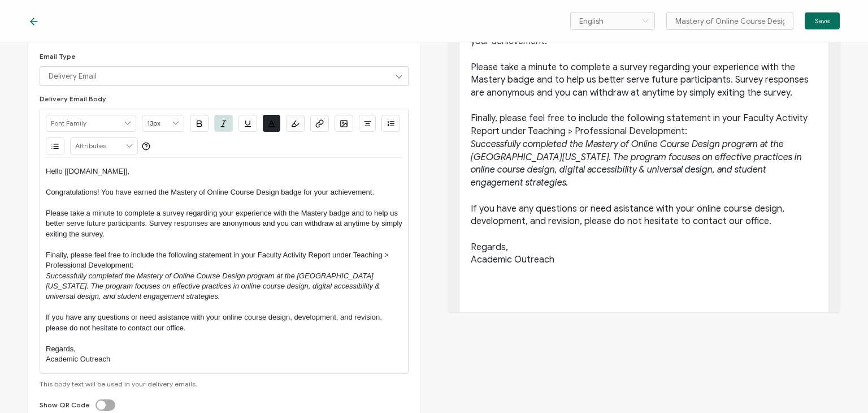
scroll to position [84, 0]
click at [186, 265] on p "Finally, please feel free to include the following statement in your Faculty Ac…" at bounding box center [224, 260] width 357 height 21
click at [168, 234] on p "Please take a minute to complete a survey regarding your experience with the Ma…" at bounding box center [224, 223] width 357 height 31
click at [691, 129] on p "Finally, please feel free to include the following statement in your Faculty Ac…" at bounding box center [644, 124] width 347 height 25
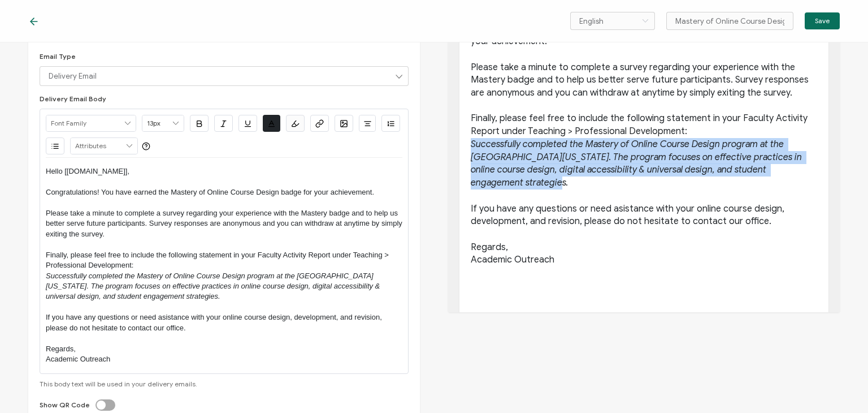
drag, startPoint x: 530, startPoint y: 188, endPoint x: 461, endPoint y: 143, distance: 81.7
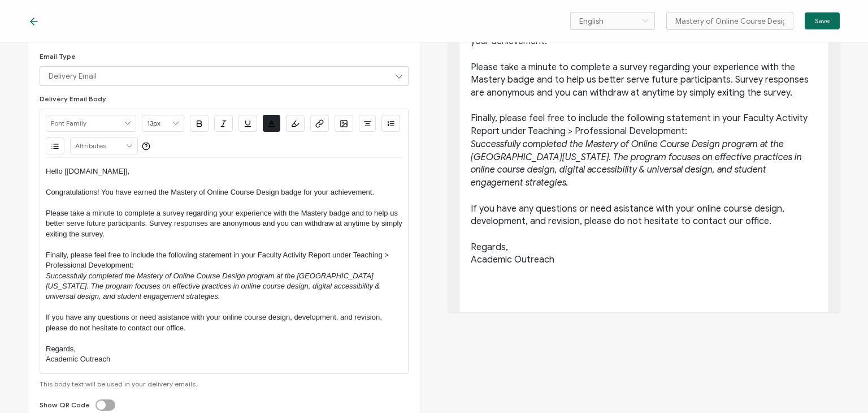
click at [168, 297] on p "Successfully completed the Mastery of Online Course Design program at the [GEOG…" at bounding box center [224, 286] width 357 height 31
click at [123, 253] on p "Finally, please feel free to include the following statement in your Faculty Ac…" at bounding box center [224, 260] width 357 height 21
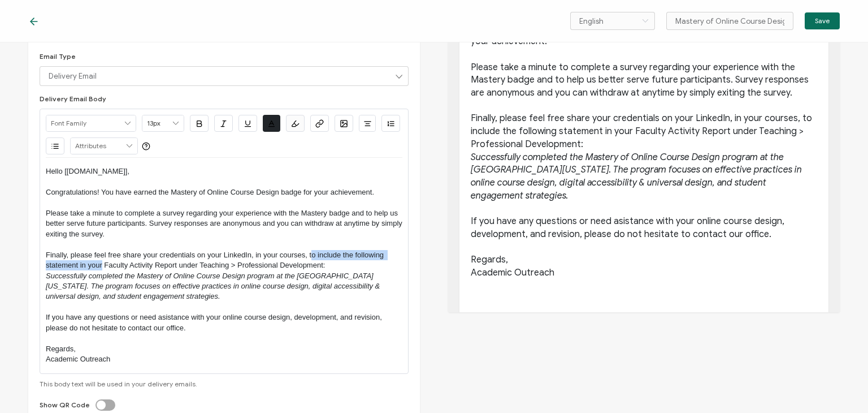
drag, startPoint x: 102, startPoint y: 265, endPoint x: 311, endPoint y: 255, distance: 209.4
click at [311, 255] on p "Finally, please feel free share your credentials on your LinkedIn, in your cour…" at bounding box center [224, 260] width 357 height 21
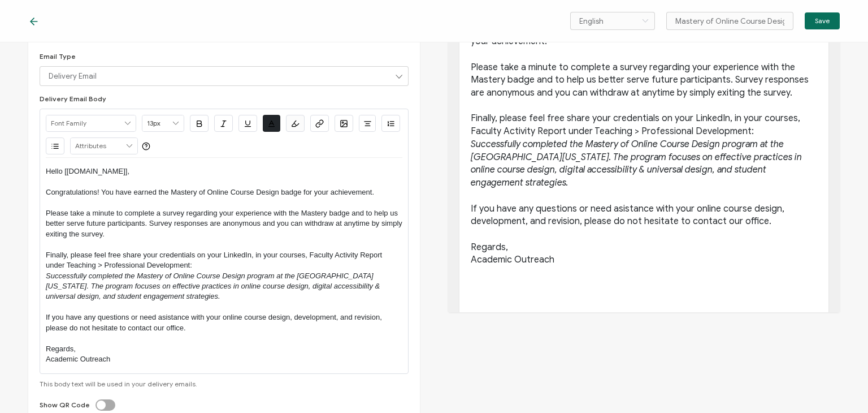
click at [300, 271] on p "Successfully completed the Mastery of Online Course Design program at the [GEOG…" at bounding box center [224, 286] width 357 height 31
click at [309, 253] on p "Finally, please feel free share your credentials on your LinkedIn, in your cour…" at bounding box center [224, 260] width 357 height 21
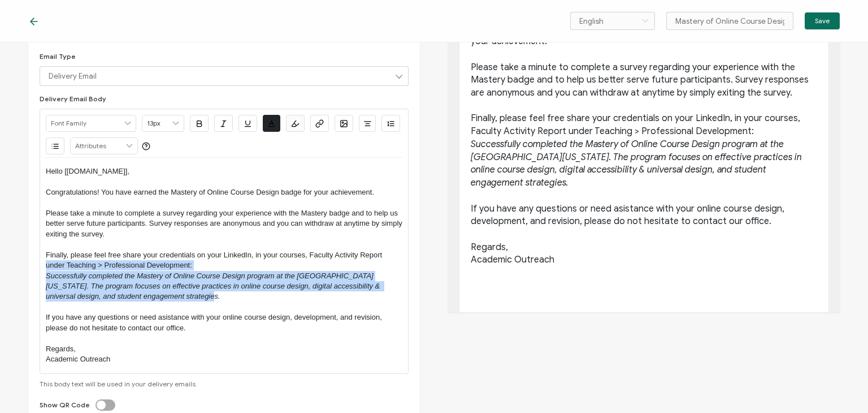
drag, startPoint x: 165, startPoint y: 297, endPoint x: 25, endPoint y: 264, distance: 144.0
click at [25, 264] on div "Edit Email Template Email Content Email Type Delivery Email Delivery Email Expi…" at bounding box center [434, 155] width 868 height 370
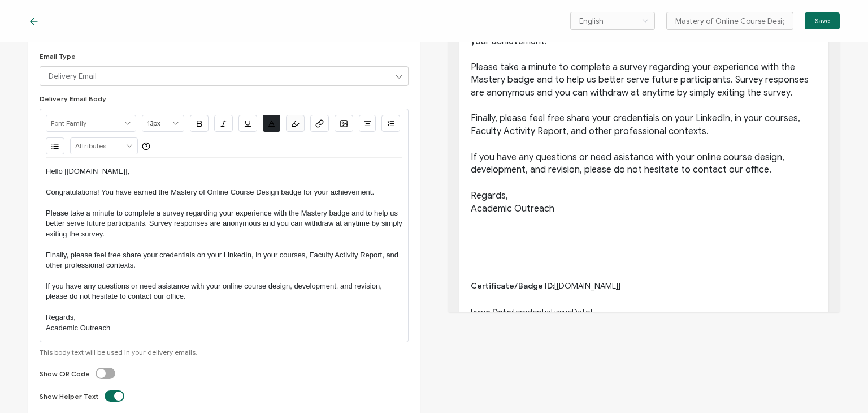
click at [158, 254] on p "Finally, please feel free share your credentials on your LinkedIn, in your cour…" at bounding box center [224, 260] width 357 height 21
click at [185, 256] on p "Finally, please feel free share your credentials on your LinkedIn, in your cour…" at bounding box center [224, 260] width 357 height 21
click at [174, 263] on p "Finally, please feel free share your achievement on your LinkedIn, in your cour…" at bounding box center [224, 260] width 357 height 21
click at [222, 257] on p "Finally, please feel free share your achievement on your LinkedIn, in your cour…" at bounding box center [224, 260] width 357 height 21
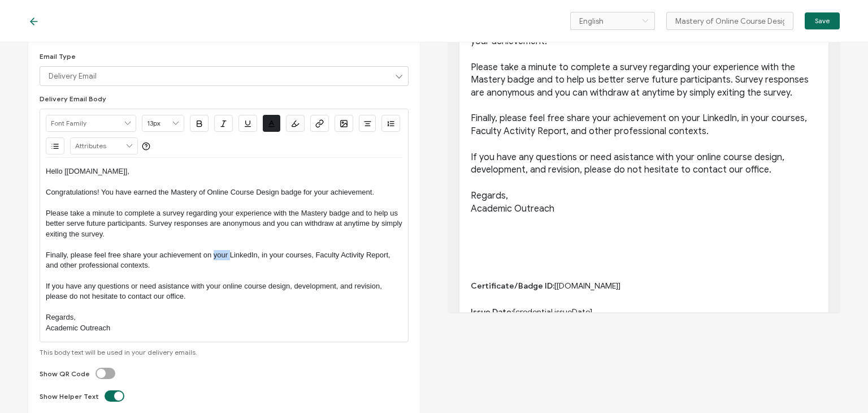
click at [222, 257] on p "Finally, please feel free share your achievement on your LinkedIn, in your cour…" at bounding box center [224, 260] width 357 height 21
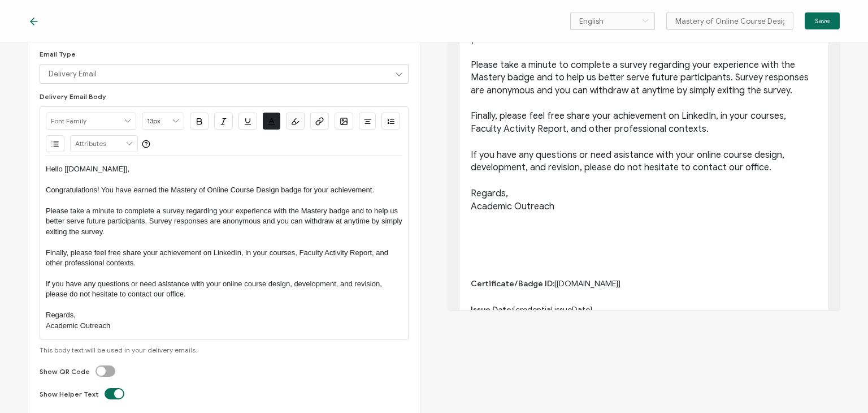
scroll to position [0, 0]
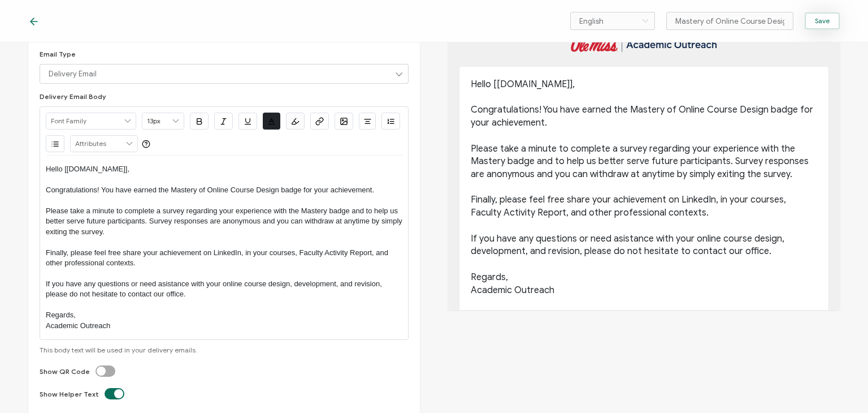
click at [824, 20] on span "Save" at bounding box center [822, 21] width 15 height 7
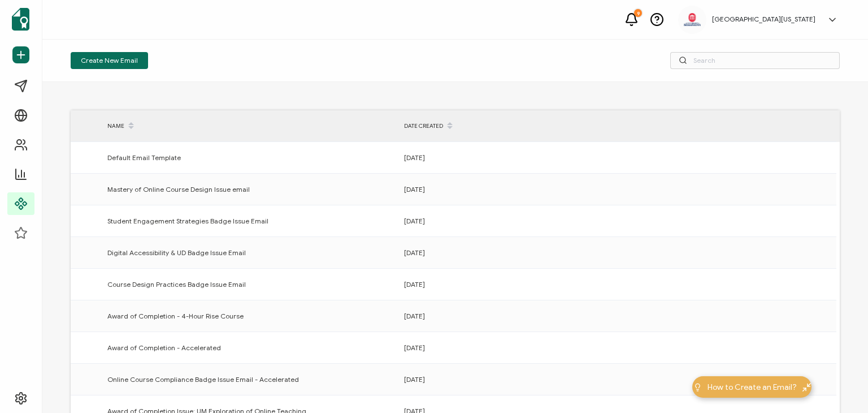
click at [563, 29] on div "9 [GEOGRAPHIC_DATA][US_STATE] Wan Petchroon [EMAIL_ADDRESS][DOMAIN_NAME] ID: 77…" at bounding box center [455, 20] width 826 height 40
click at [346, 26] on div "9 [GEOGRAPHIC_DATA][US_STATE] Wan Petchroon [EMAIL_ADDRESS][DOMAIN_NAME] ID: 77…" at bounding box center [455, 20] width 826 height 40
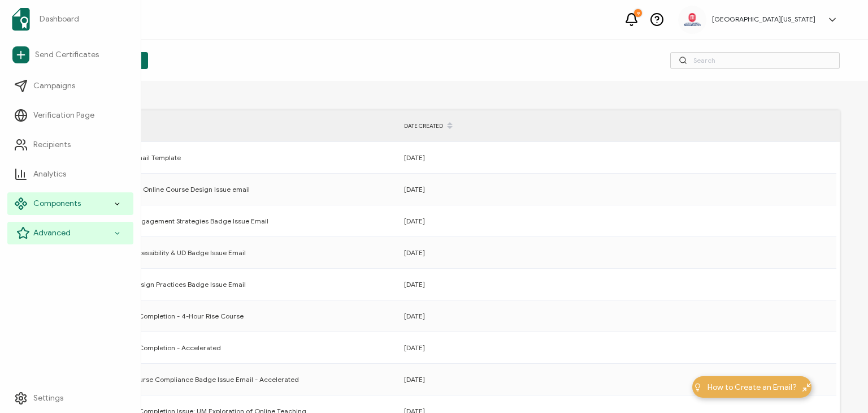
click at [66, 231] on span "Advanced" at bounding box center [51, 232] width 37 height 11
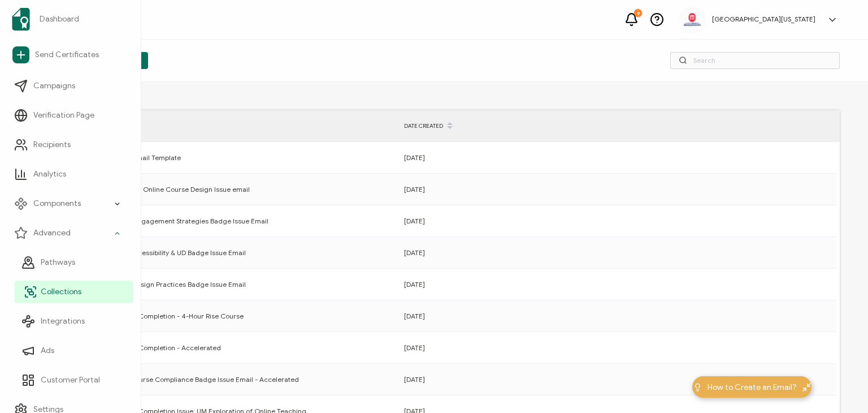
scroll to position [11, 0]
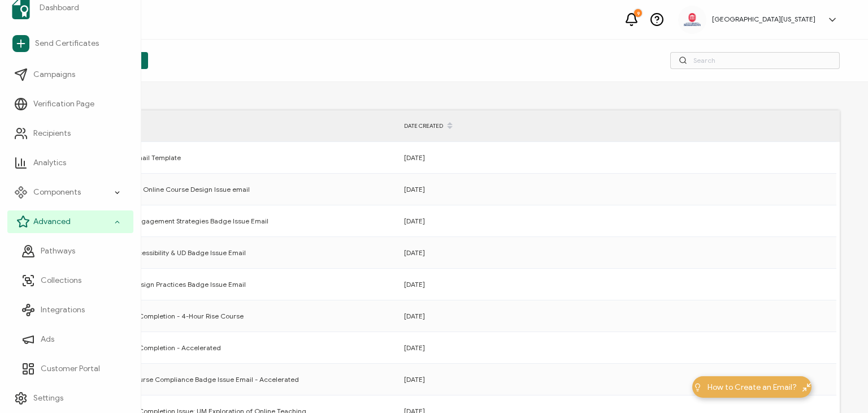
click at [115, 217] on icon at bounding box center [117, 221] width 7 height 13
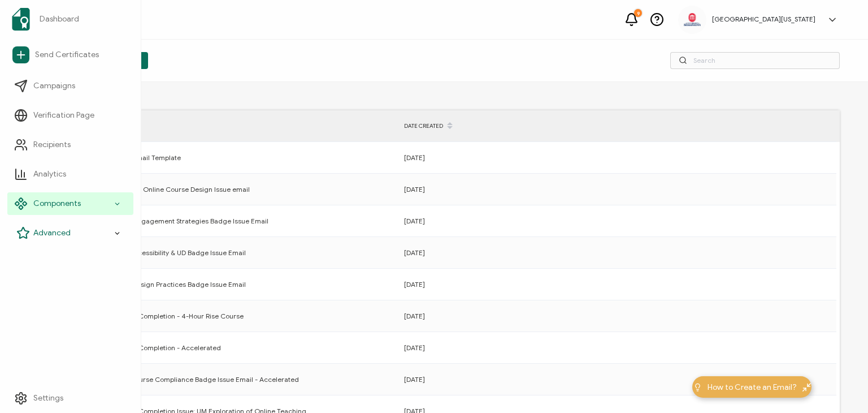
scroll to position [0, 0]
click at [116, 201] on icon at bounding box center [117, 203] width 7 height 13
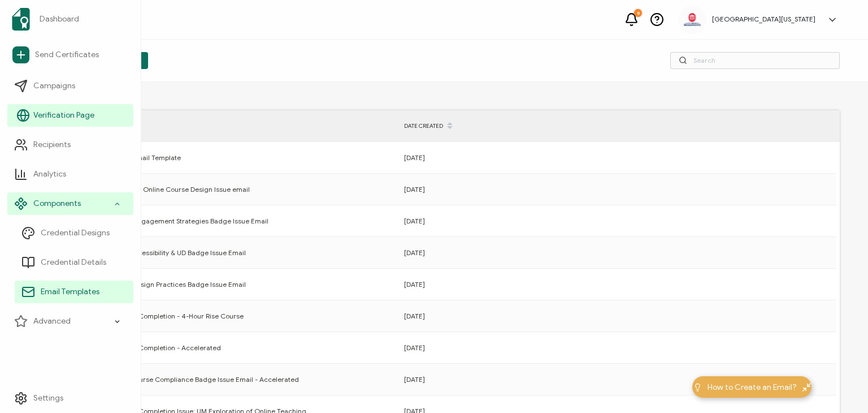
click at [96, 115] on link "Verification Page" at bounding box center [70, 115] width 126 height 23
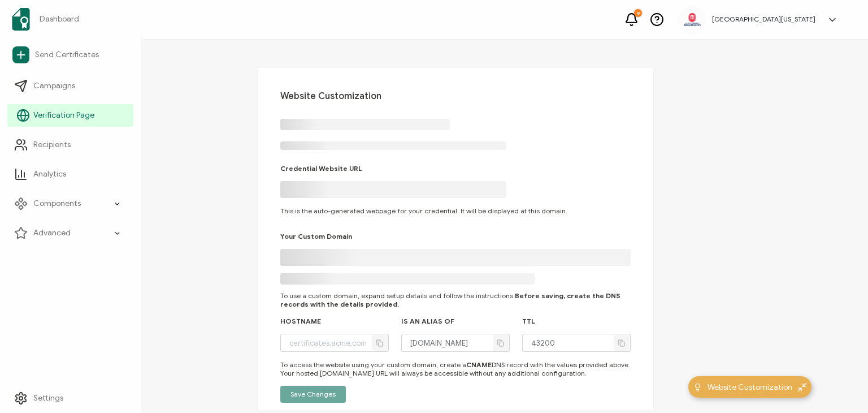
type input "[DOMAIN_NAME]"
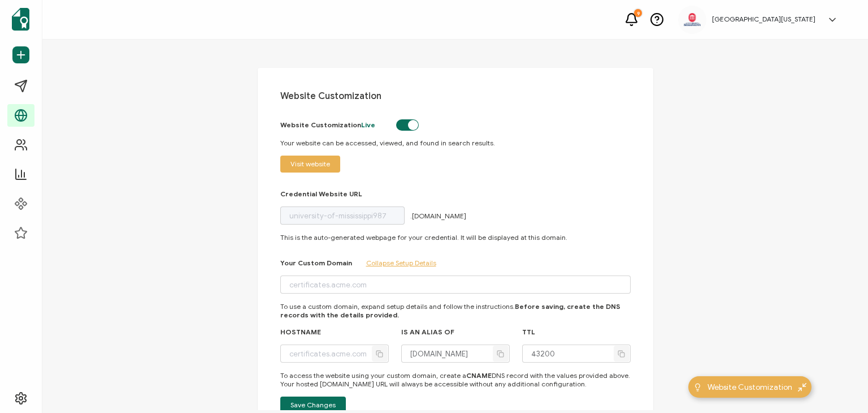
click at [825, 18] on link at bounding box center [829, 19] width 17 height 11
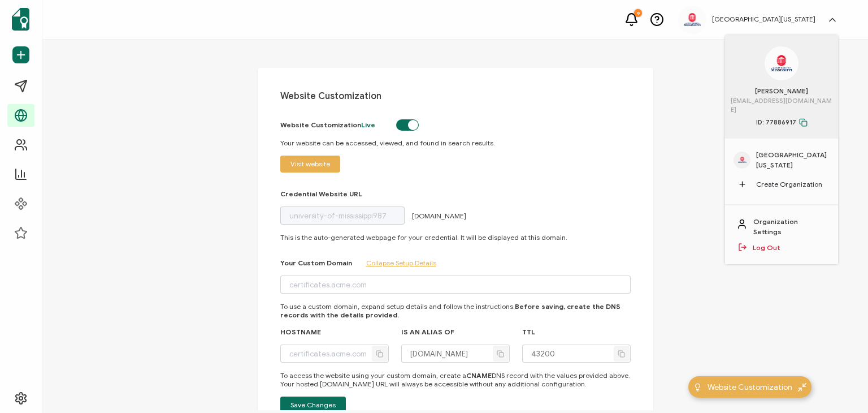
click at [775, 150] on span "[GEOGRAPHIC_DATA][US_STATE]" at bounding box center [792, 160] width 73 height 20
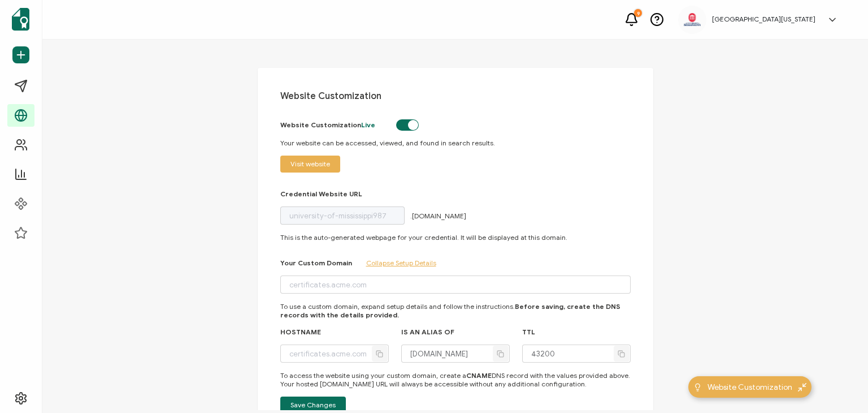
click at [163, 100] on div "Website Customization Website Customization Live Your website can be accessed, …" at bounding box center [455, 225] width 826 height 370
click at [216, 84] on div "Website Customization Website Customization Live Your website can be accessed, …" at bounding box center [455, 225] width 826 height 370
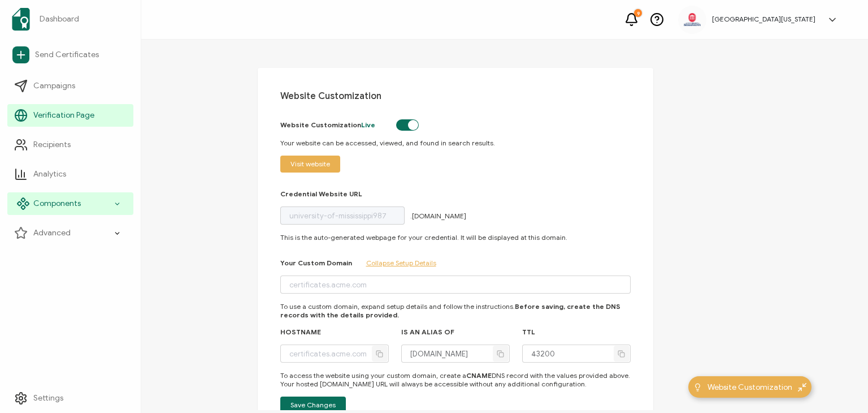
click at [116, 202] on icon at bounding box center [117, 203] width 7 height 13
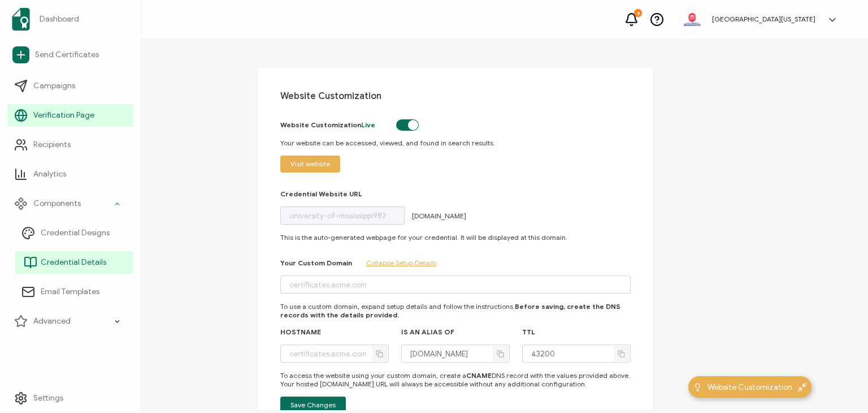
click at [85, 263] on span "Credential Details" at bounding box center [74, 262] width 66 height 11
